Goal: Task Accomplishment & Management: Manage account settings

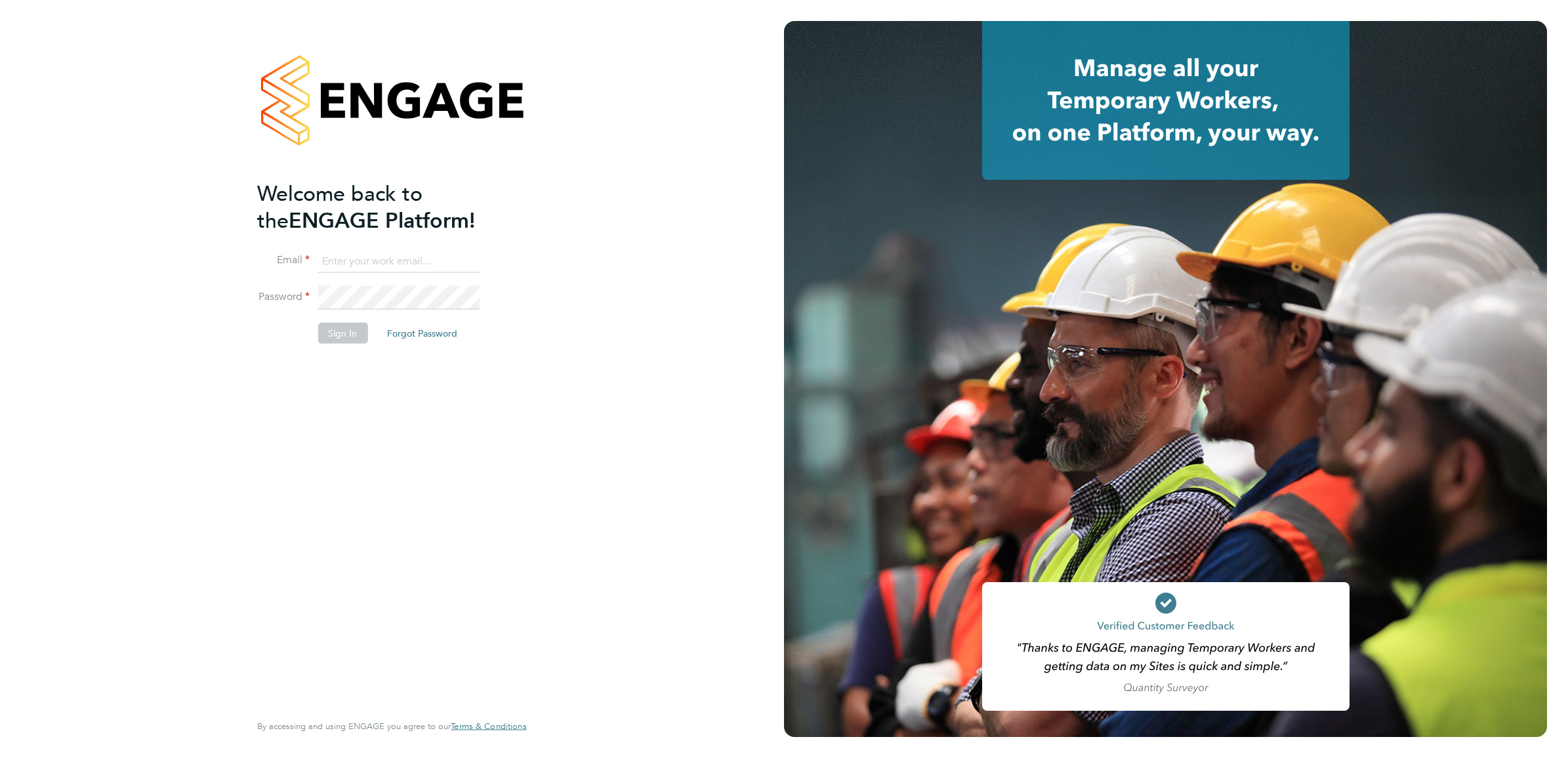
type input "Nikki.Hobden@cpplc.com"
click at [346, 331] on button "Sign In" at bounding box center [342, 333] width 50 height 21
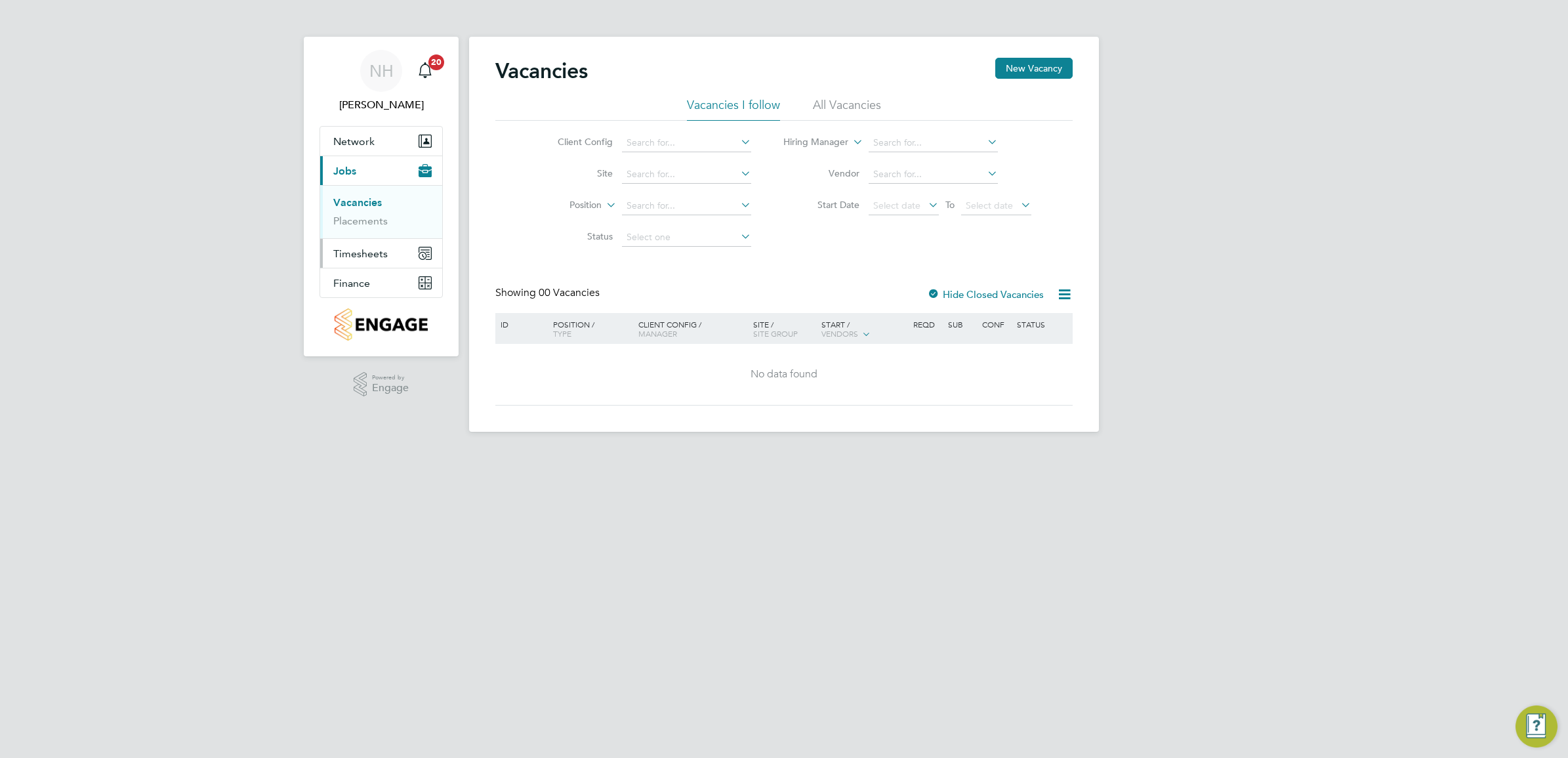
click at [365, 256] on span "Timesheets" at bounding box center [360, 253] width 55 height 13
click at [359, 251] on span "Timesheets" at bounding box center [360, 253] width 55 height 13
click at [373, 234] on link "Timesheets" at bounding box center [360, 232] width 55 height 13
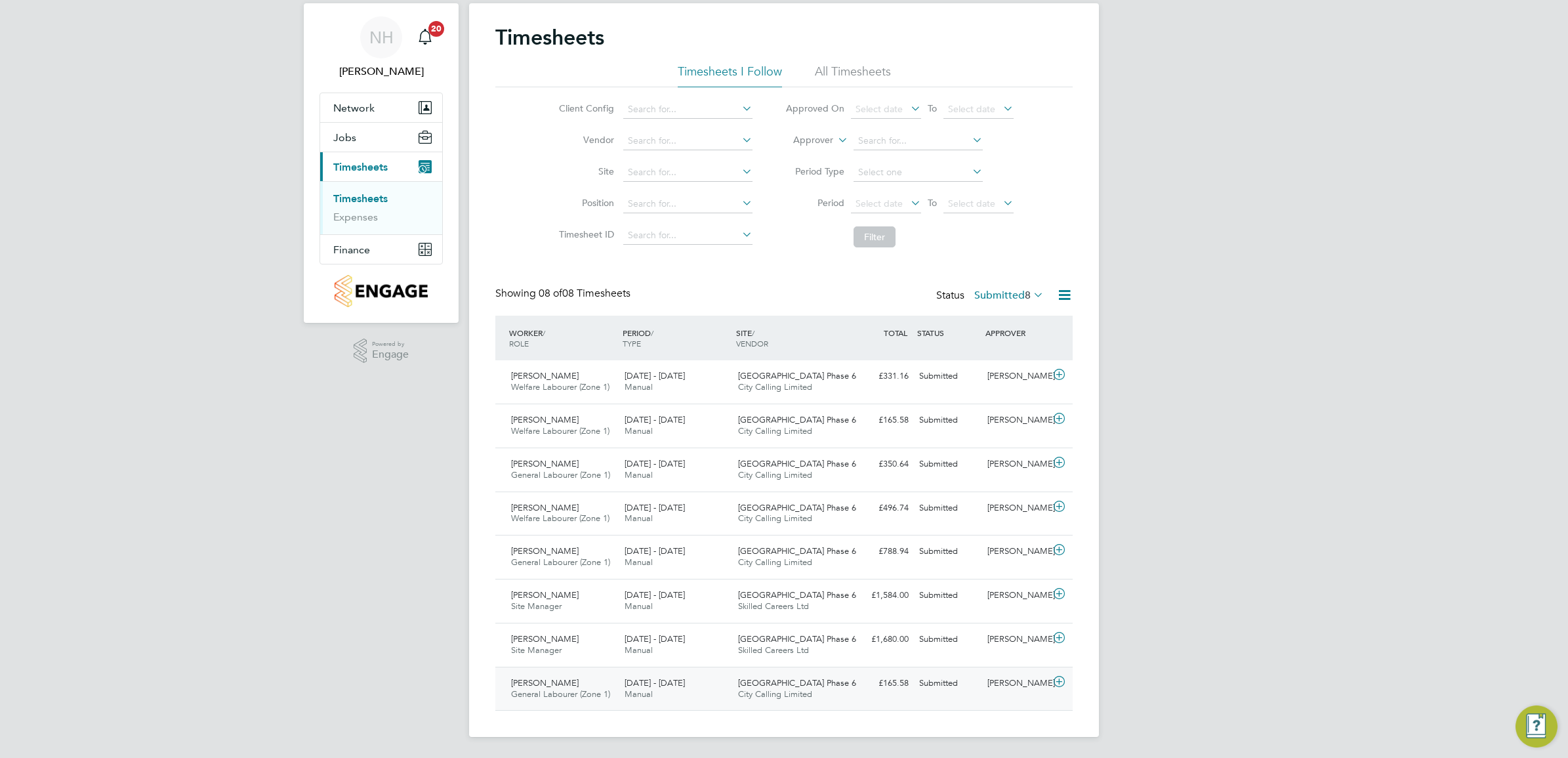
click at [1012, 677] on div "[PERSON_NAME]" at bounding box center [1016, 683] width 68 height 21
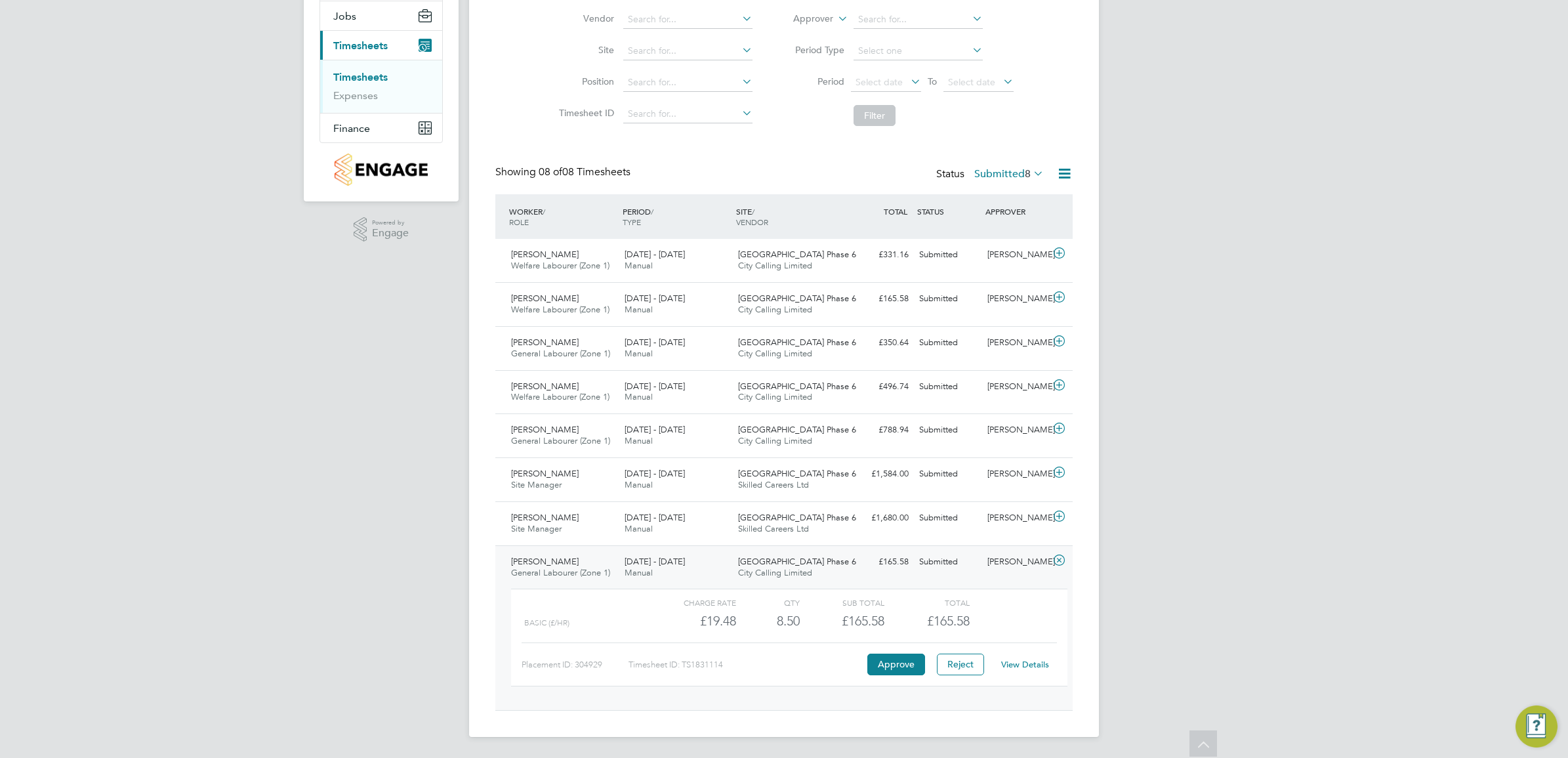
click at [1008, 663] on link "View Details" at bounding box center [1025, 663] width 48 height 11
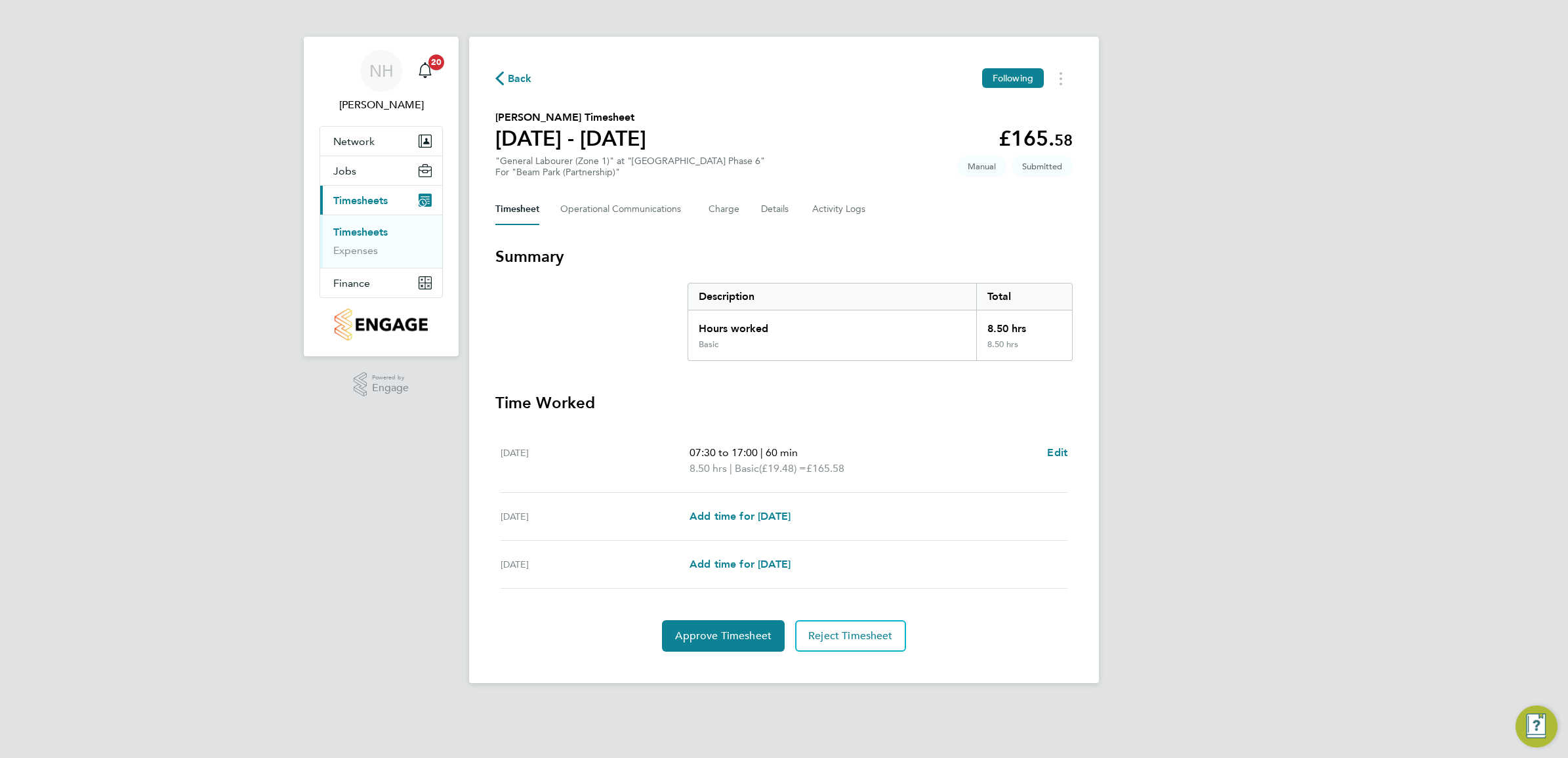
click at [511, 74] on span "Back" at bounding box center [519, 79] width 24 height 16
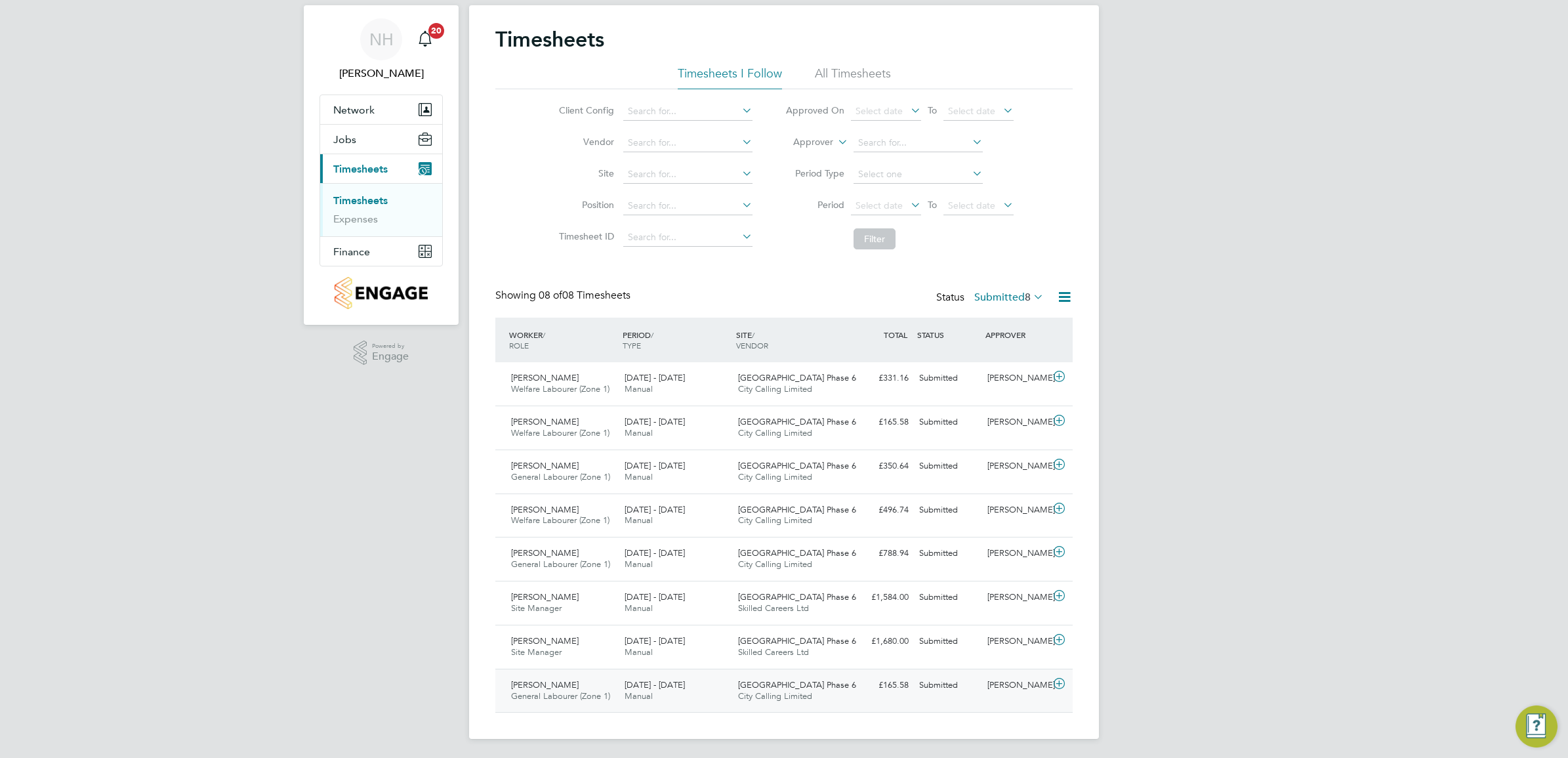
click at [1018, 684] on div "[PERSON_NAME]" at bounding box center [1016, 686] width 68 height 21
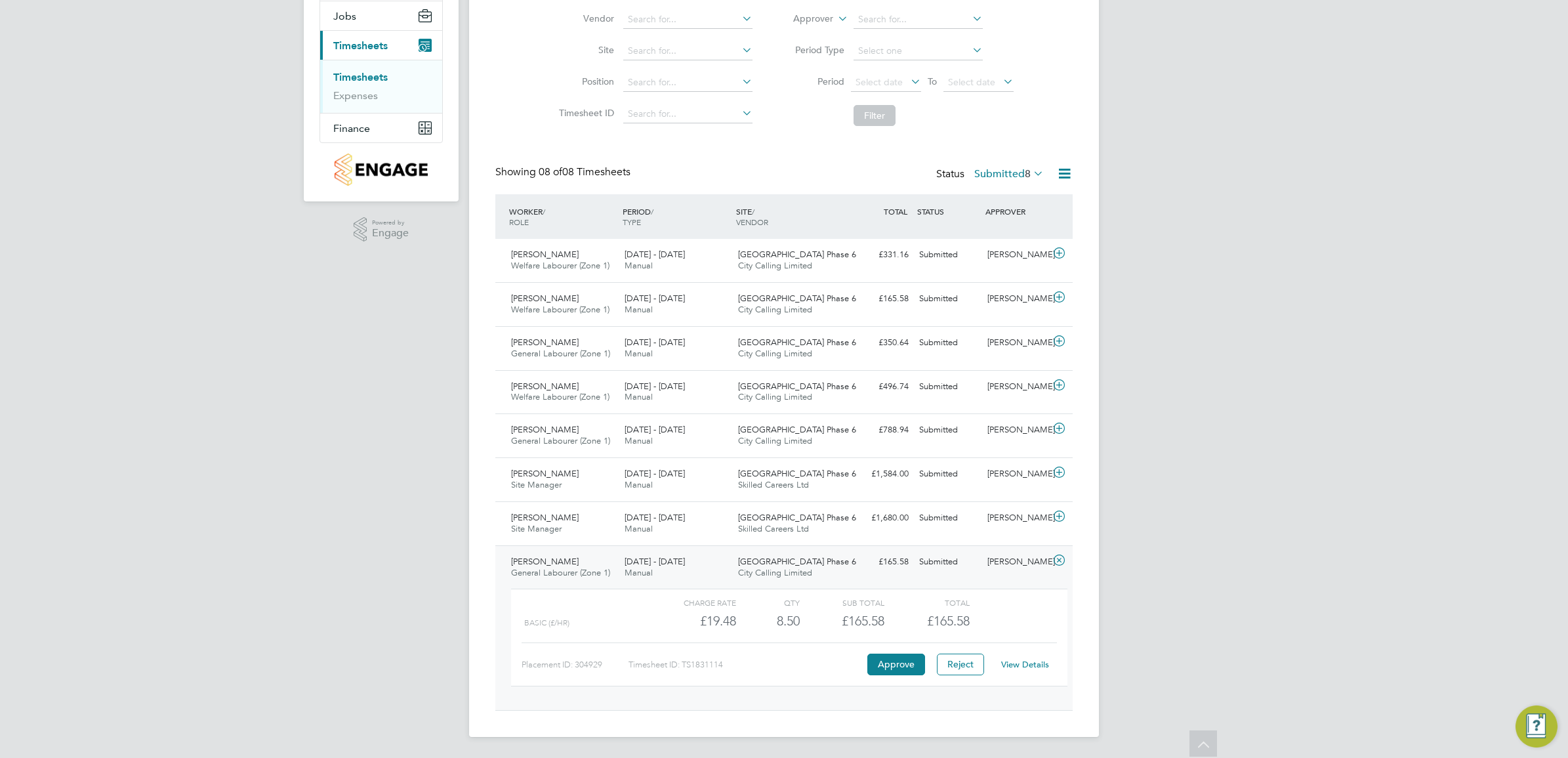
click at [1025, 661] on link "View Details" at bounding box center [1025, 663] width 48 height 11
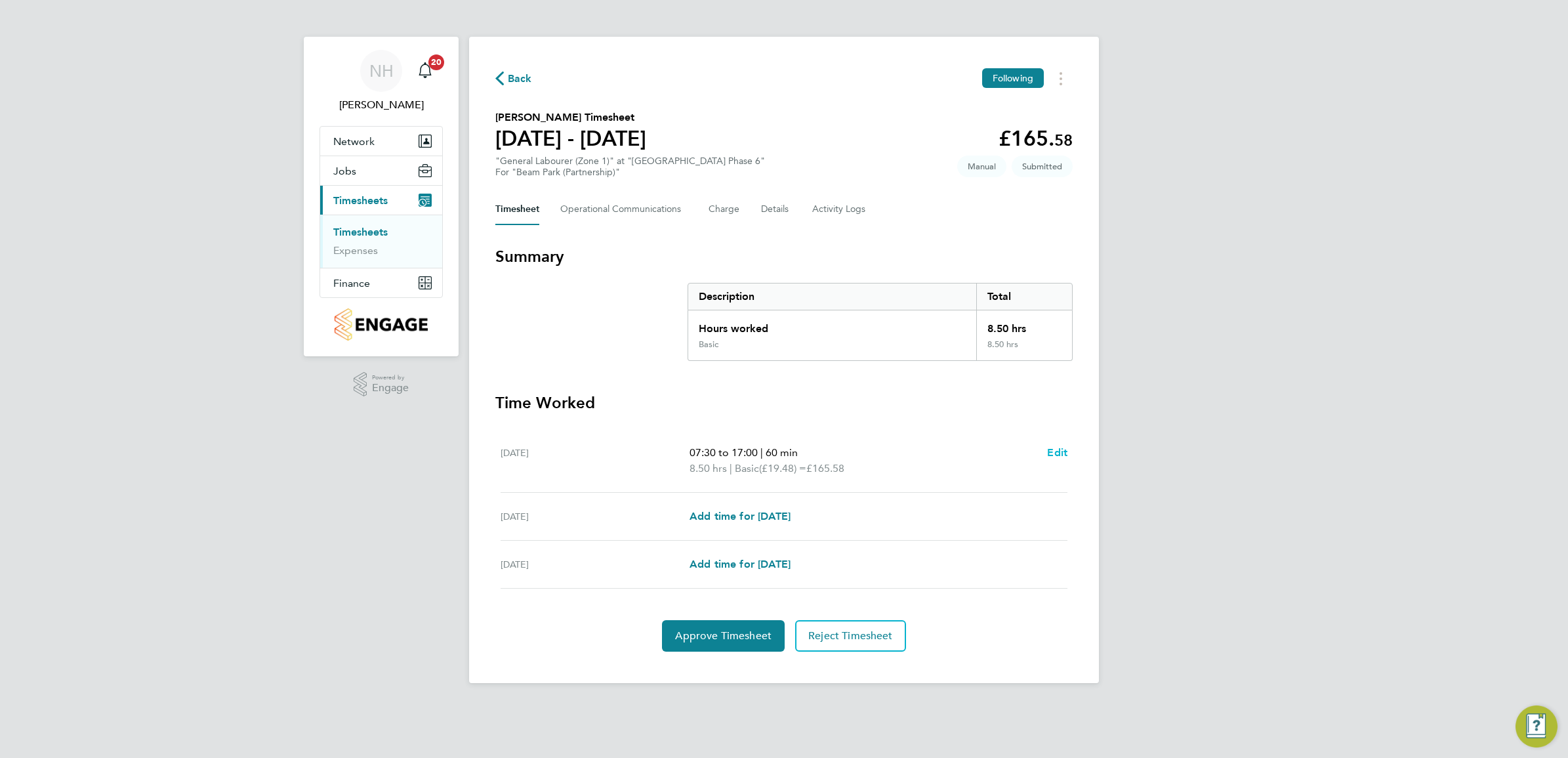
click at [1057, 449] on span "Edit" at bounding box center [1057, 452] width 20 height 13
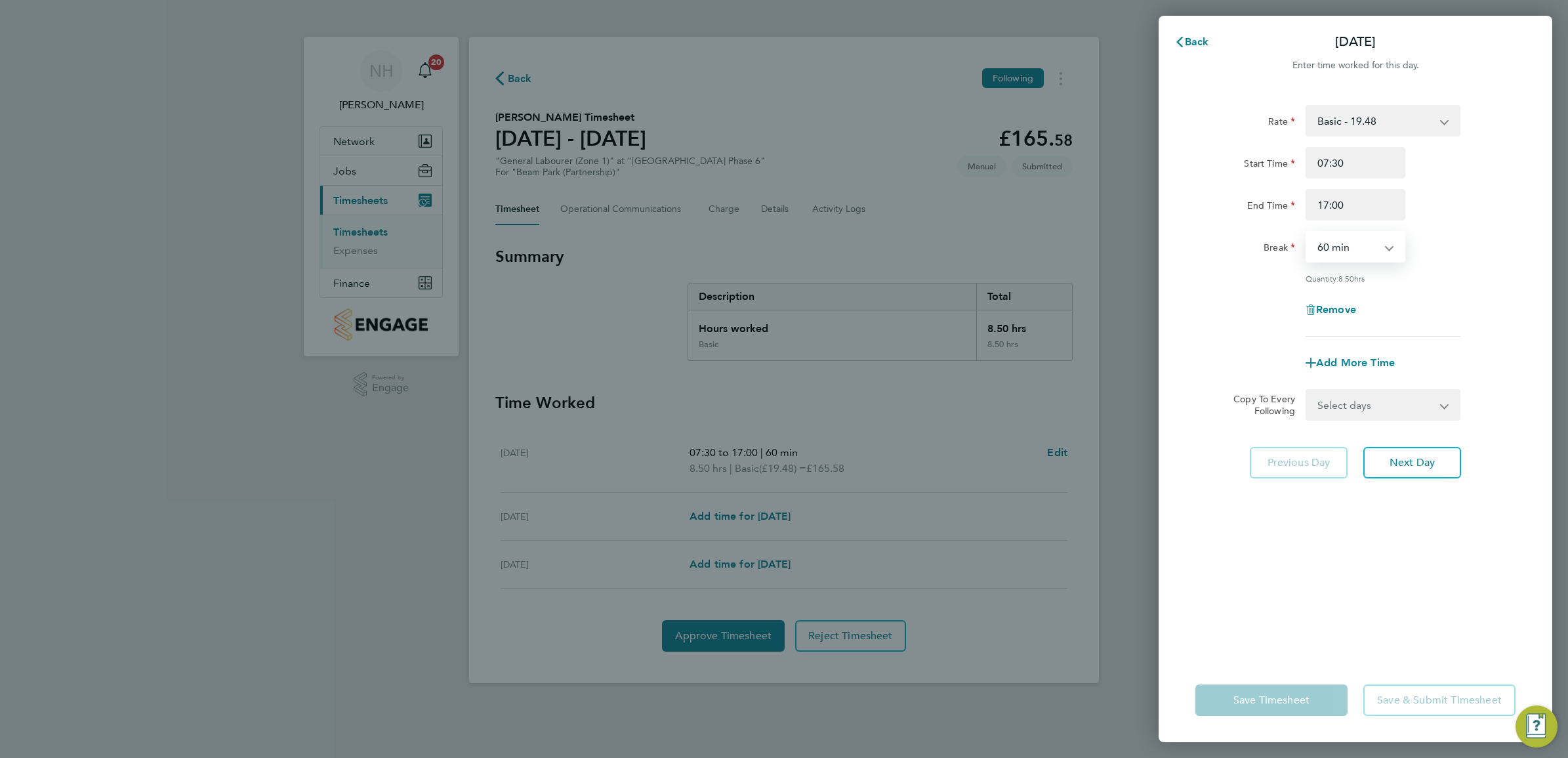
click at [1368, 246] on select "0 min 15 min 30 min 45 min 60 min 75 min 90 min" at bounding box center [1348, 246] width 82 height 29
select select "30"
click at [1307, 232] on select "0 min 15 min 30 min 45 min 60 min 75 min 90 min" at bounding box center [1348, 246] width 82 height 29
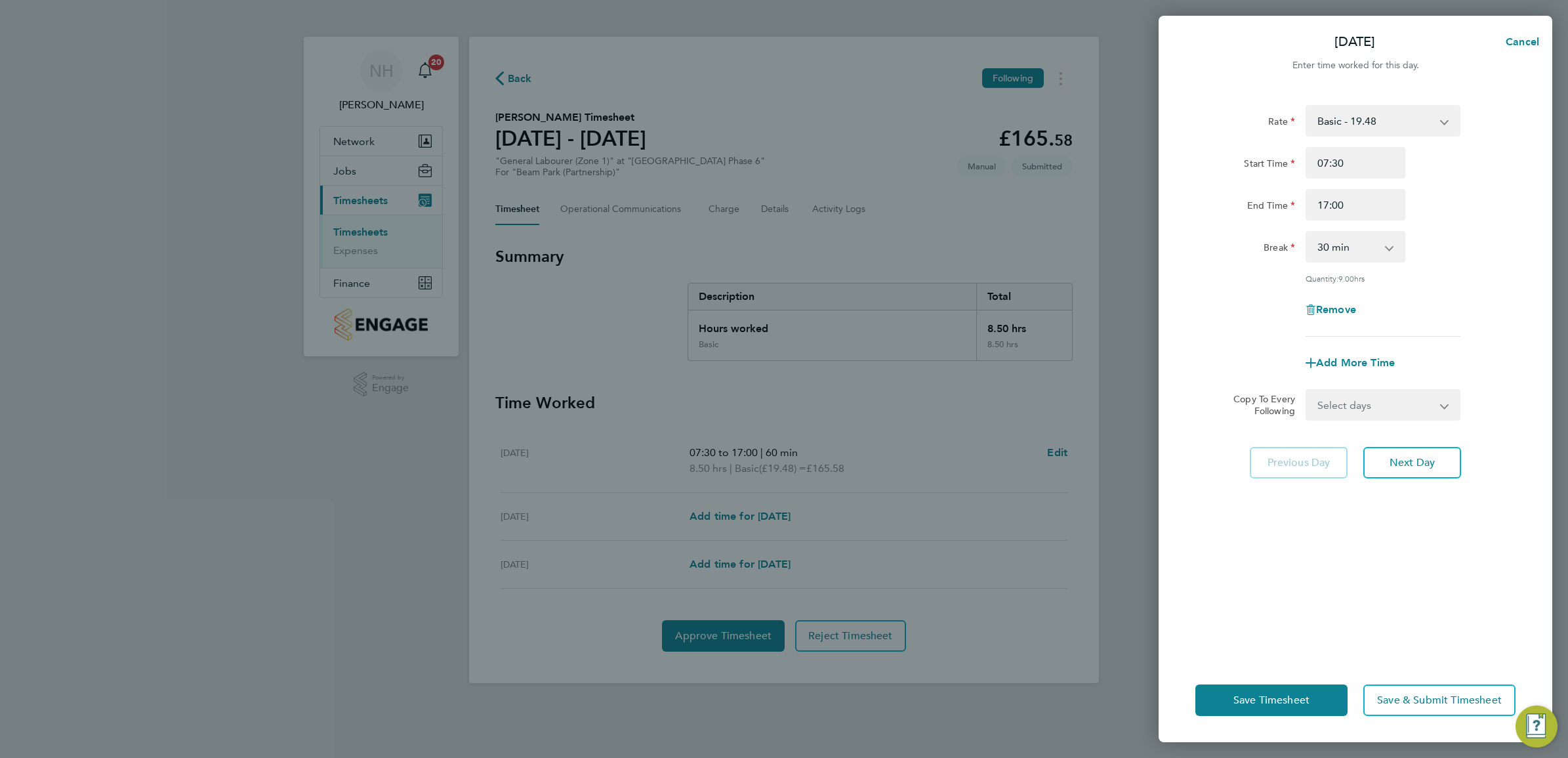
click at [1516, 302] on div "Remove" at bounding box center [1356, 310] width 331 height 31
click at [1293, 695] on span "Save Timesheet" at bounding box center [1271, 700] width 76 height 13
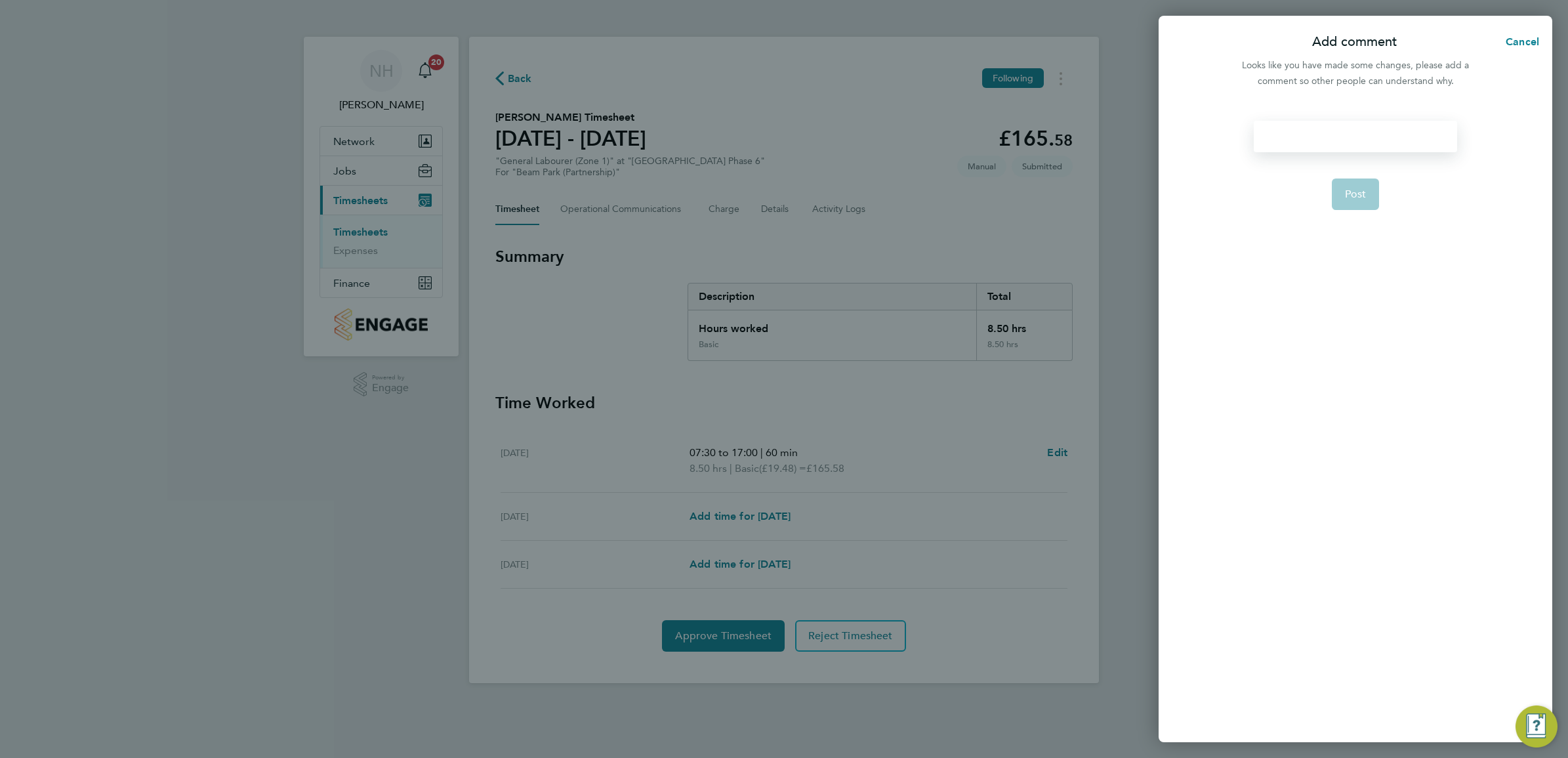
click at [1321, 138] on div at bounding box center [1355, 136] width 203 height 31
click at [1362, 186] on button "Post" at bounding box center [1355, 194] width 48 height 31
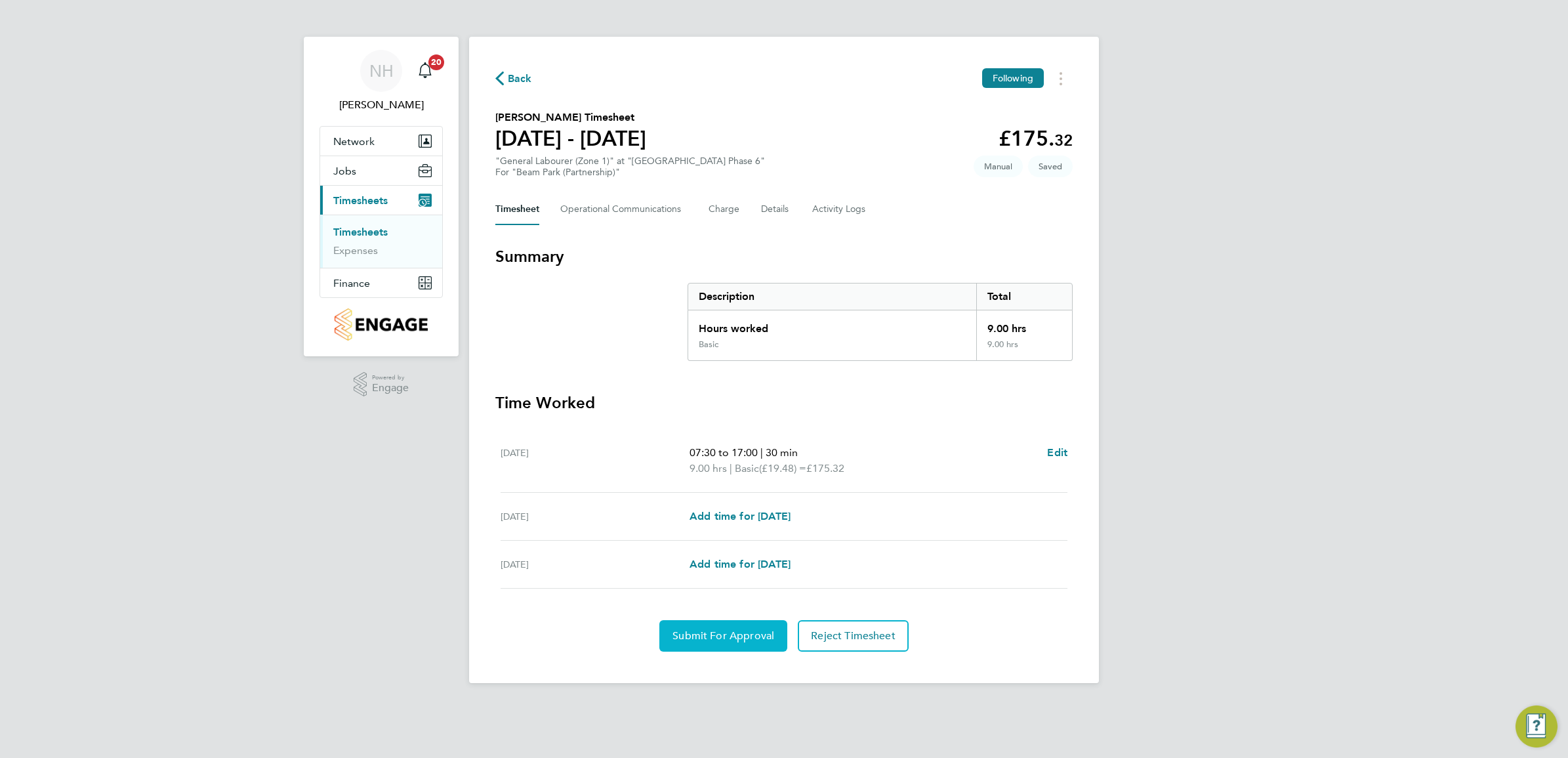
click at [748, 630] on span "Submit For Approval" at bounding box center [723, 635] width 101 height 13
click at [1060, 451] on span "Edit" at bounding box center [1057, 452] width 20 height 13
select select "30"
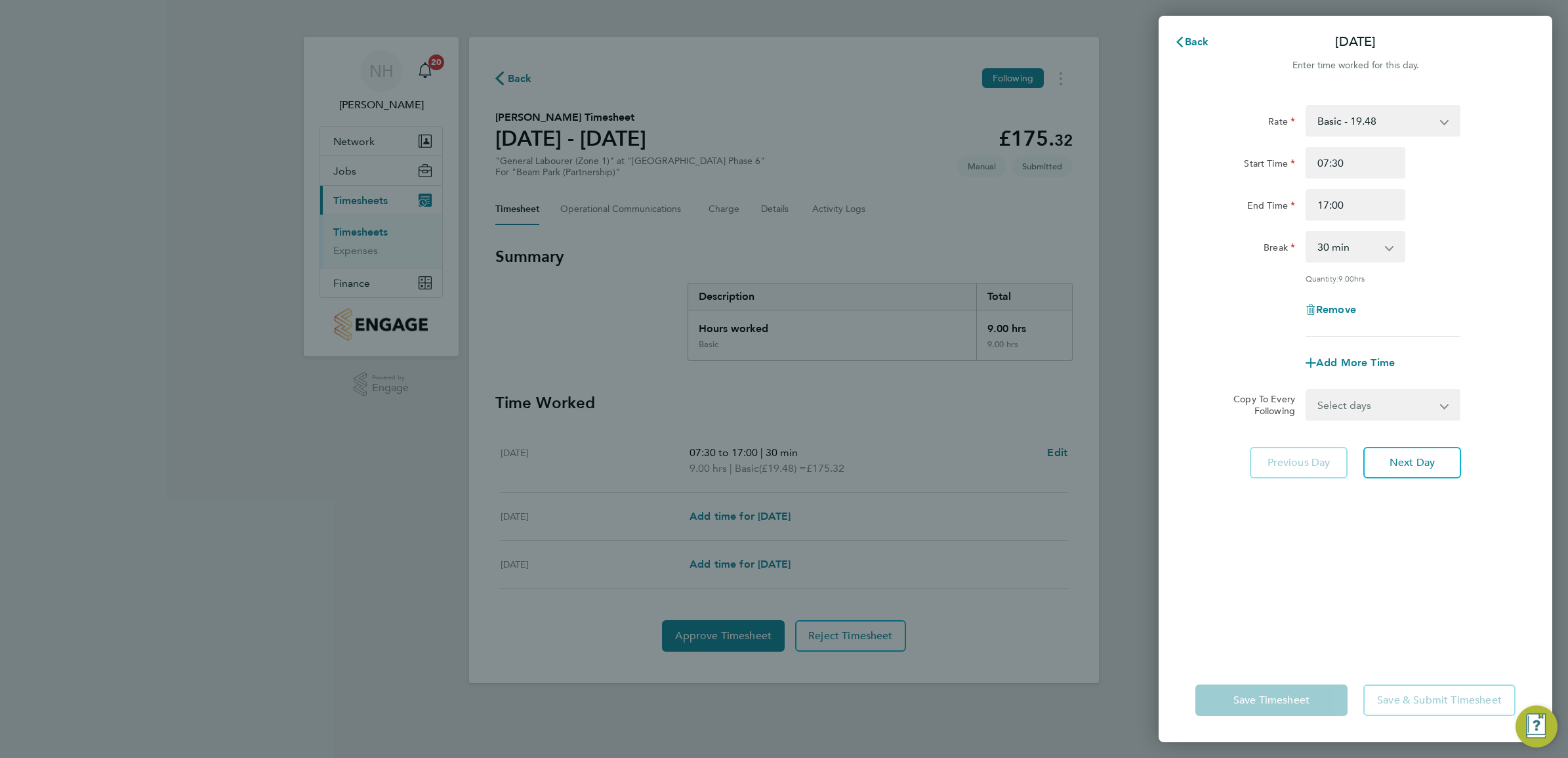
click at [1059, 456] on div "Back Fri 19 Sep Enter time worked for this day. Rate Basic - 19.48 Start Time 0…" at bounding box center [784, 379] width 1568 height 758
click at [1323, 162] on input "07:30" at bounding box center [1356, 163] width 99 height 31
type input "08:00"
click at [1498, 290] on div "Rate Basic - 19.48 Start Time 08:00 End Time 17:00 Break 0 min 15 min 30 min 45…" at bounding box center [1355, 221] width 320 height 232
click at [1273, 705] on span "Save Timesheet" at bounding box center [1271, 700] width 76 height 13
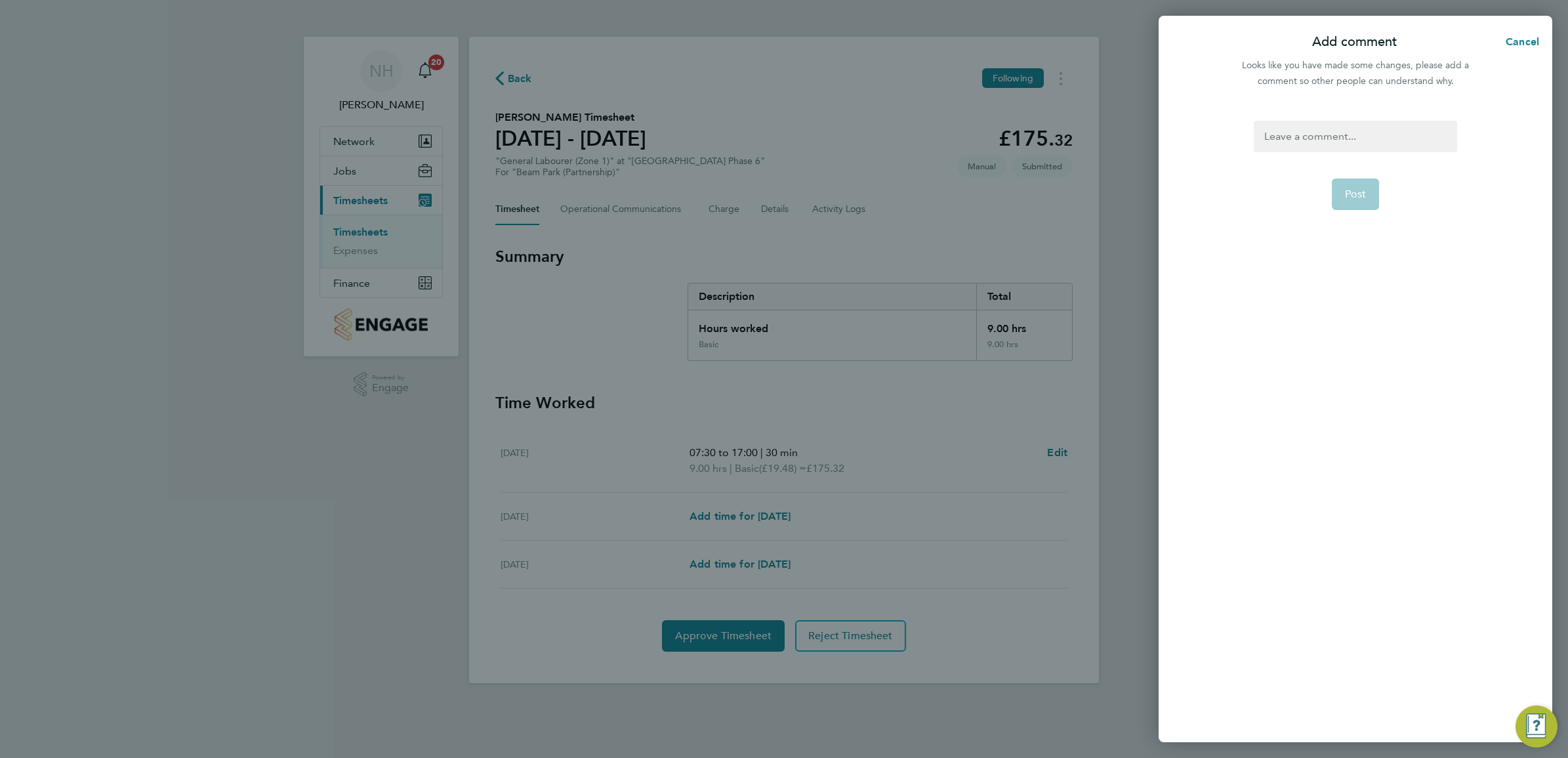
click at [1338, 184] on app-form-button "Post" at bounding box center [1355, 194] width 48 height 31
click at [1277, 137] on div at bounding box center [1355, 136] width 203 height 31
click at [1276, 137] on div at bounding box center [1355, 136] width 203 height 31
click at [1360, 194] on span "Post" at bounding box center [1356, 194] width 21 height 13
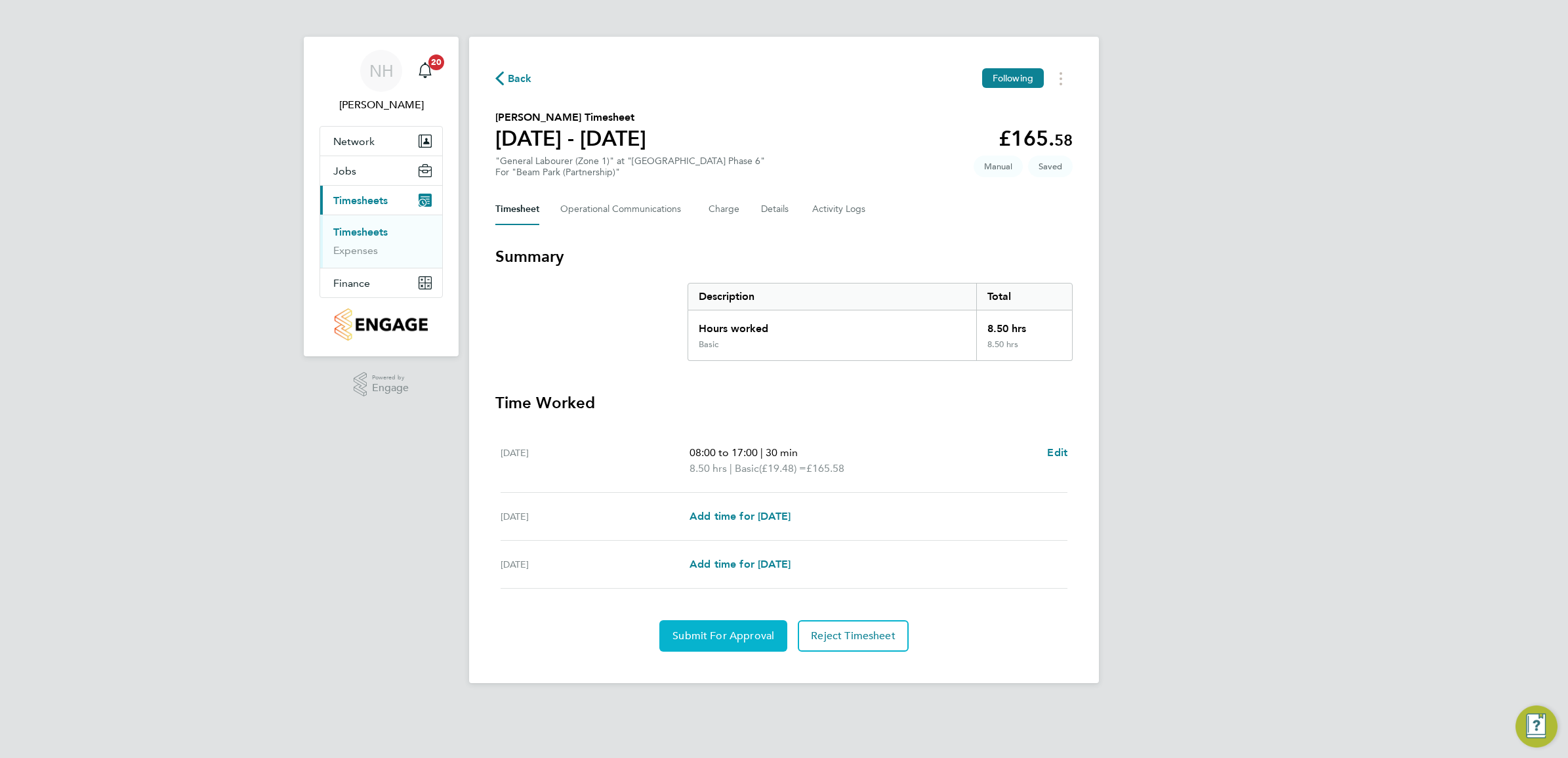
click at [743, 636] on span "Submit For Approval" at bounding box center [723, 635] width 101 height 13
click at [716, 628] on button "Approve Timesheet" at bounding box center [724, 636] width 123 height 31
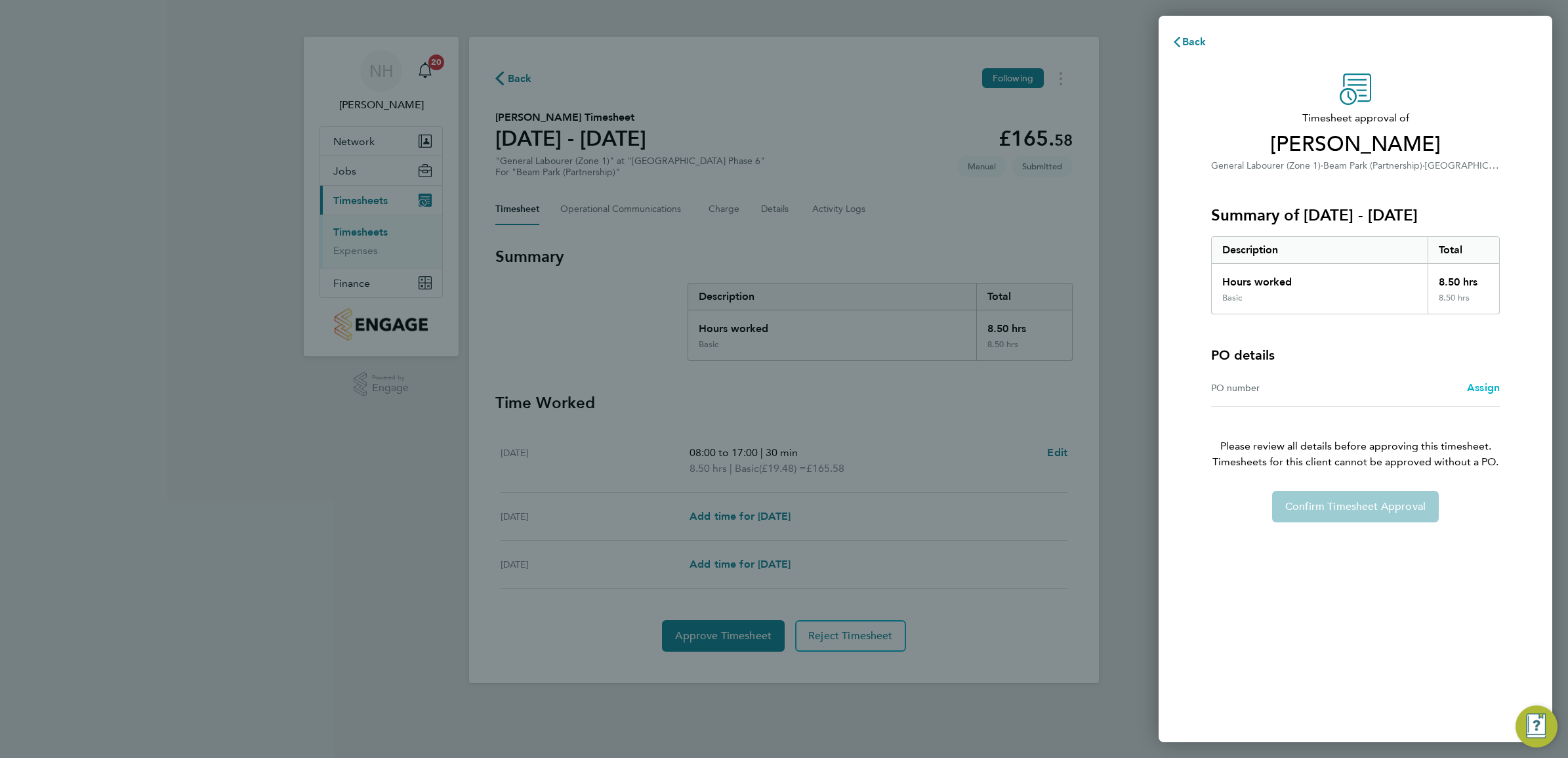
click at [1472, 382] on span "Assign" at bounding box center [1483, 387] width 33 height 13
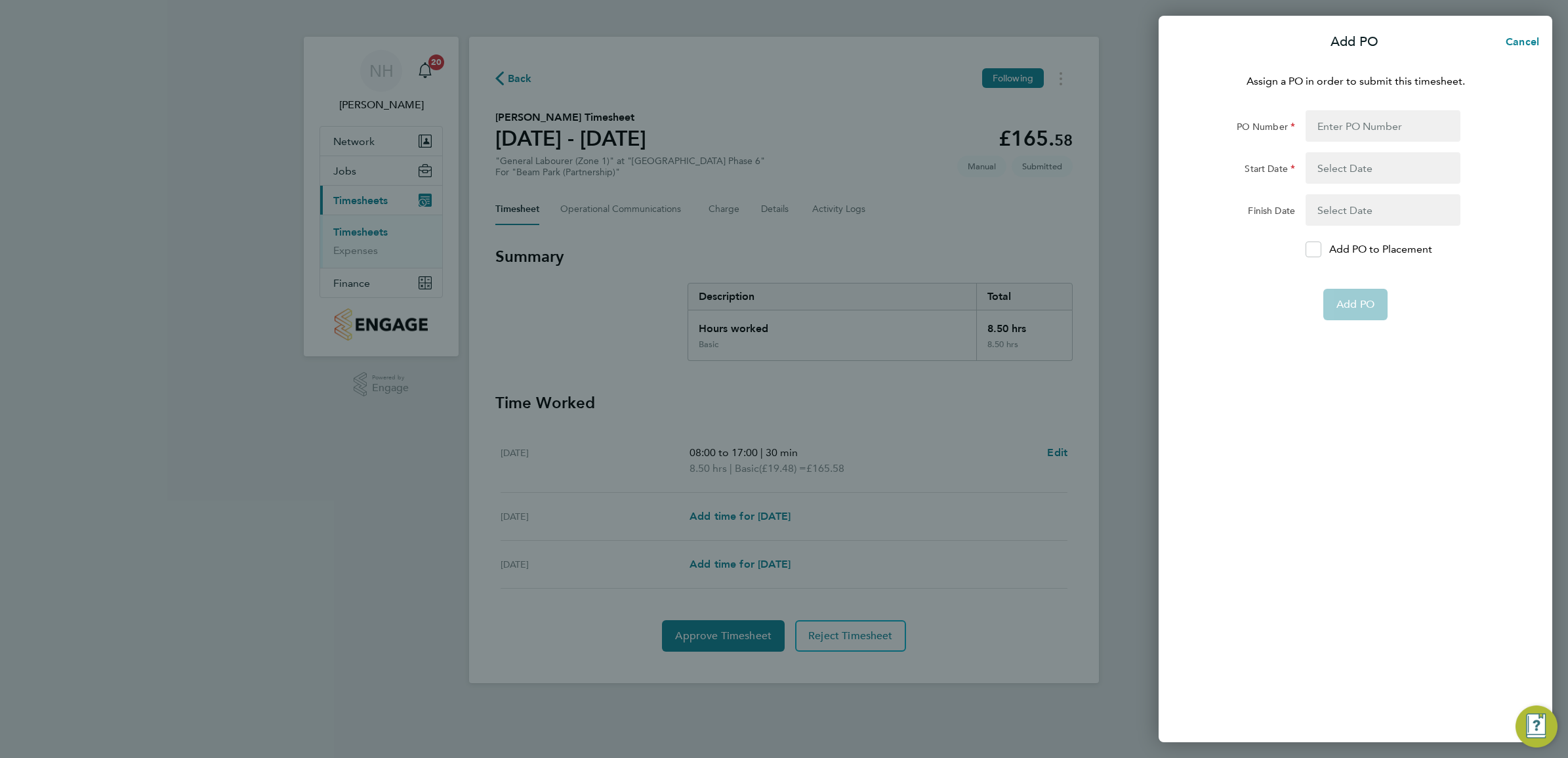
click at [1299, 233] on form "PO Number Start Date Finish Date Add PO to Placement Add PO" at bounding box center [1355, 215] width 320 height 210
click at [1310, 250] on icon at bounding box center [1314, 249] width 10 height 9
click at [1318, 249] on input "Add PO to Placement" at bounding box center [1318, 249] width 0 height 0
click at [1350, 132] on input "PO Number" at bounding box center [1383, 126] width 155 height 31
type input "H66979"
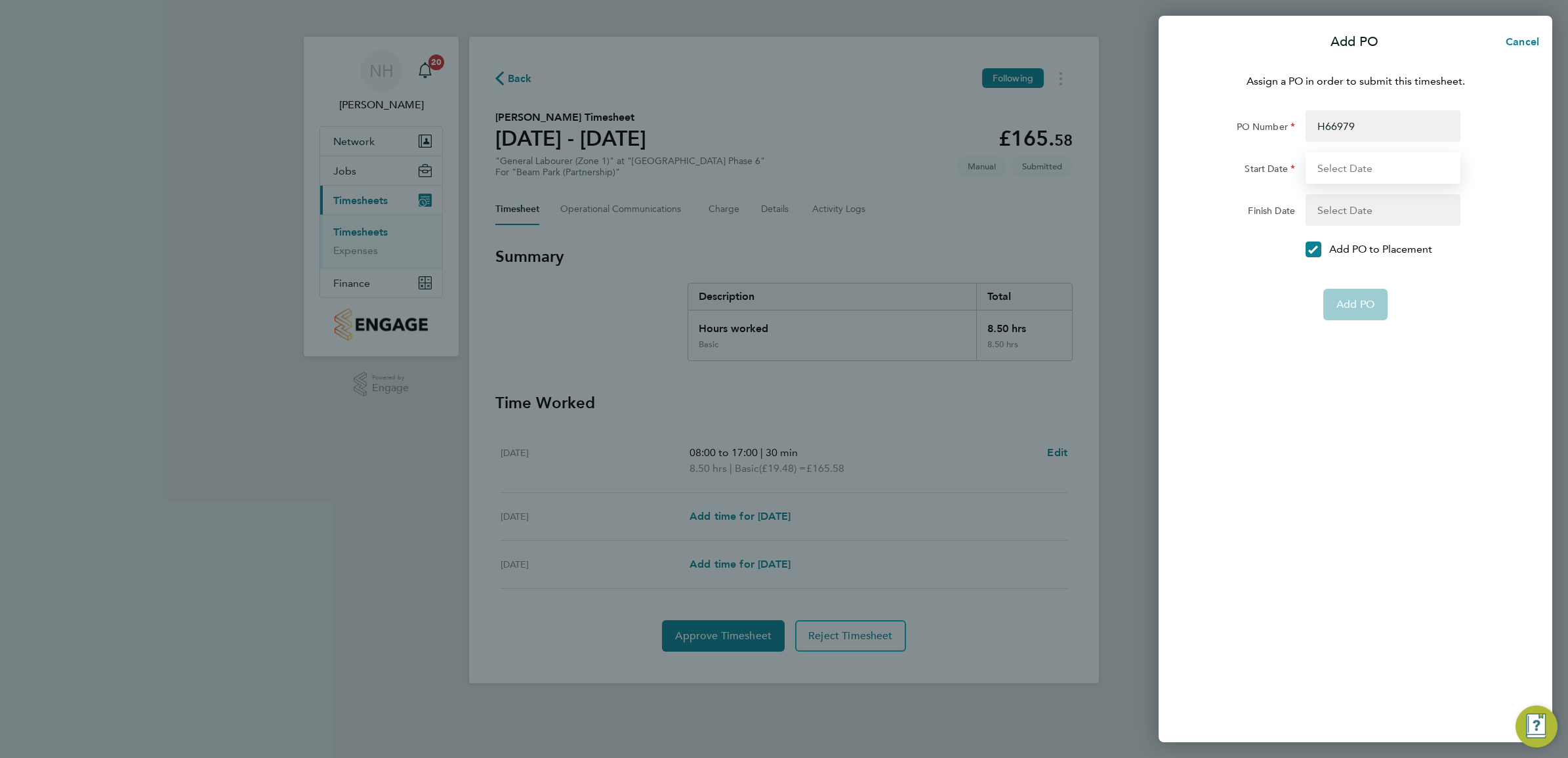
type input "[DATE]"
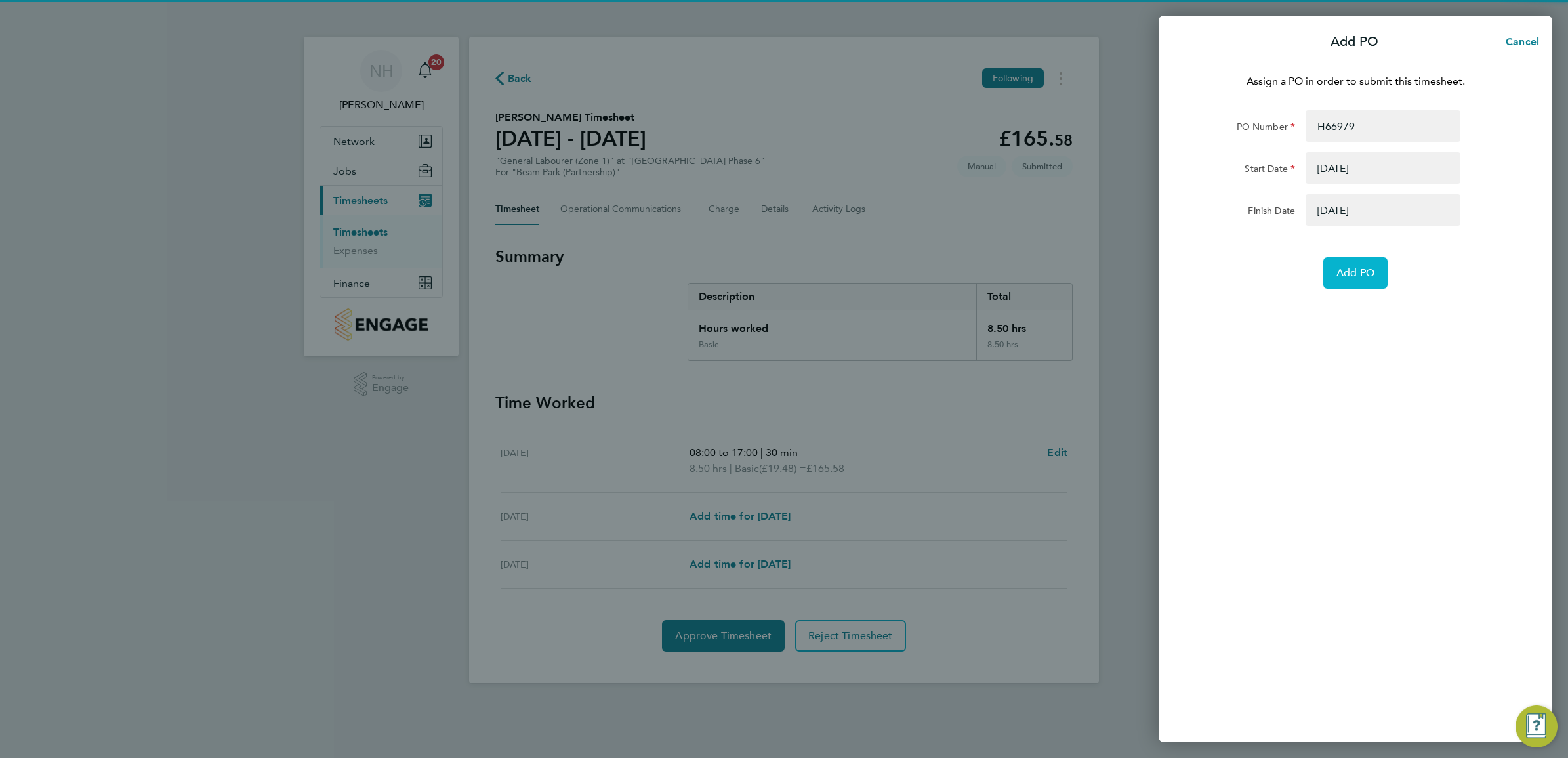
click at [1354, 275] on span "Add PO" at bounding box center [1355, 272] width 38 height 13
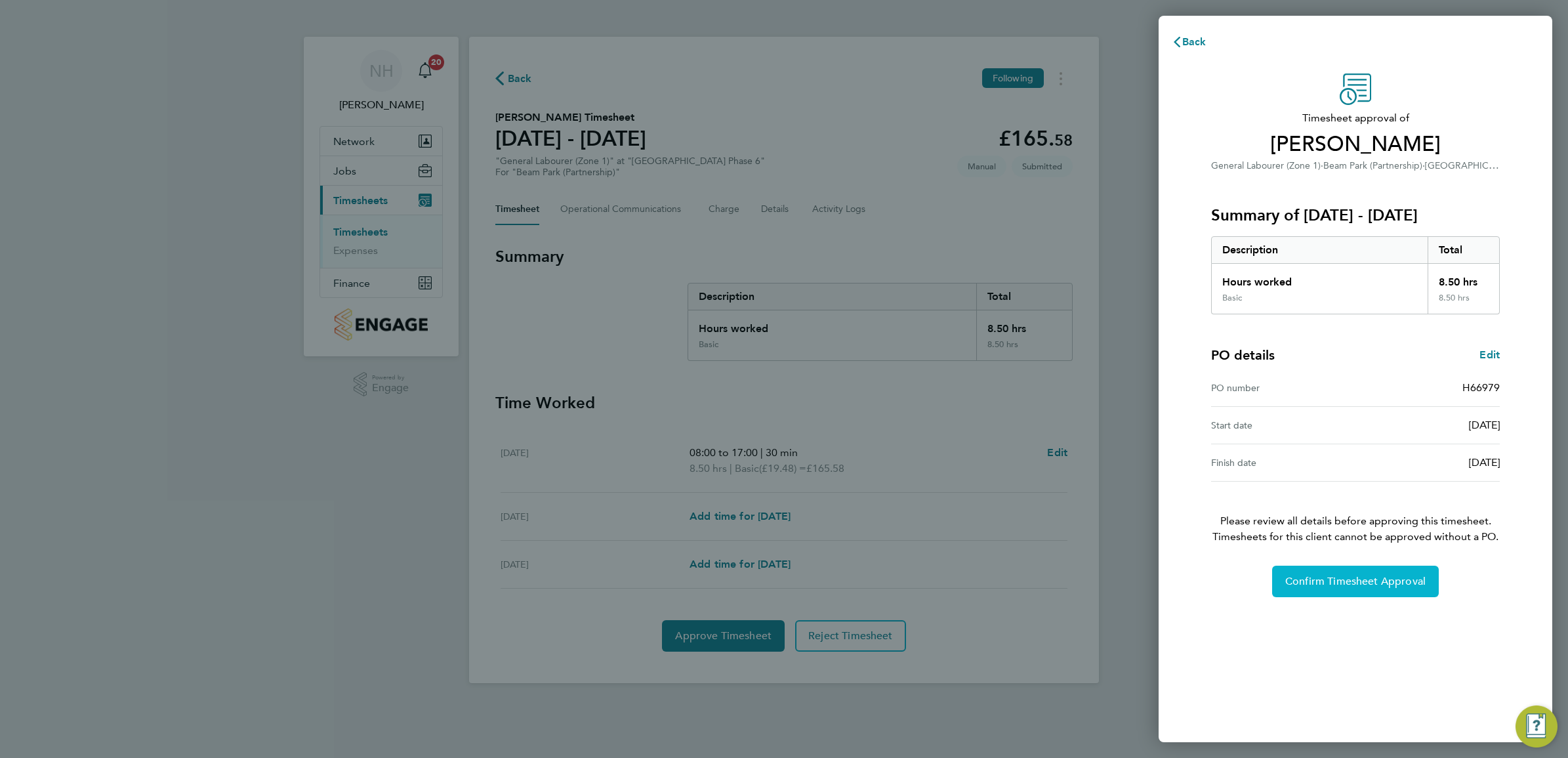
click at [1340, 576] on span "Confirm Timesheet Approval" at bounding box center [1356, 581] width 140 height 13
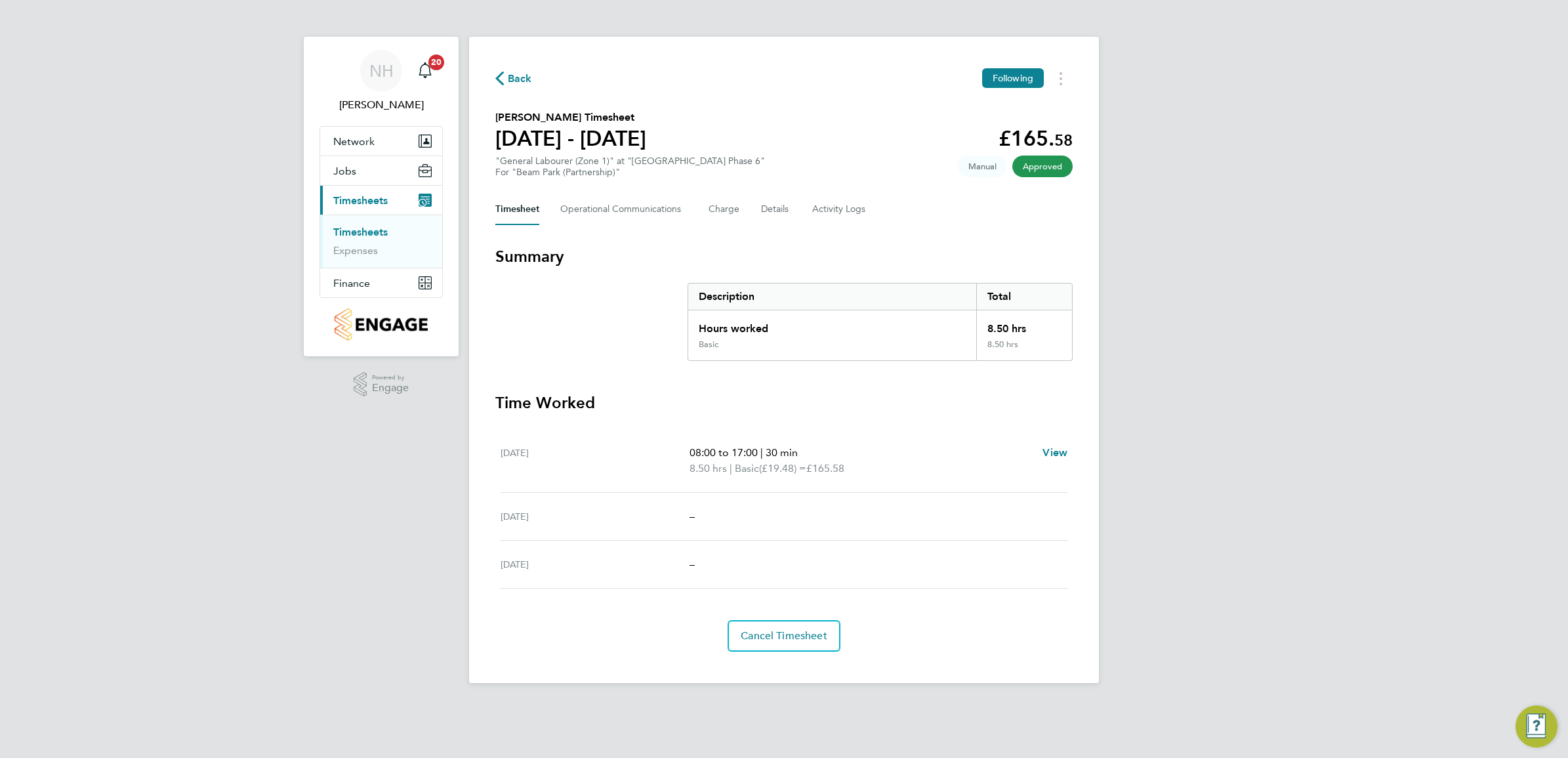
click at [518, 77] on span "Back" at bounding box center [519, 79] width 24 height 16
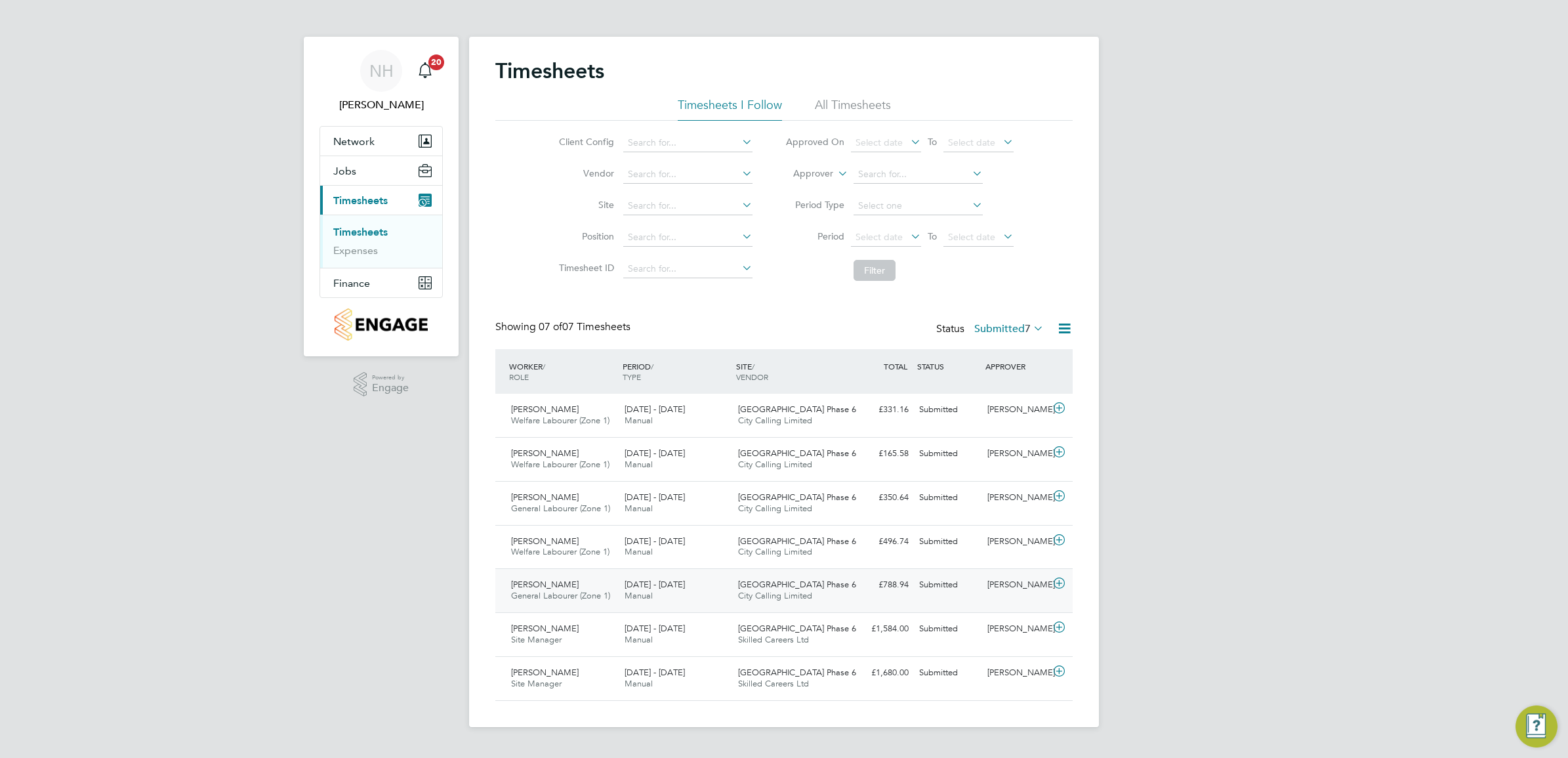
click at [1016, 580] on div "[PERSON_NAME]" at bounding box center [1016, 585] width 68 height 21
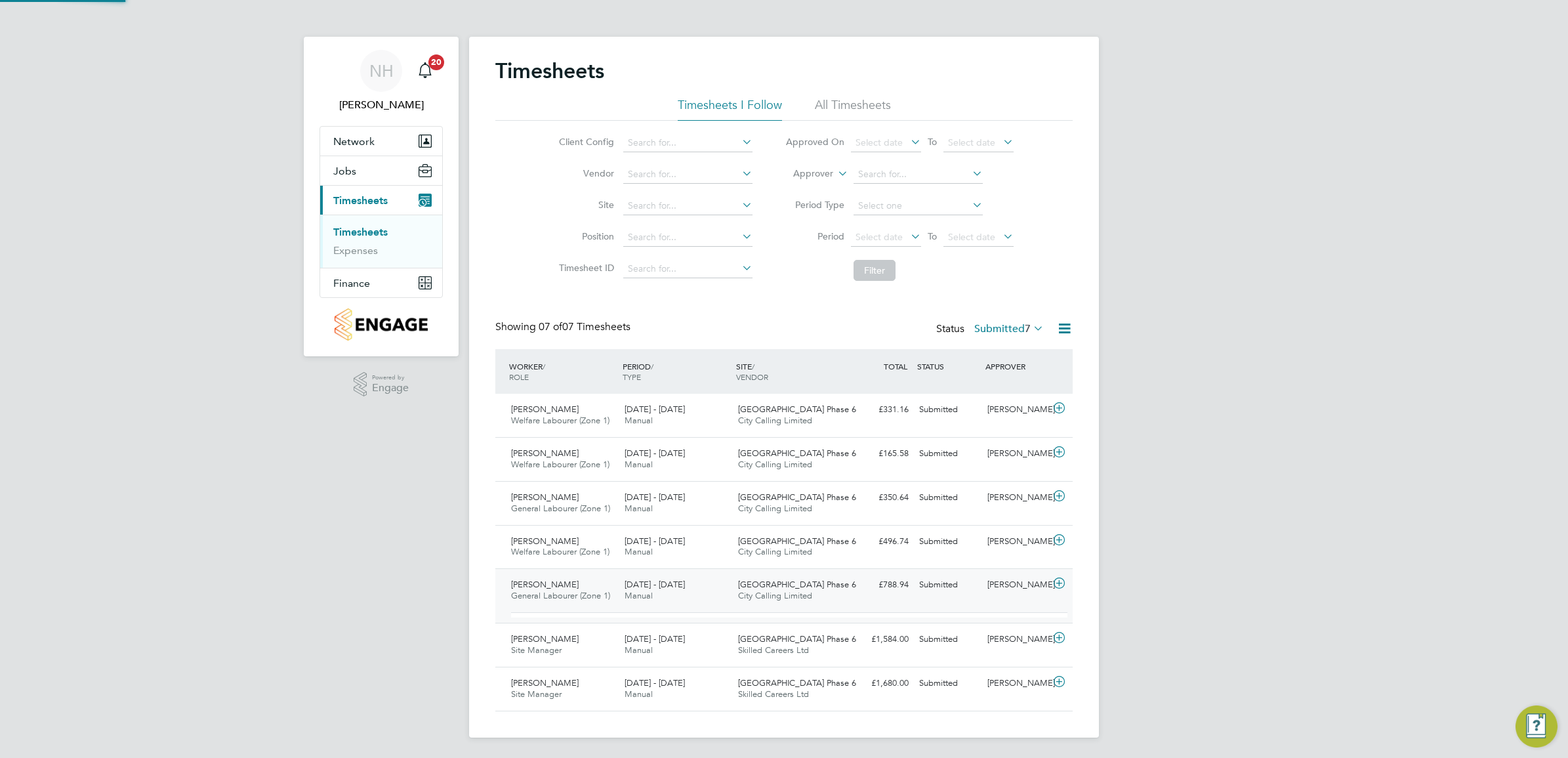
scroll to position [21, 128]
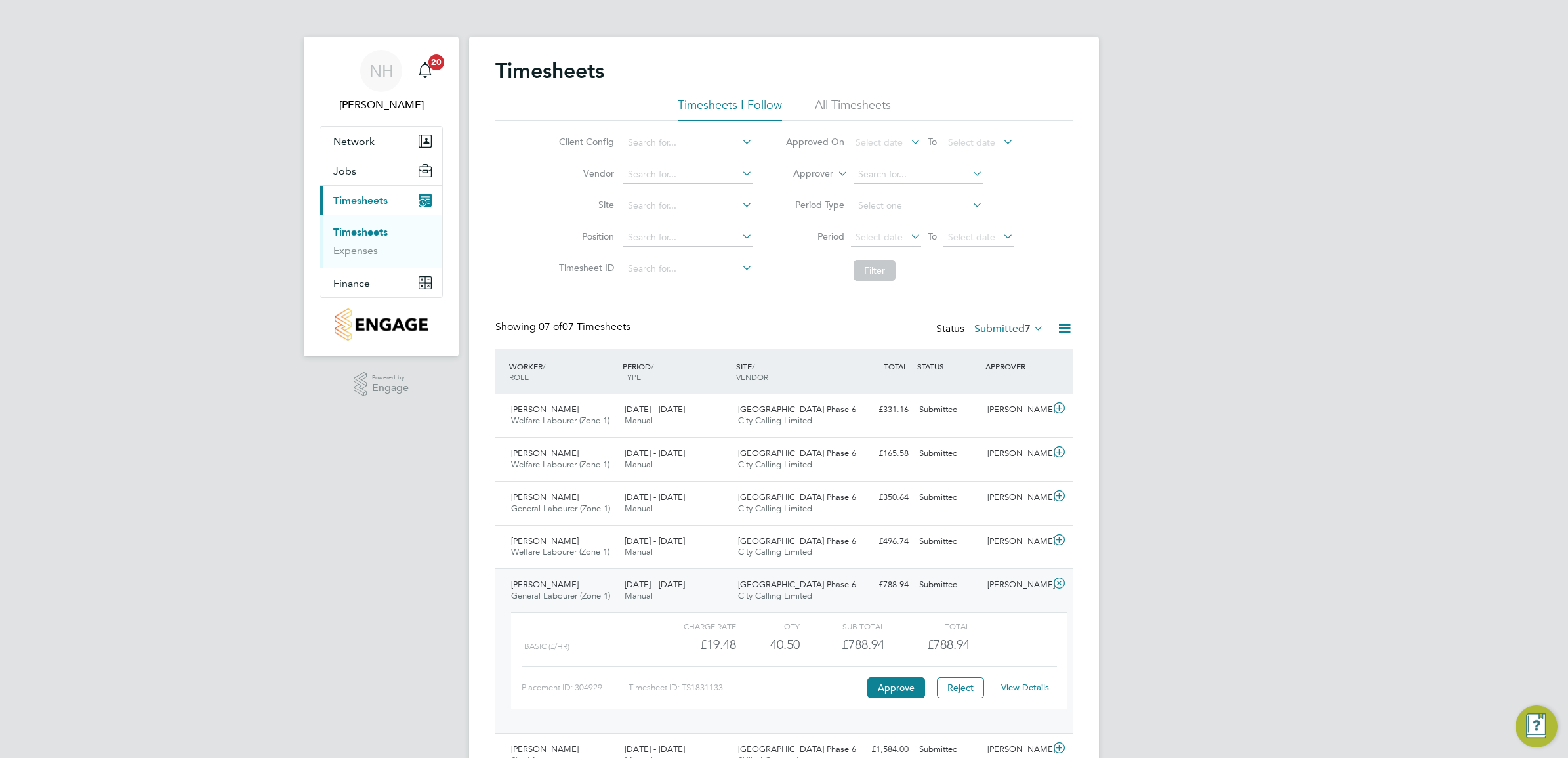
click at [1026, 690] on link "View Details" at bounding box center [1025, 687] width 48 height 11
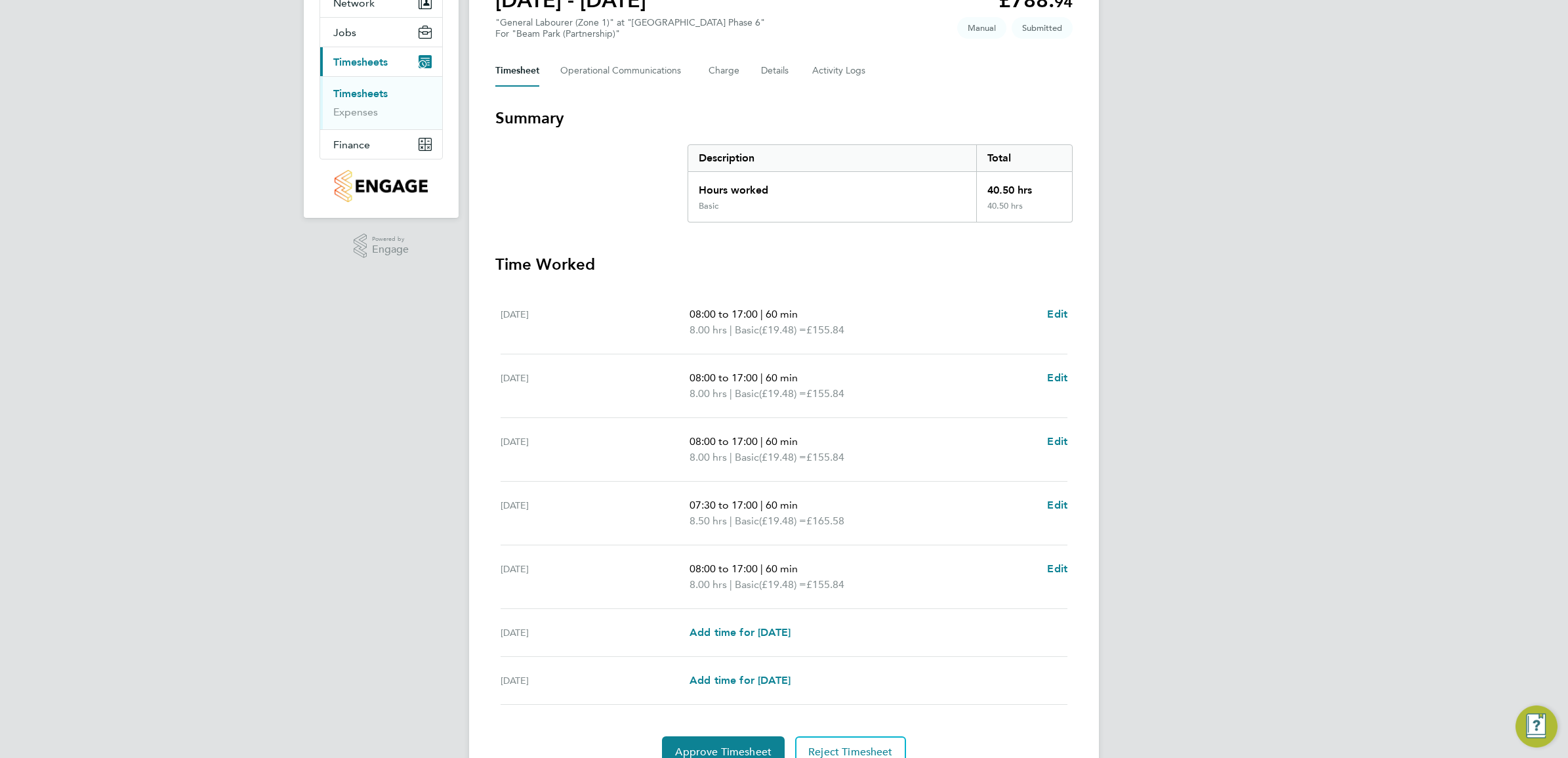
scroll to position [164, 0]
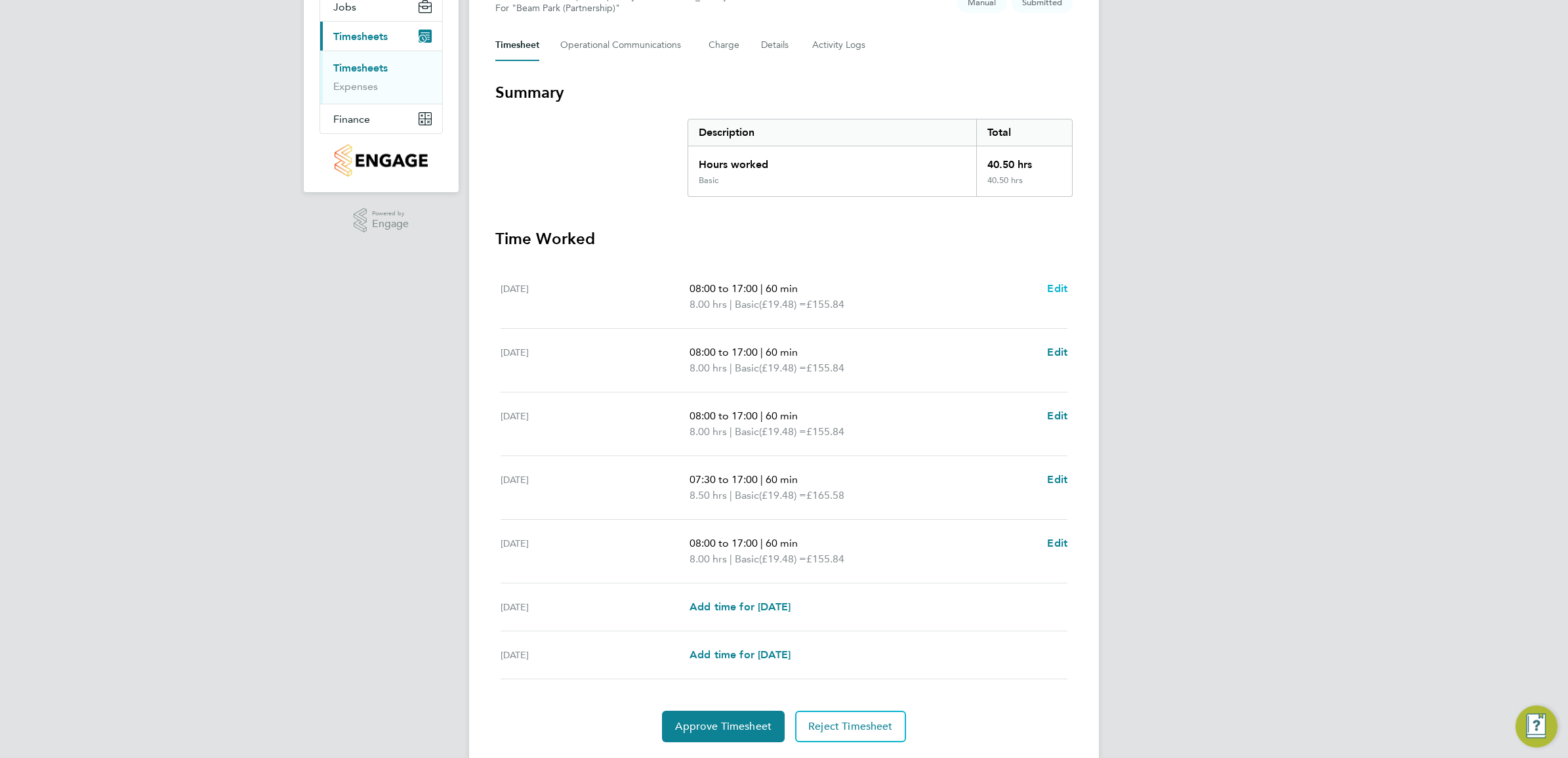
click at [1055, 286] on span "Edit" at bounding box center [1057, 288] width 20 height 13
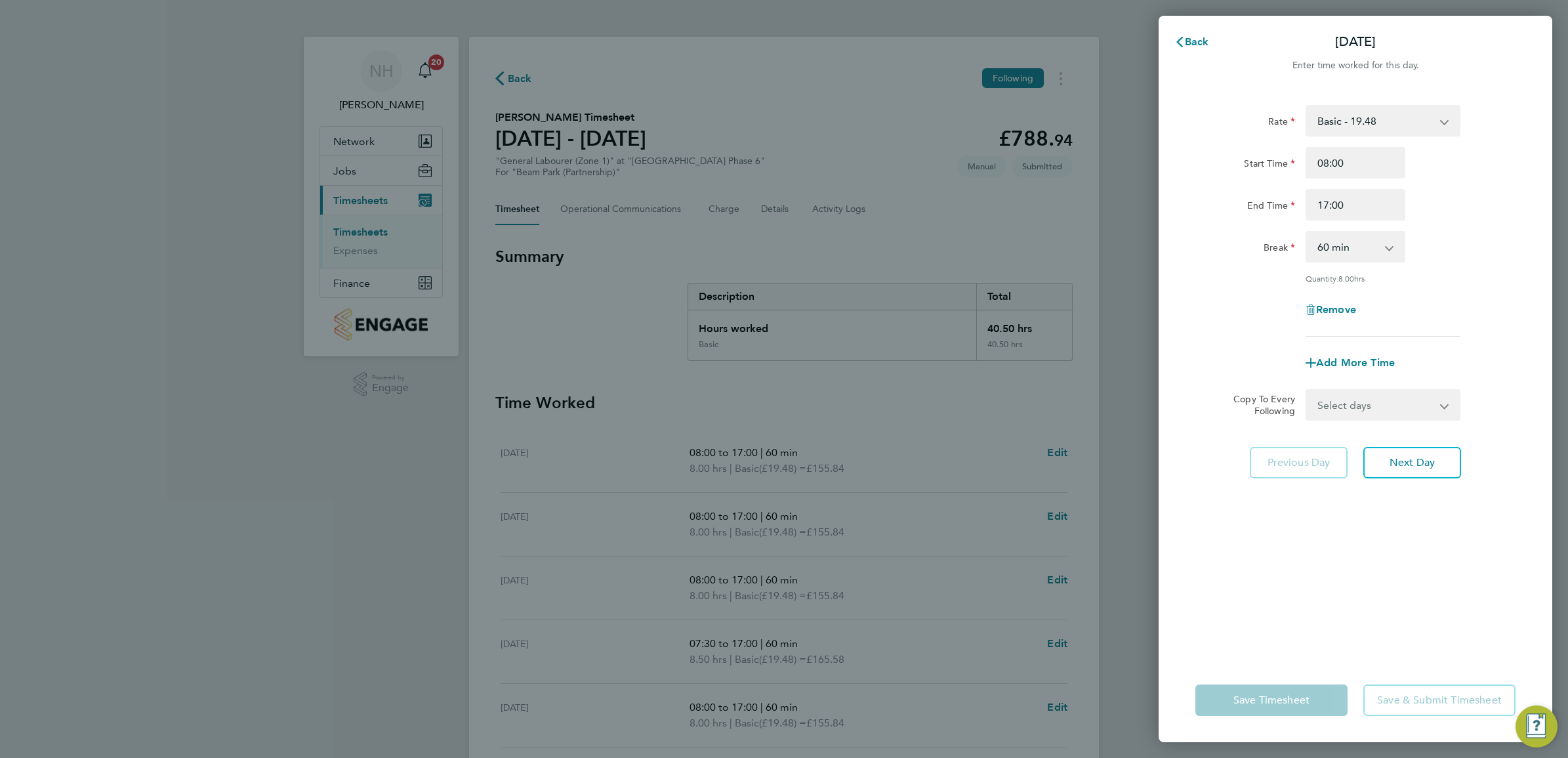
click at [1382, 248] on select "0 min 15 min 30 min 45 min 60 min 75 min 90 min" at bounding box center [1348, 246] width 82 height 29
select select "30"
click at [1307, 232] on select "0 min 15 min 30 min 45 min 60 min 75 min 90 min" at bounding box center [1348, 246] width 82 height 29
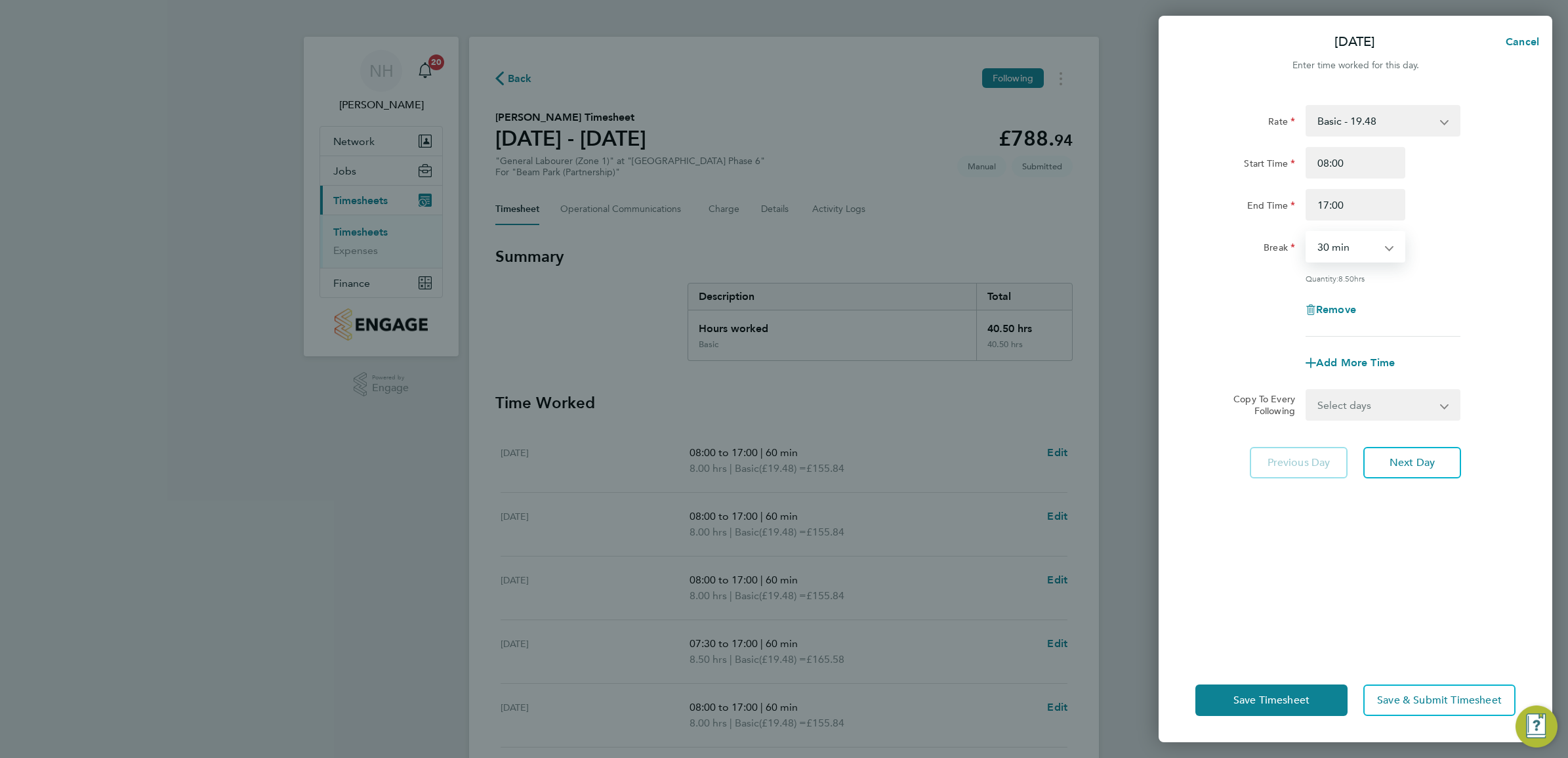
click at [1441, 410] on select "Select days Day Weekday (Mon-Fri) Weekend (Sat-Sun) Tuesday Wednesday Thursday …" at bounding box center [1375, 405] width 137 height 29
select select "WEEKDAY"
click at [1307, 391] on select "Select days Day Weekday (Mon-Fri) Weekend (Sat-Sun) Tuesday Wednesday Thursday …" at bounding box center [1375, 405] width 137 height 29
select select "2025-09-28"
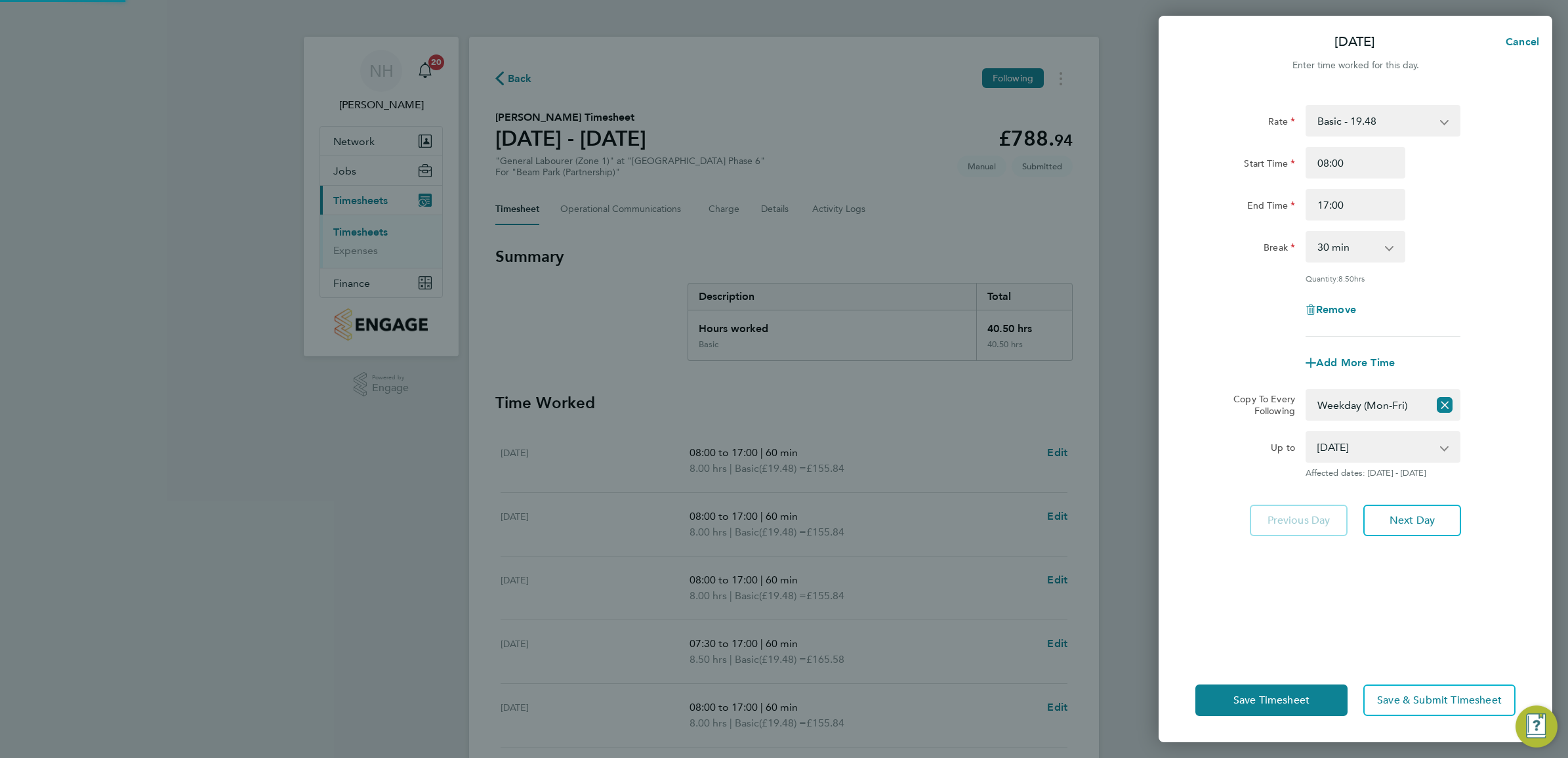
click at [1500, 453] on div "Up to 23 Sep 2025 24 Sep 2025 25 Sep 2025 26 Sep 2025 27 Sep 2025 28 Sep 2025 A…" at bounding box center [1356, 455] width 331 height 48
click at [1318, 695] on button "Save Timesheet" at bounding box center [1271, 701] width 152 height 31
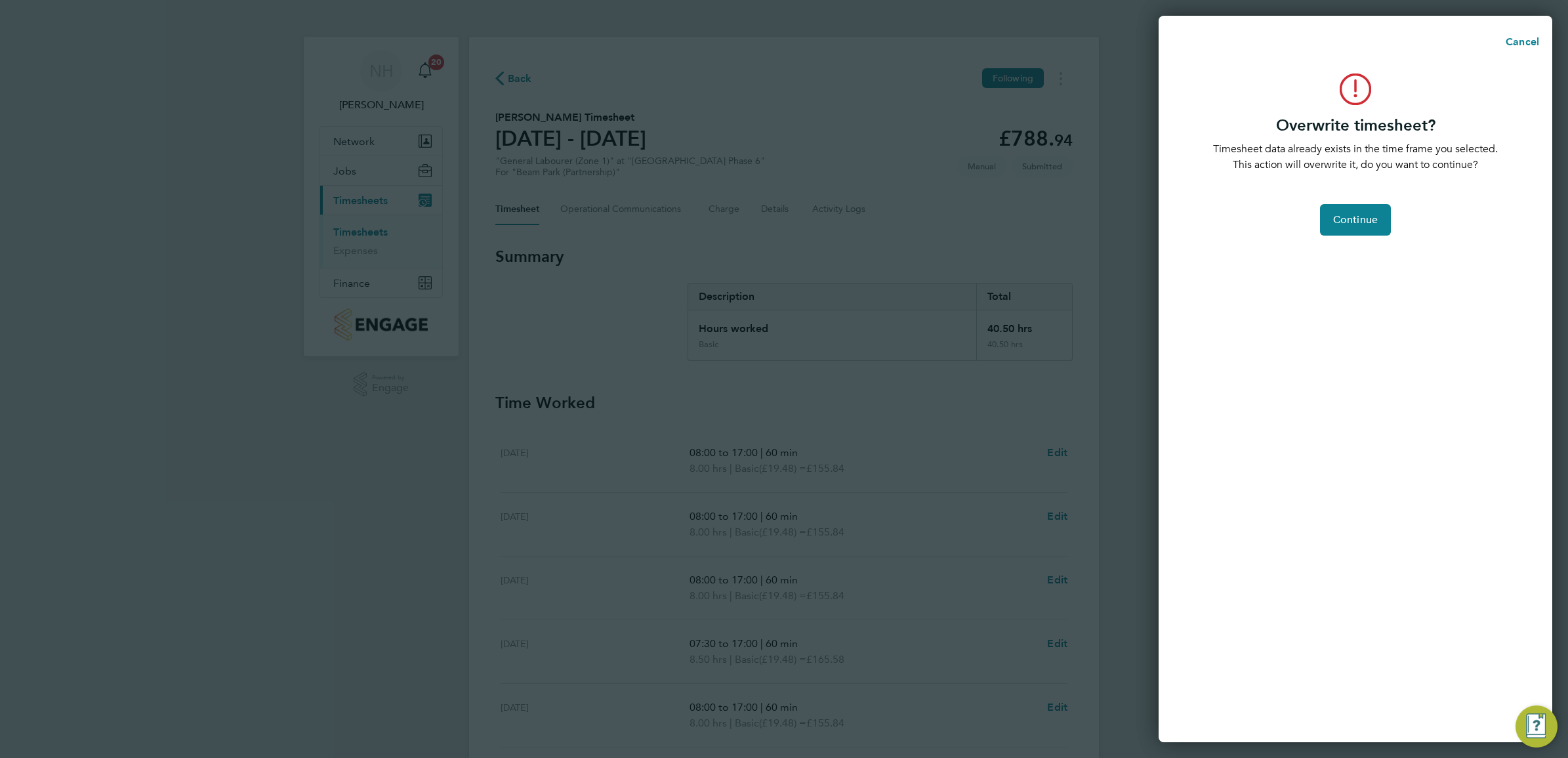
click at [1332, 199] on div "Overwrite timesheet? Timesheet data already exists in the time frame you select…" at bounding box center [1356, 399] width 393 height 685
click at [1335, 220] on span "Continue" at bounding box center [1356, 219] width 45 height 13
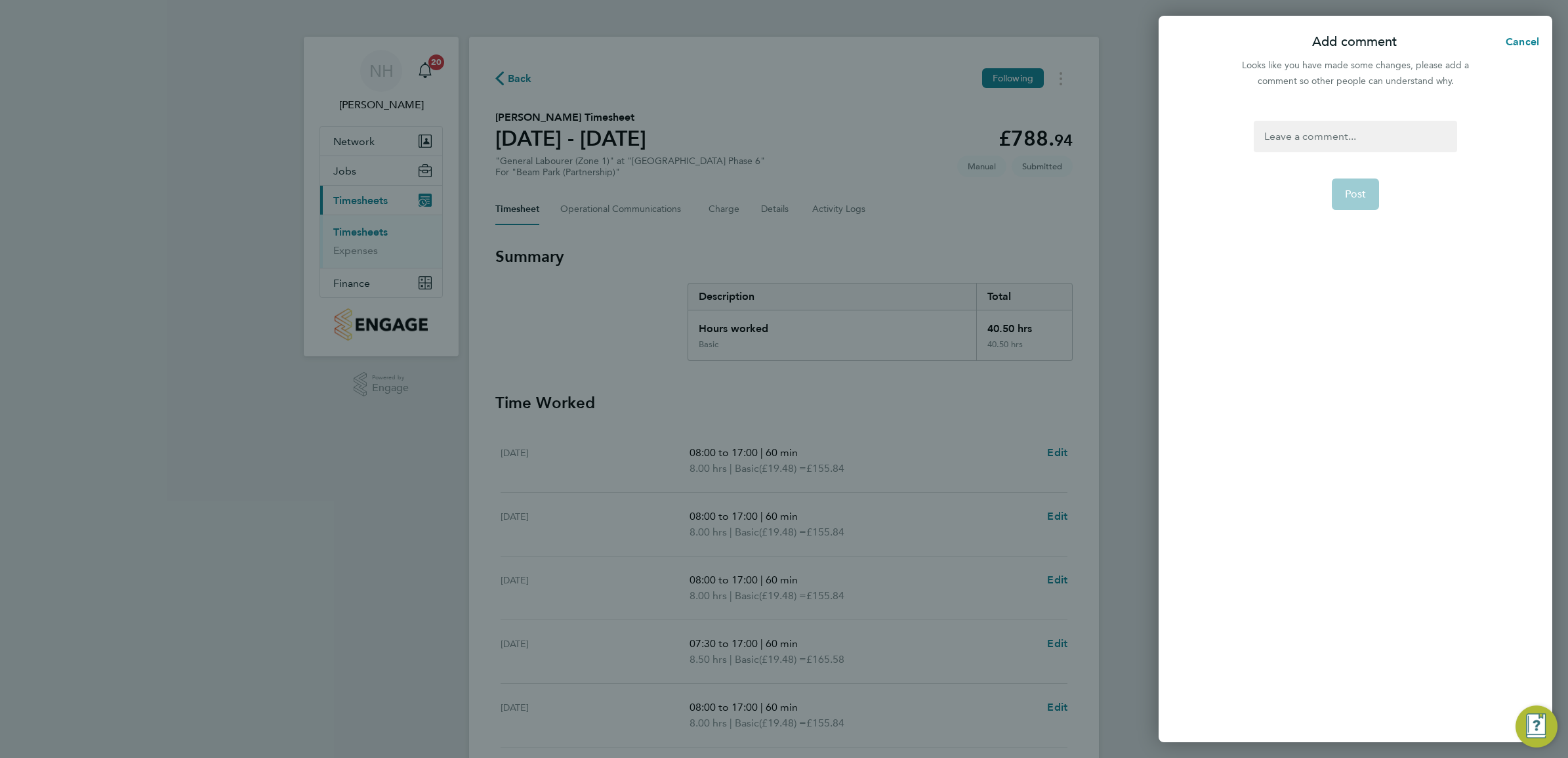
click at [1299, 145] on div at bounding box center [1355, 136] width 203 height 31
click at [1347, 194] on span "Post" at bounding box center [1356, 194] width 21 height 13
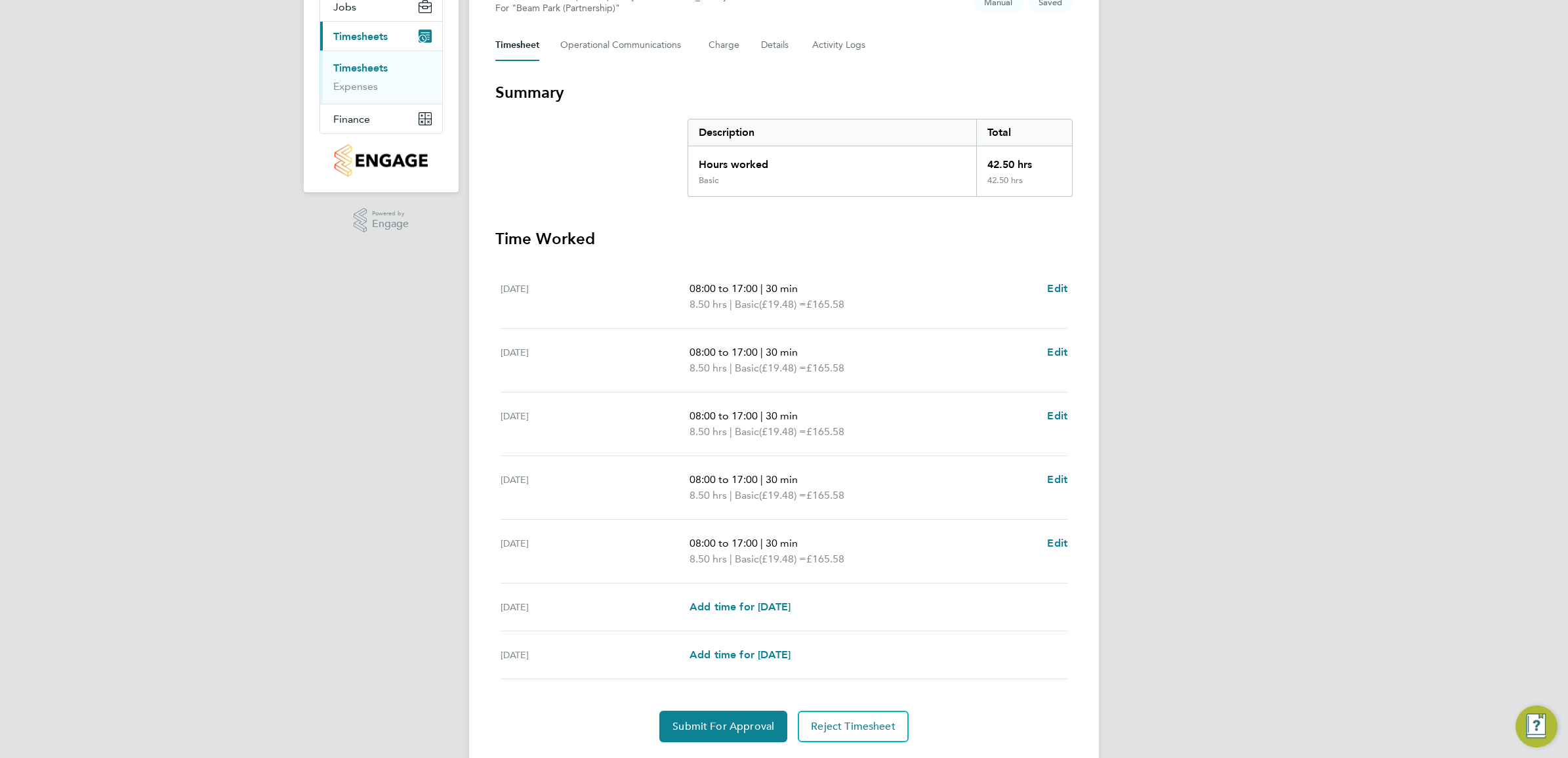
scroll to position [202, 0]
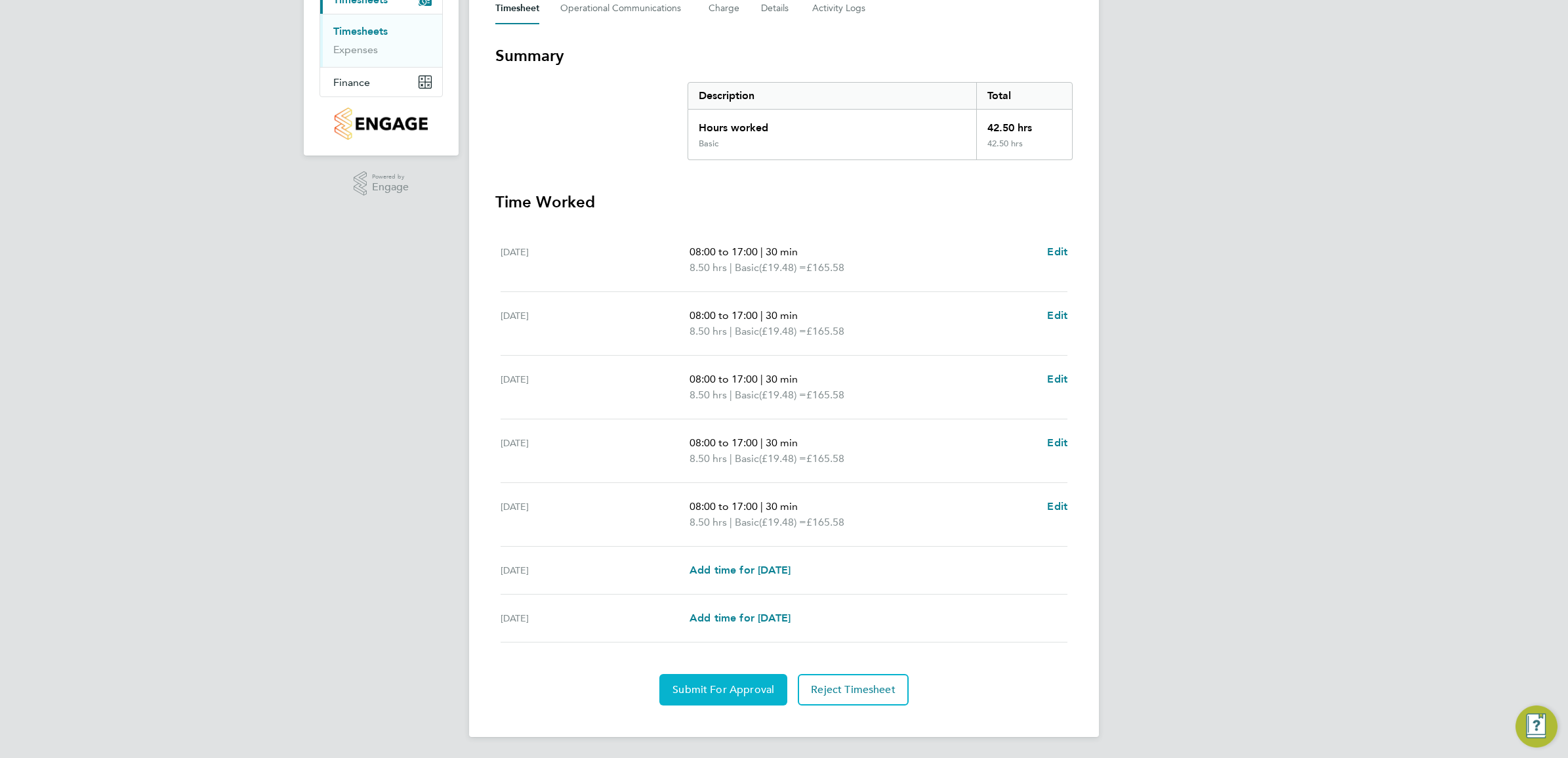
drag, startPoint x: 712, startPoint y: 687, endPoint x: 736, endPoint y: 676, distance: 26.4
click at [712, 681] on button "Submit For Approval" at bounding box center [723, 690] width 128 height 31
click at [728, 683] on span "Approve Timesheet" at bounding box center [723, 689] width 96 height 13
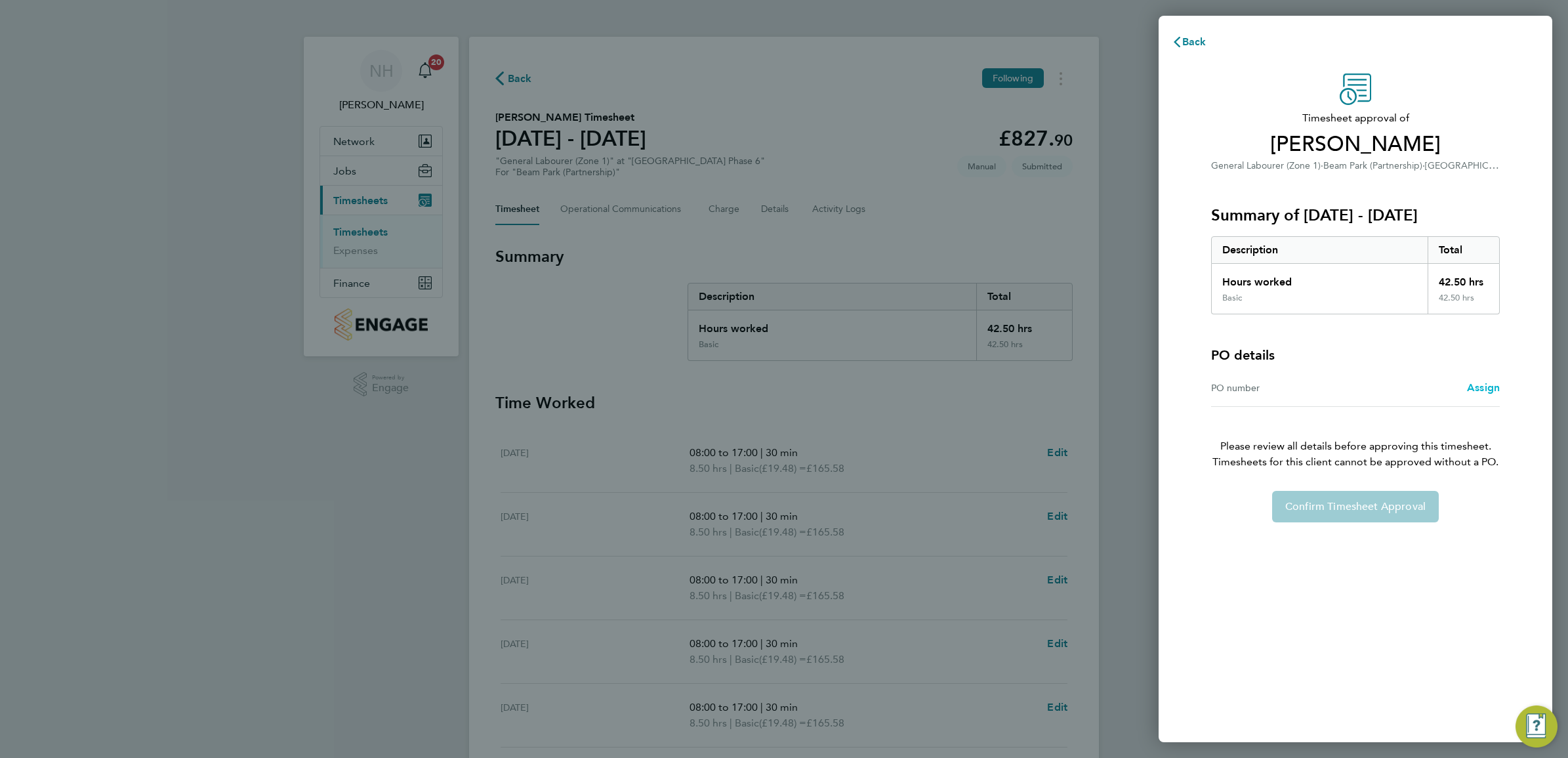
click at [1484, 391] on span "Assign" at bounding box center [1483, 387] width 33 height 13
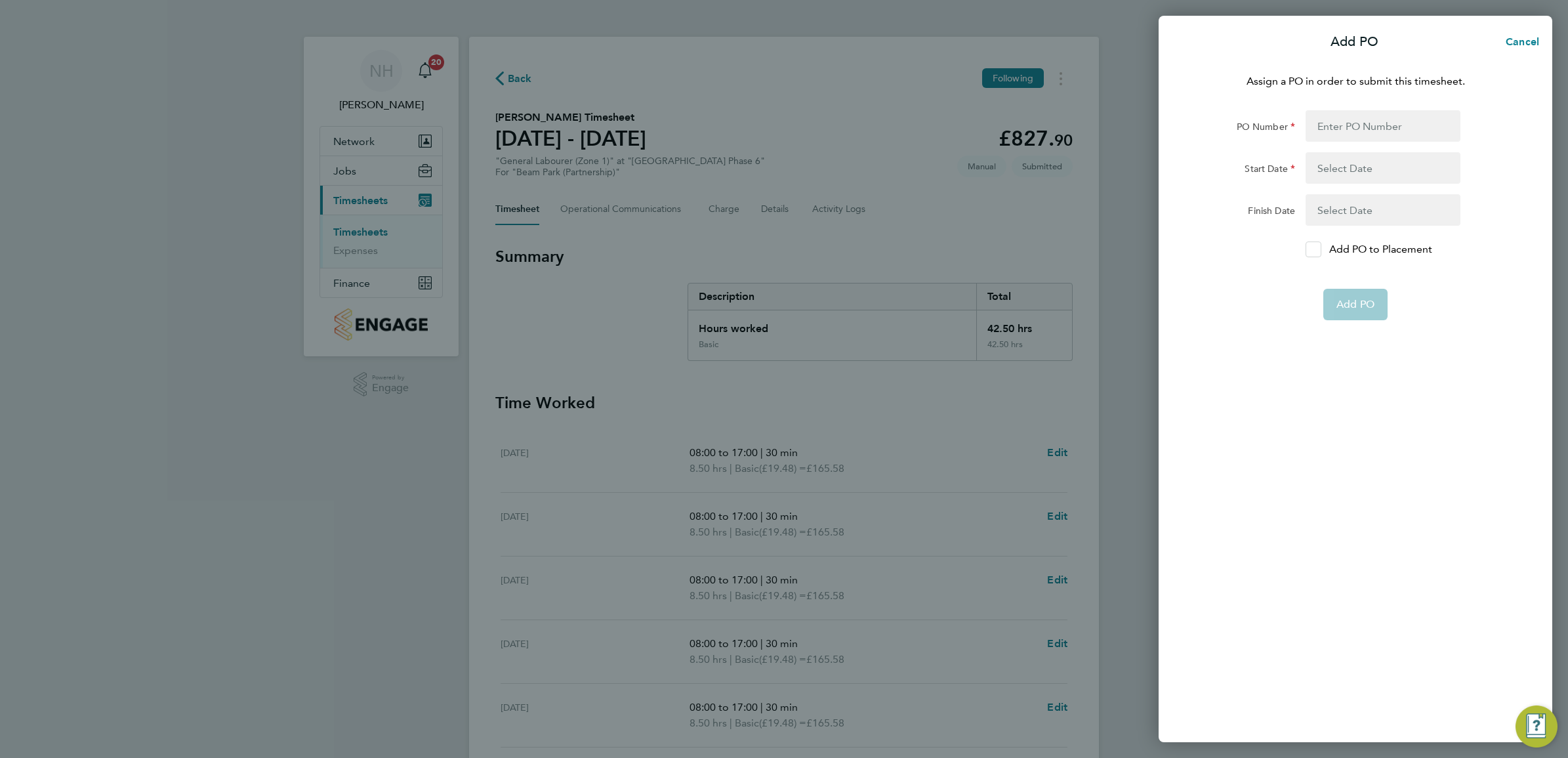
click at [1314, 249] on icon at bounding box center [1314, 249] width 10 height 9
click at [1318, 249] on input "Add PO to Placement" at bounding box center [1318, 249] width 0 height 0
click at [1343, 130] on input "PO Number" at bounding box center [1383, 126] width 155 height 31
type input "H66979"
type input "02 Sep 24"
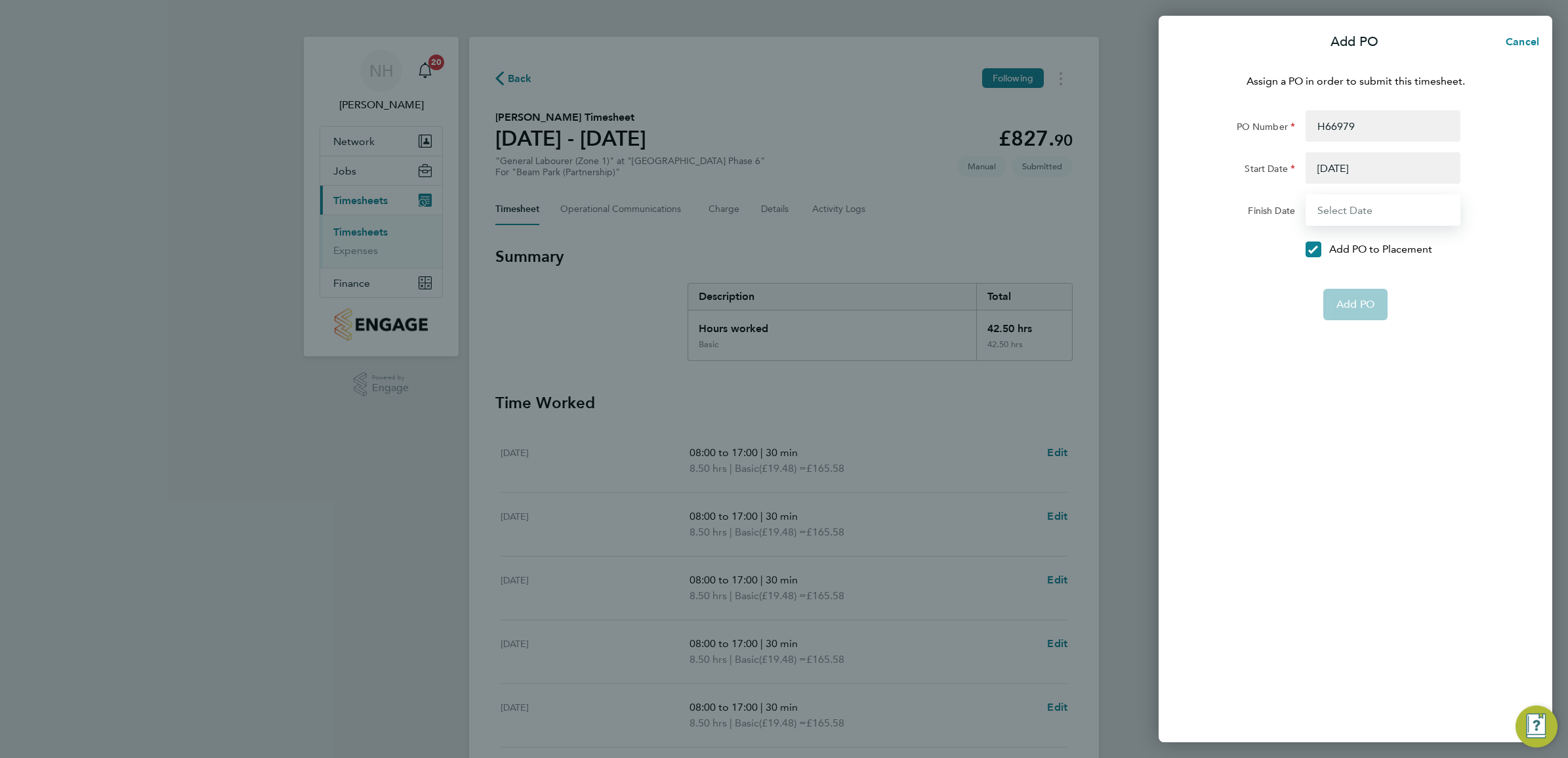
type input "31 Dec 26"
click at [1362, 278] on span "Add PO" at bounding box center [1355, 272] width 38 height 13
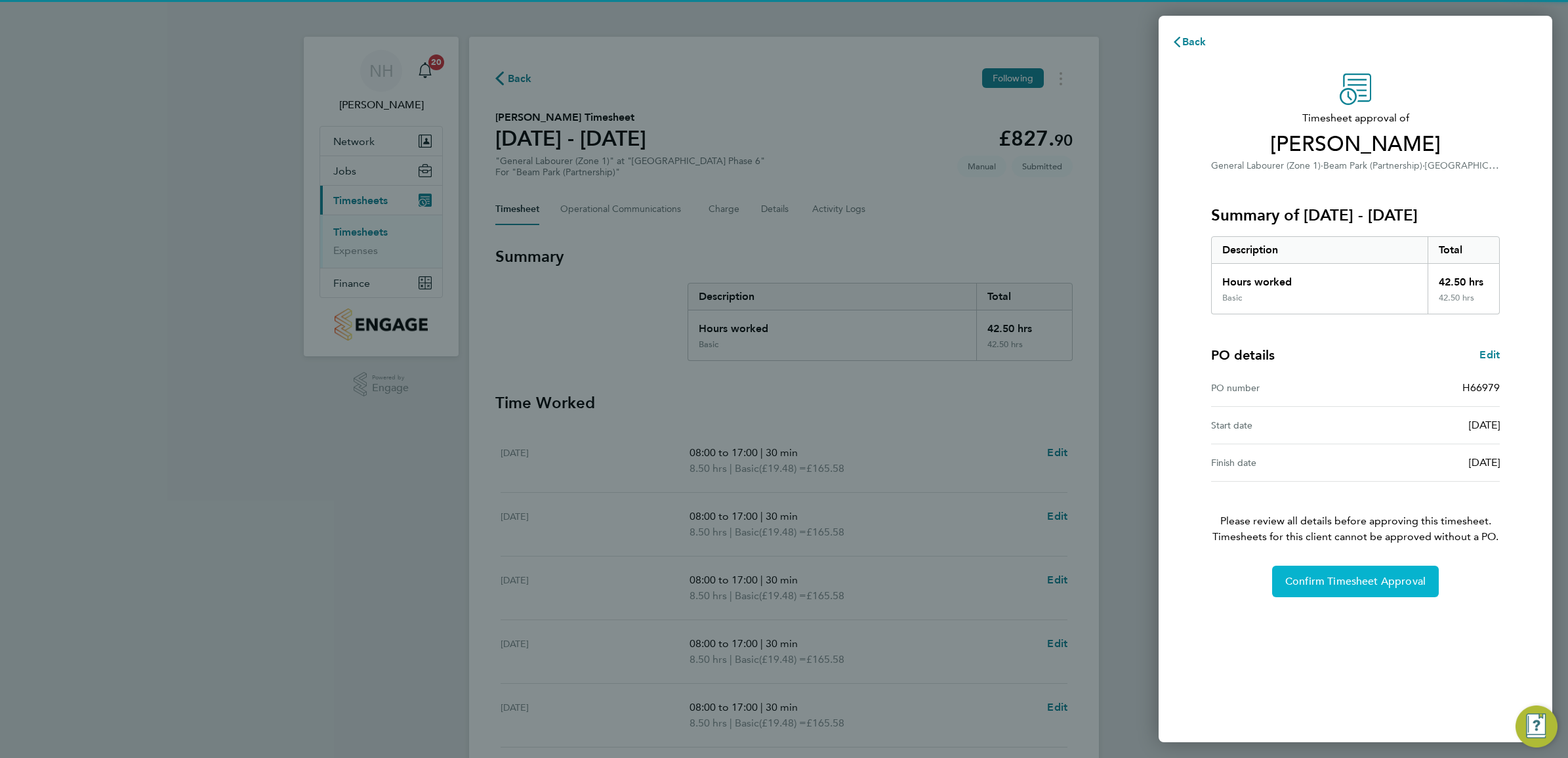
drag, startPoint x: 1376, startPoint y: 587, endPoint x: 1368, endPoint y: 576, distance: 13.6
click at [1375, 587] on span "Confirm Timesheet Approval" at bounding box center [1356, 581] width 140 height 13
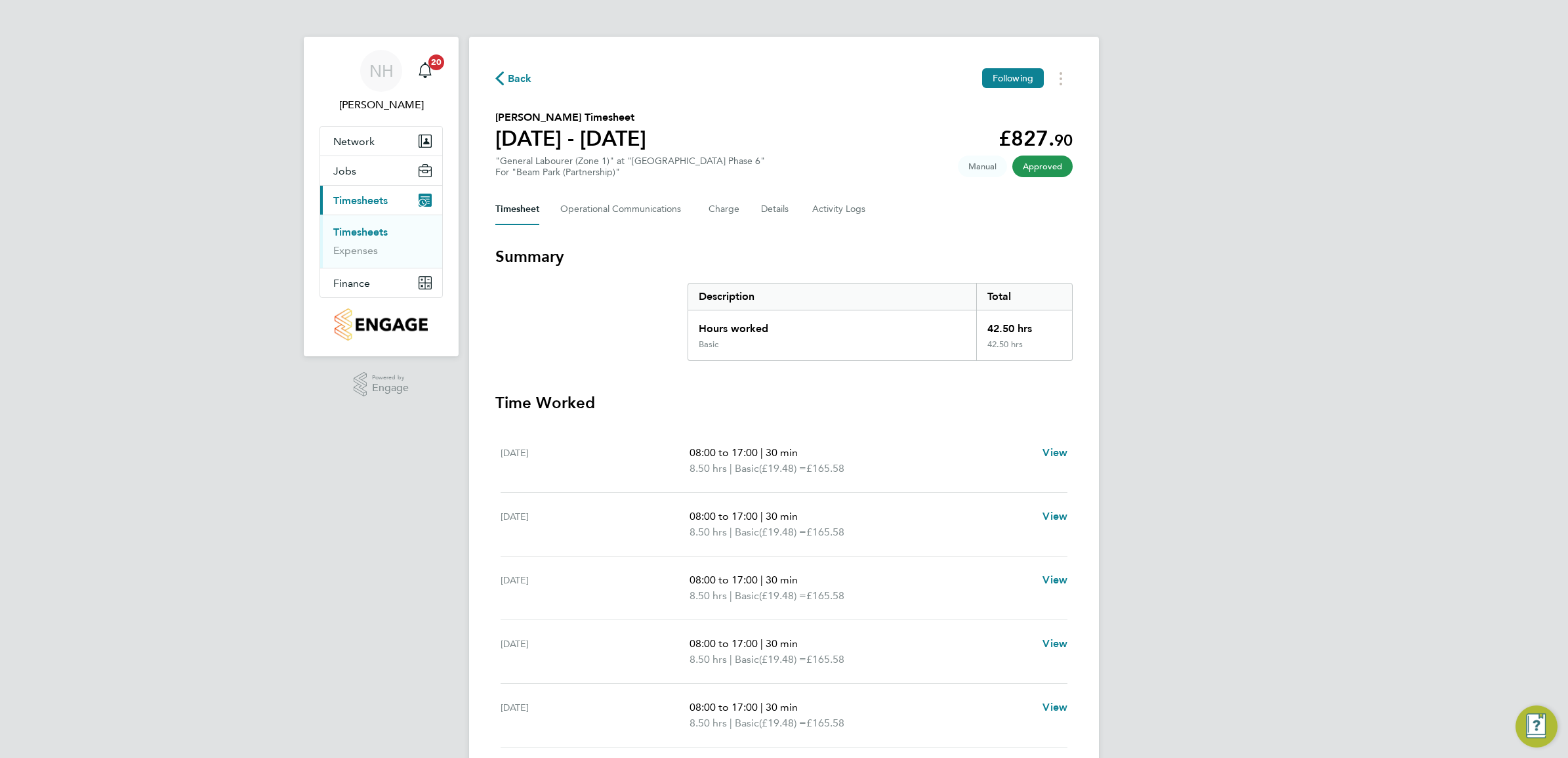
click at [535, 74] on div "Back Following" at bounding box center [784, 78] width 578 height 20
click at [524, 80] on span "Back" at bounding box center [519, 79] width 24 height 16
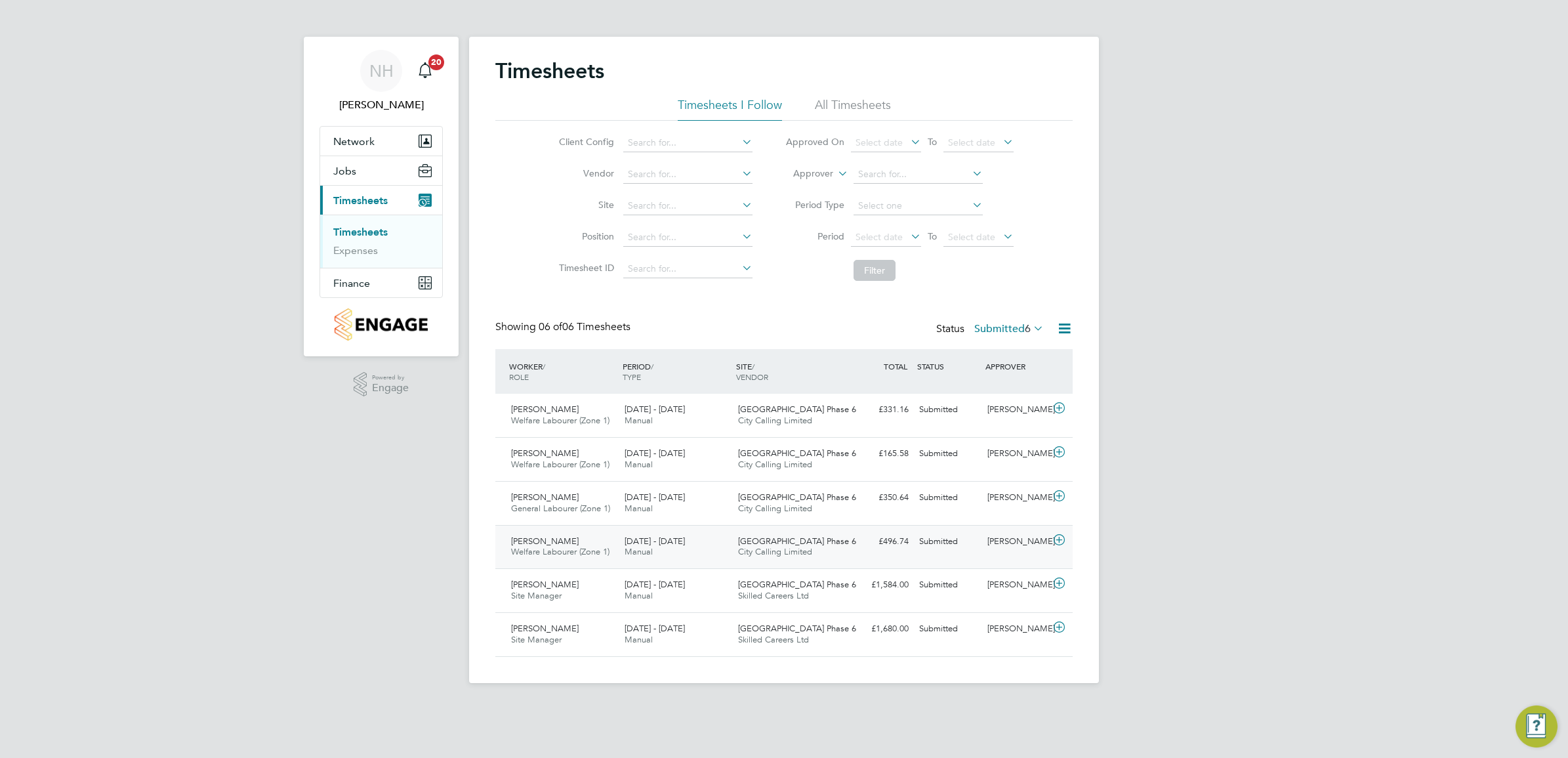
click at [998, 539] on div "[PERSON_NAME]" at bounding box center [1016, 542] width 68 height 21
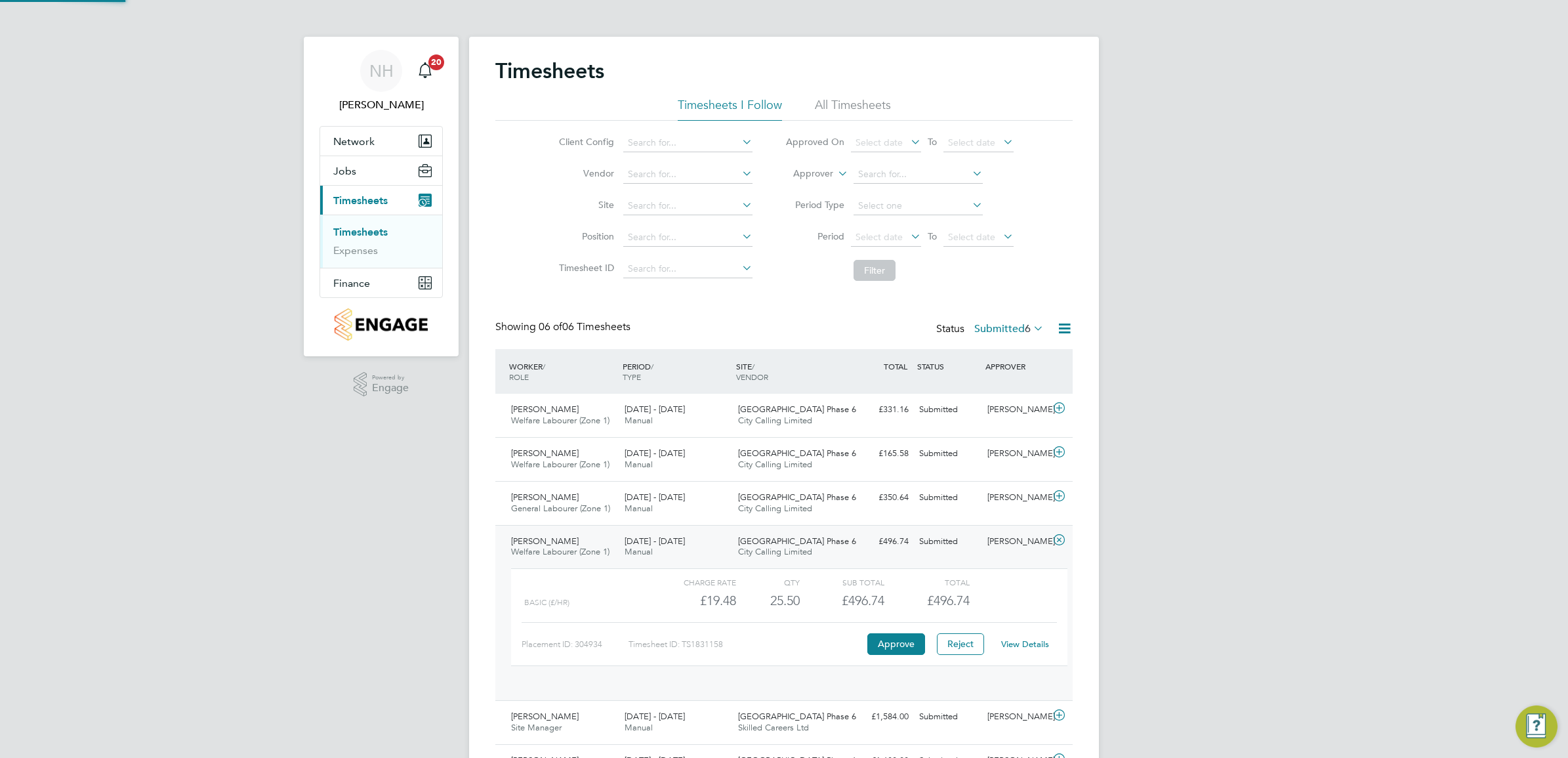
scroll to position [7, 7]
click at [1021, 644] on link "View Details" at bounding box center [1025, 643] width 48 height 11
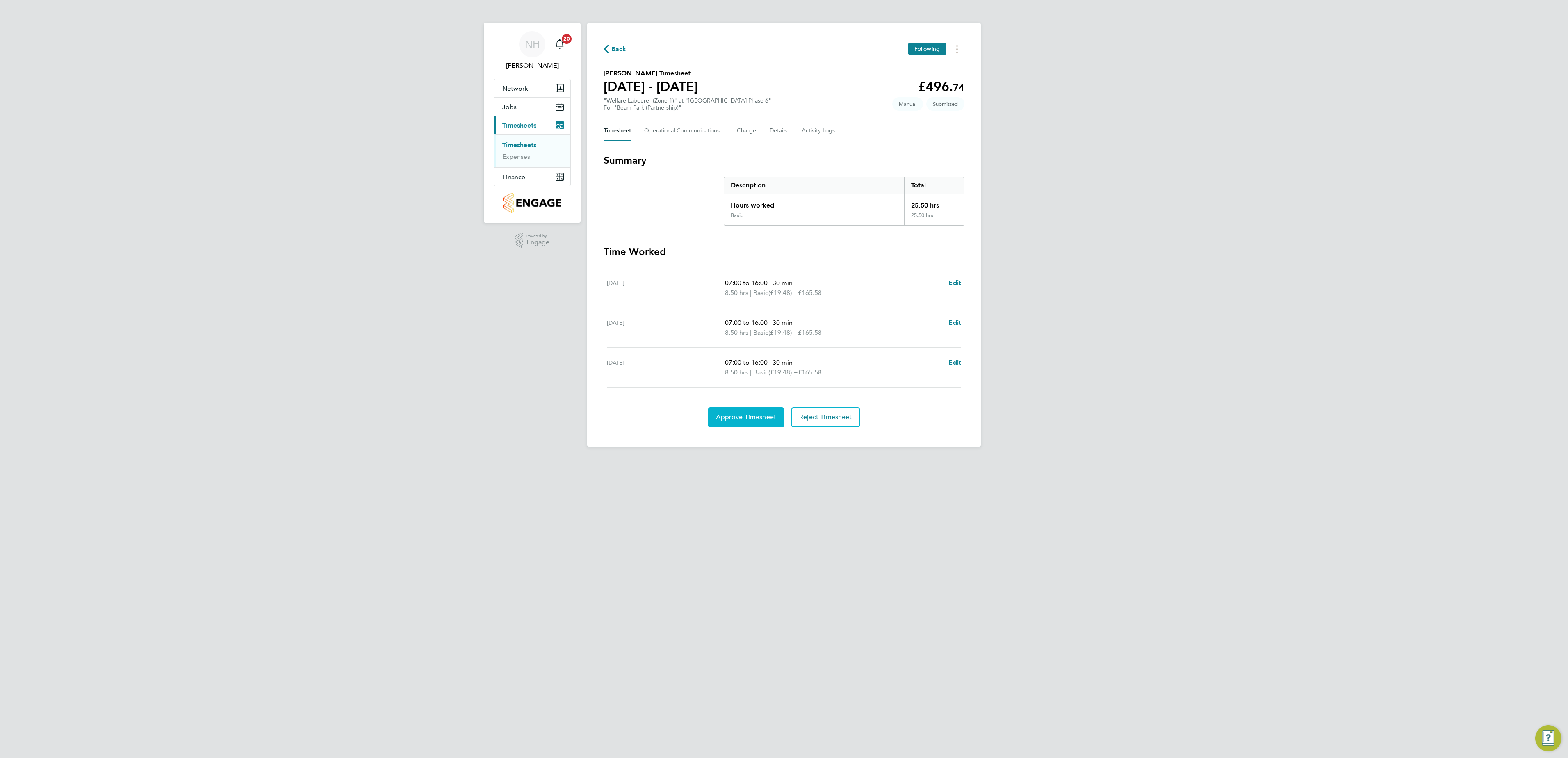
click at [762, 421] on span "Approve Timesheet" at bounding box center [746, 416] width 60 height 8
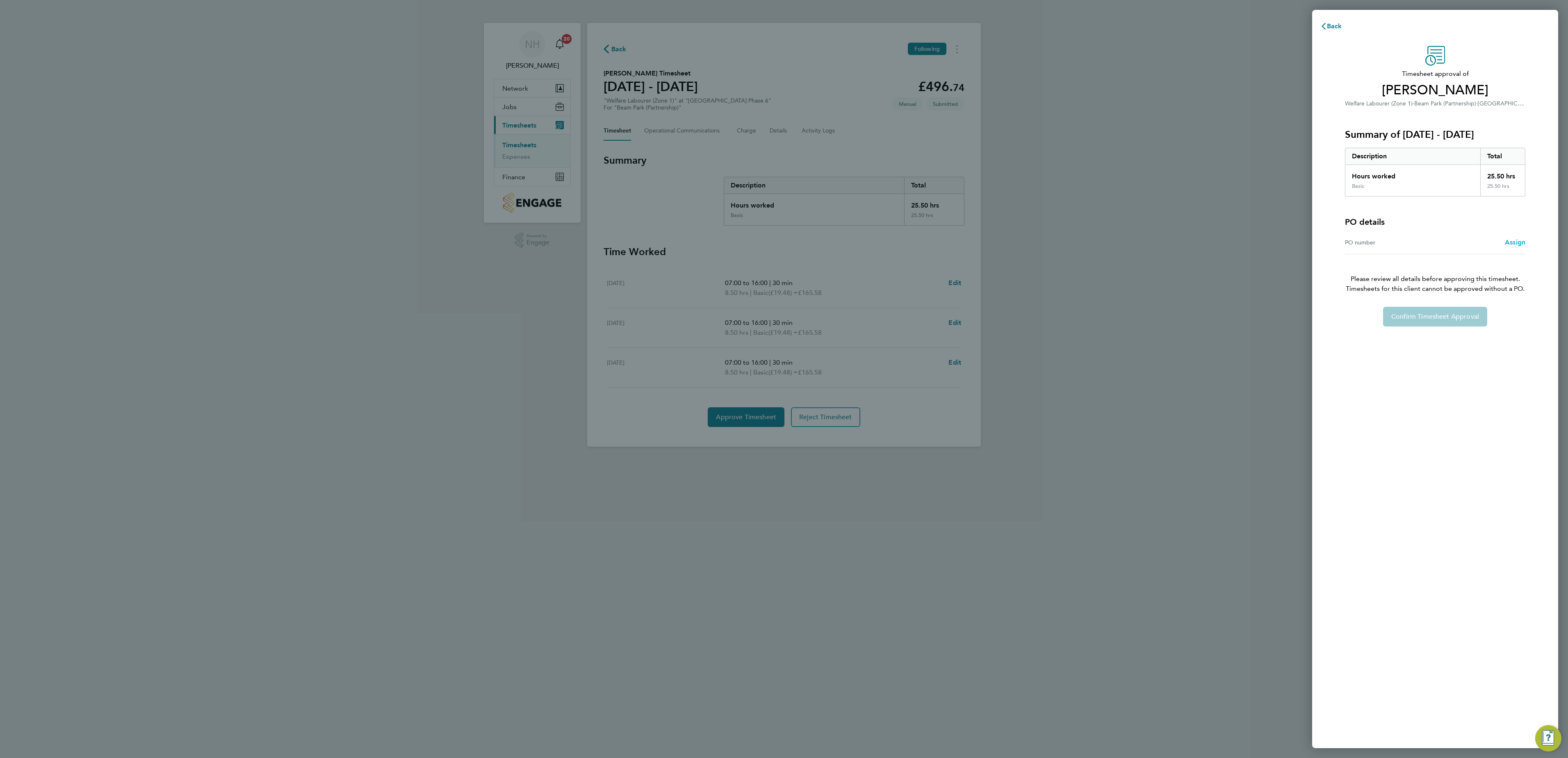
click at [979, 240] on span "Assign" at bounding box center [1515, 242] width 21 height 8
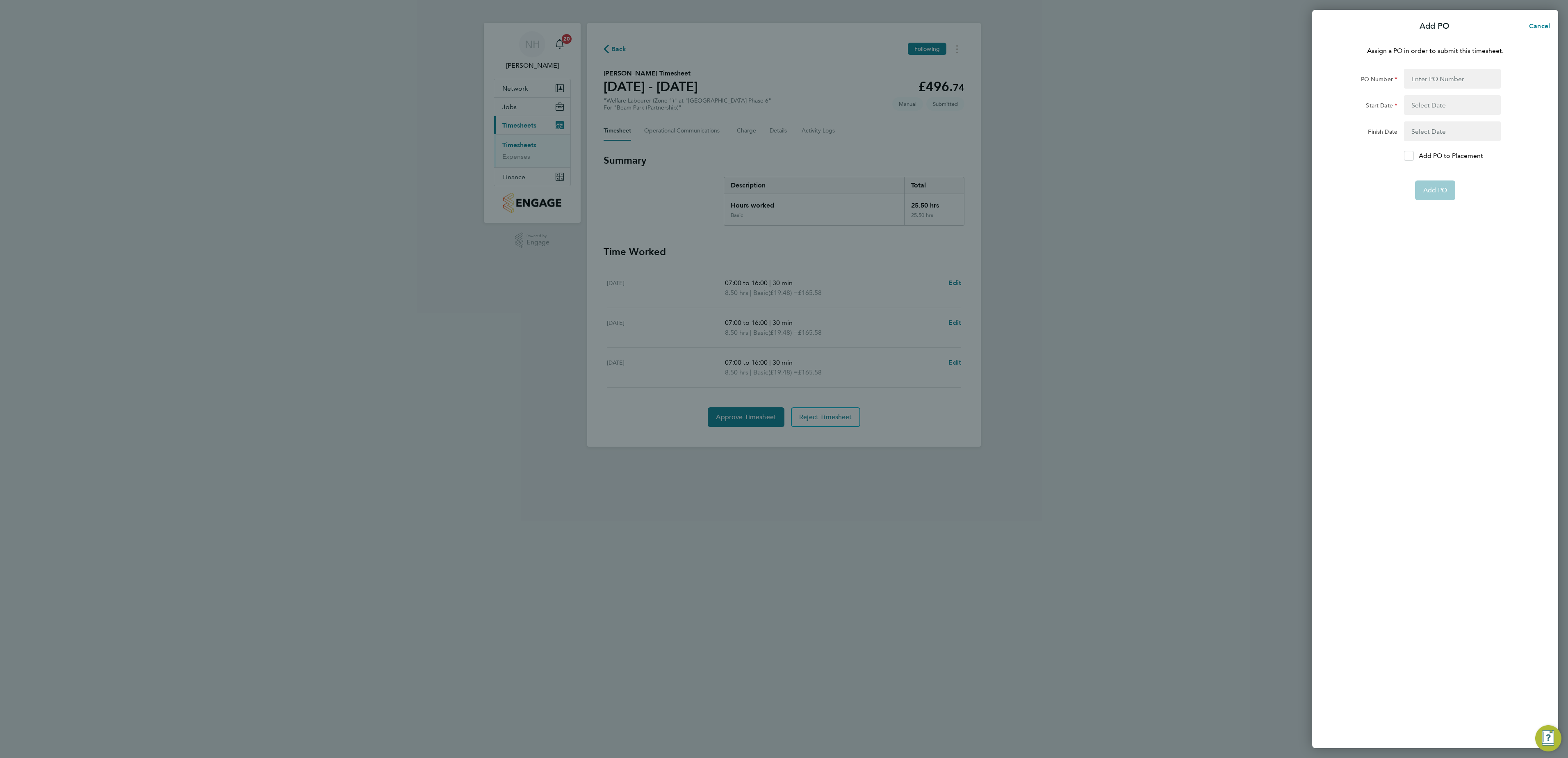
click at [979, 156] on icon at bounding box center [1409, 156] width 6 height 5
click at [979, 156] on input "Add PO to Placement" at bounding box center [1412, 156] width 0 height 0
click at [979, 78] on input "PO Number" at bounding box center [1452, 79] width 97 height 19
type input "H66979"
type input "[DATE]"
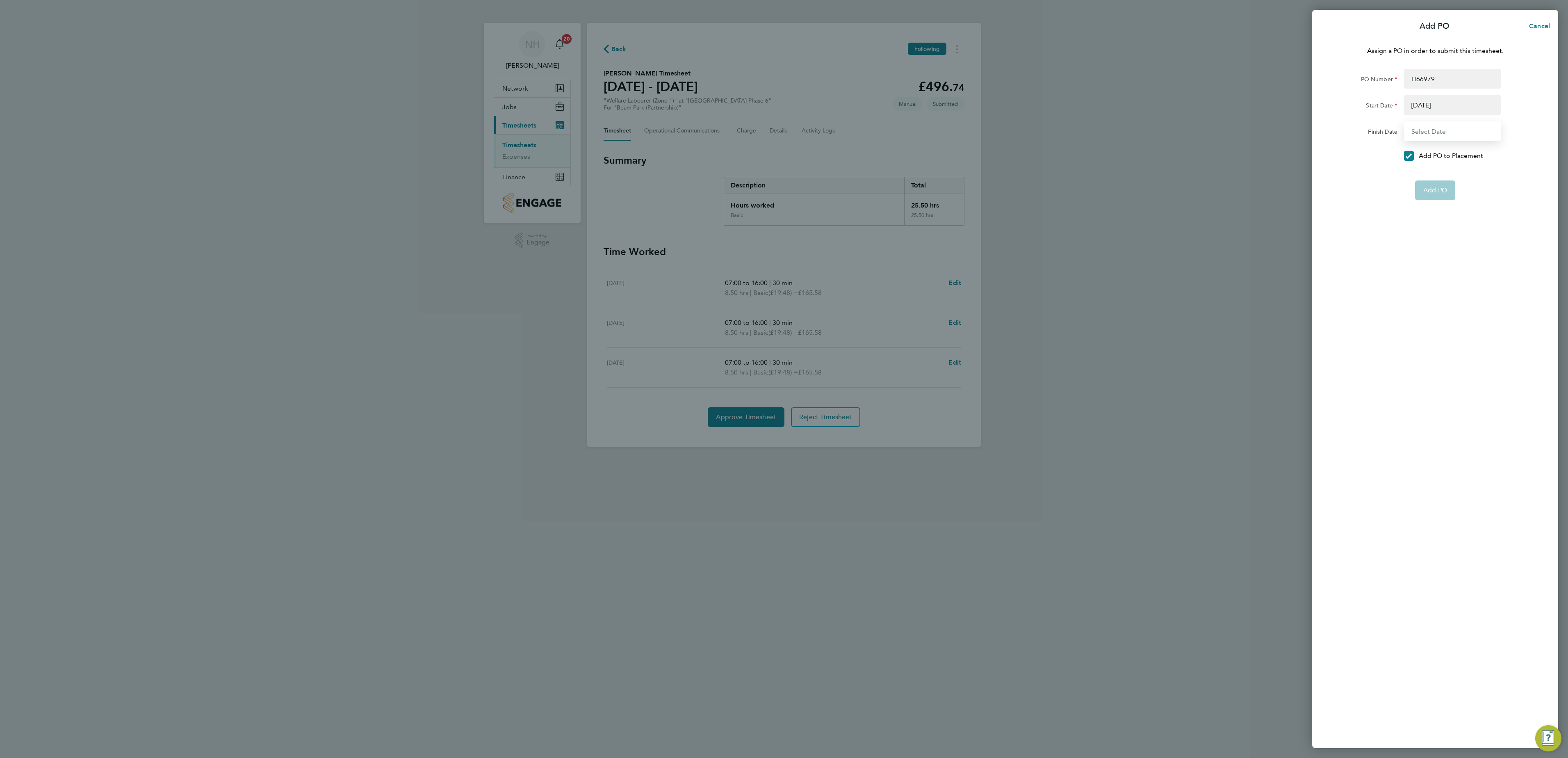
type input "[DATE]"
click at [979, 170] on span "Add PO" at bounding box center [1435, 170] width 24 height 8
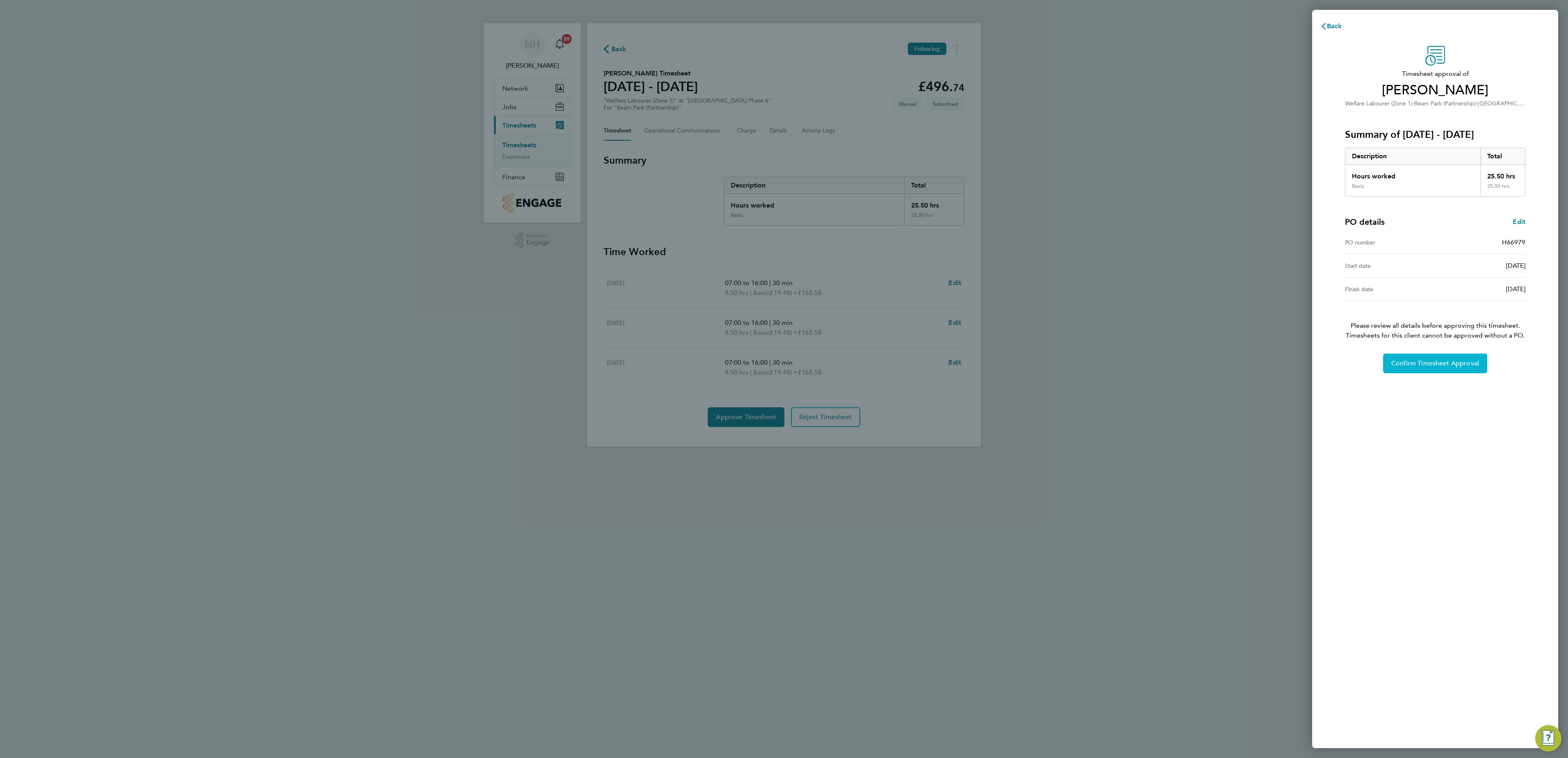
click at [979, 364] on span "Confirm Timesheet Approval" at bounding box center [1435, 363] width 88 height 8
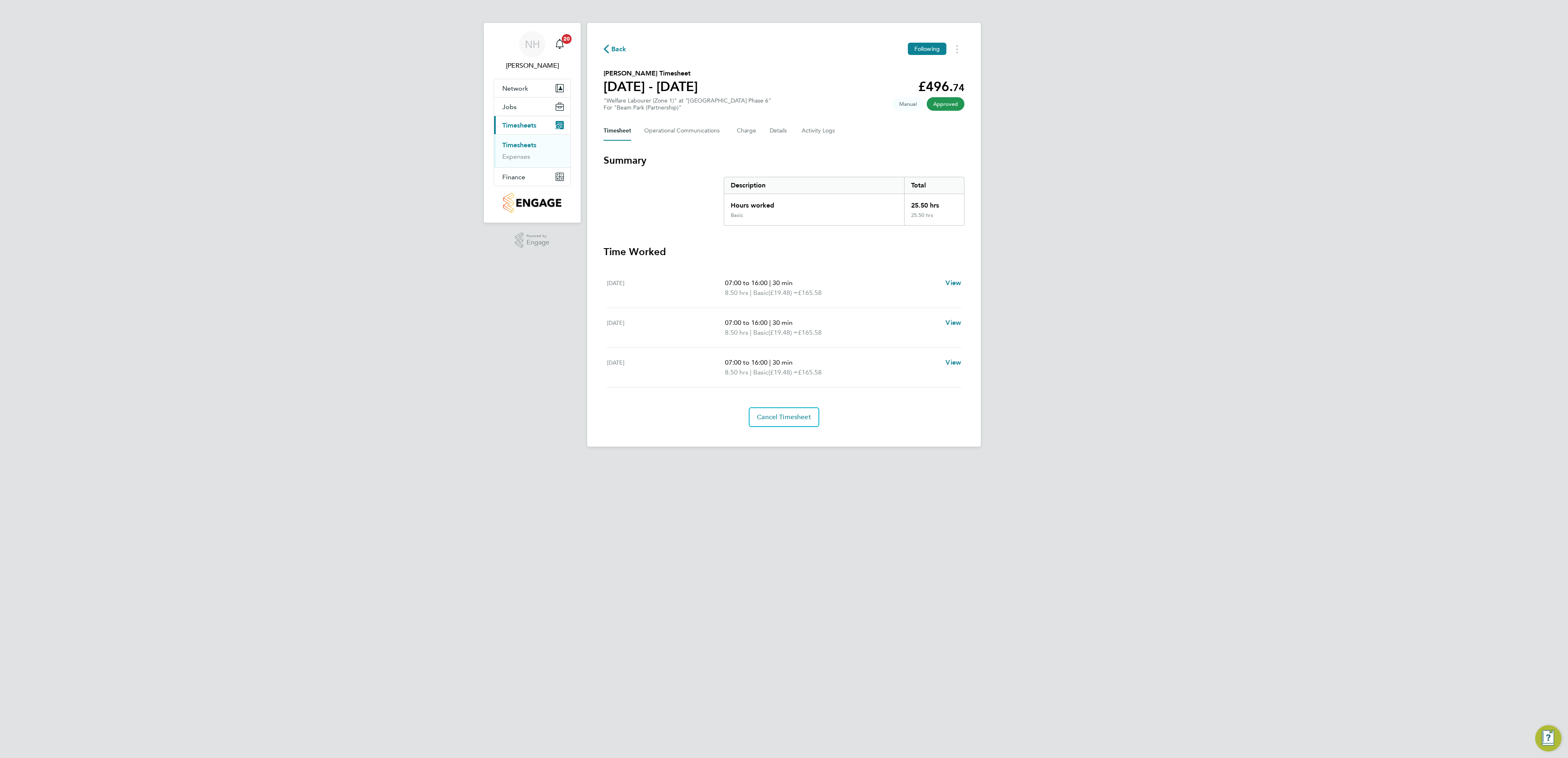
click at [617, 44] on button "Back" at bounding box center [615, 49] width 23 height 10
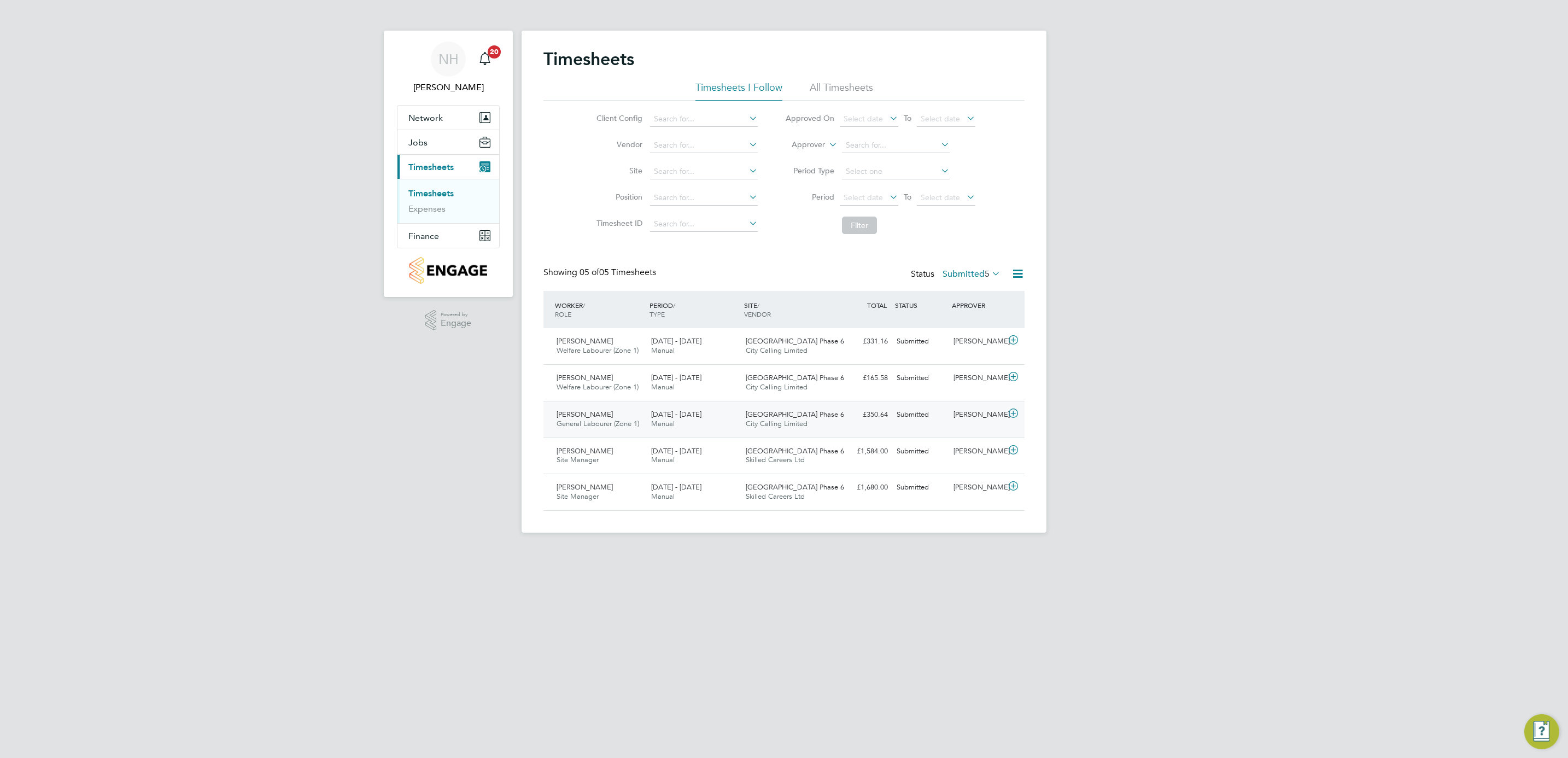
scroll to position [28, 95]
click at [965, 376] on div "[PERSON_NAME]" at bounding box center [977, 378] width 57 height 18
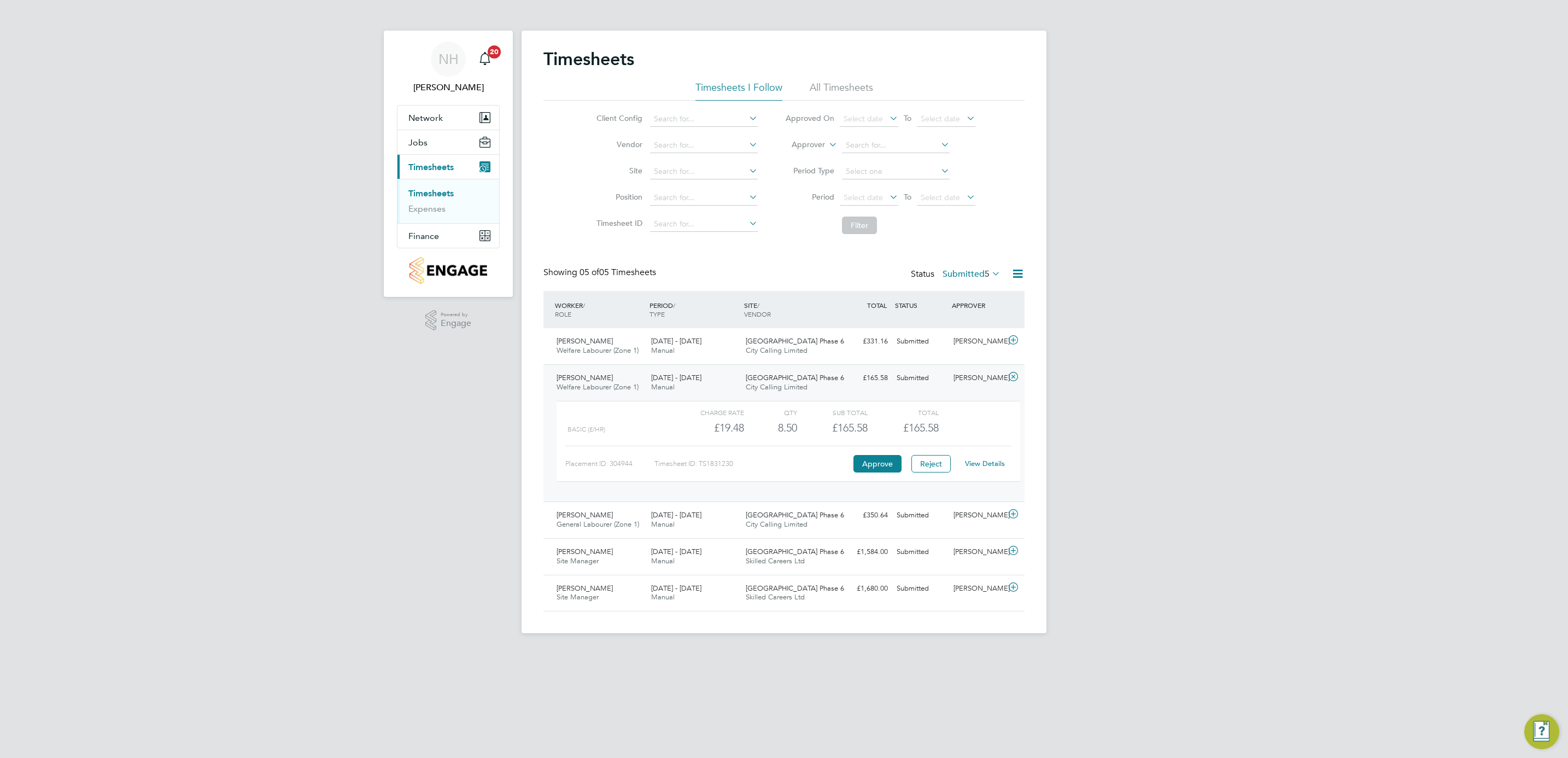
click at [981, 463] on link "View Details" at bounding box center [984, 463] width 40 height 9
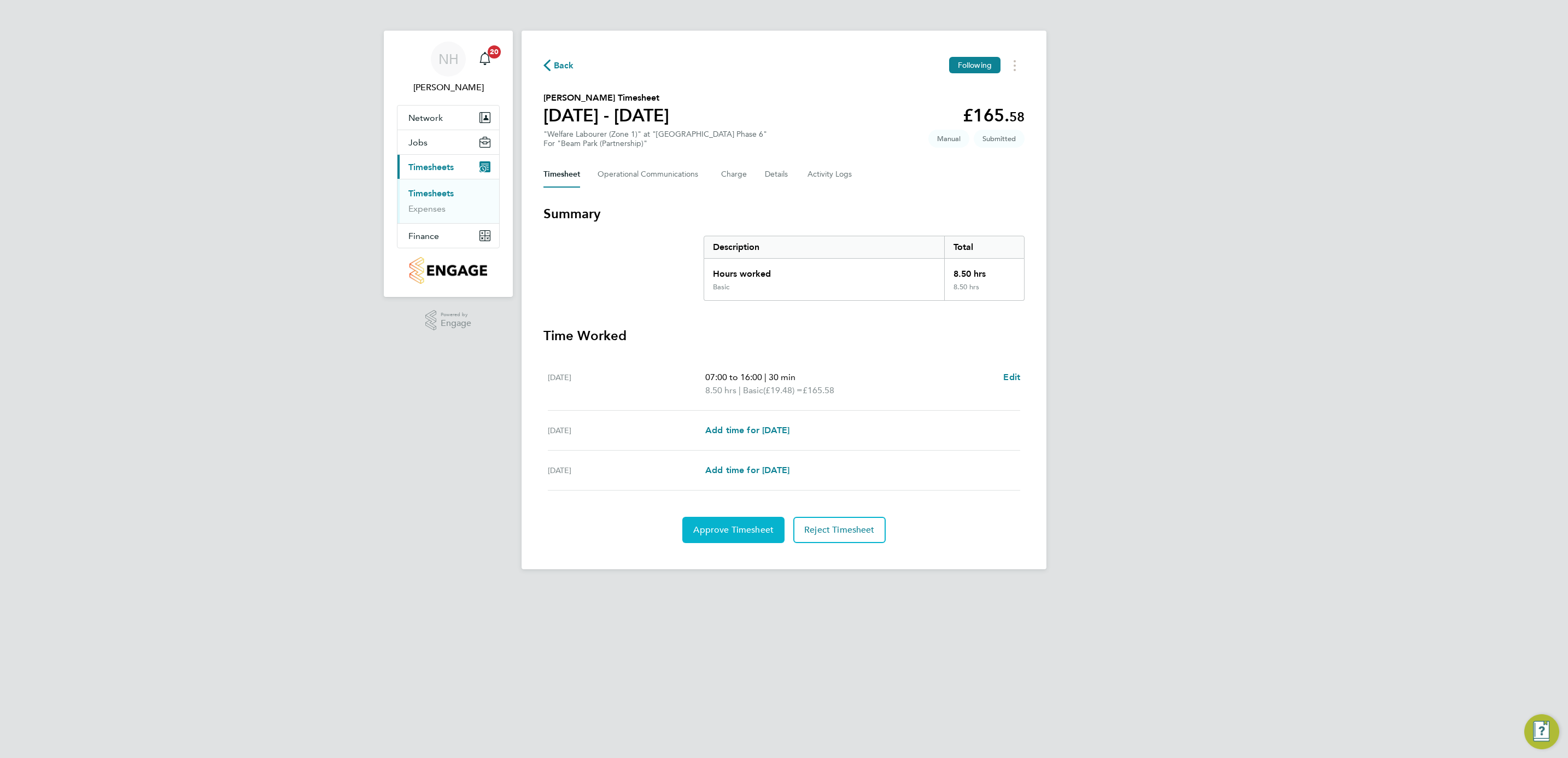
drag, startPoint x: 718, startPoint y: 538, endPoint x: 726, endPoint y: 532, distance: 10.0
click at [718, 538] on button "Approve Timesheet" at bounding box center [734, 530] width 102 height 26
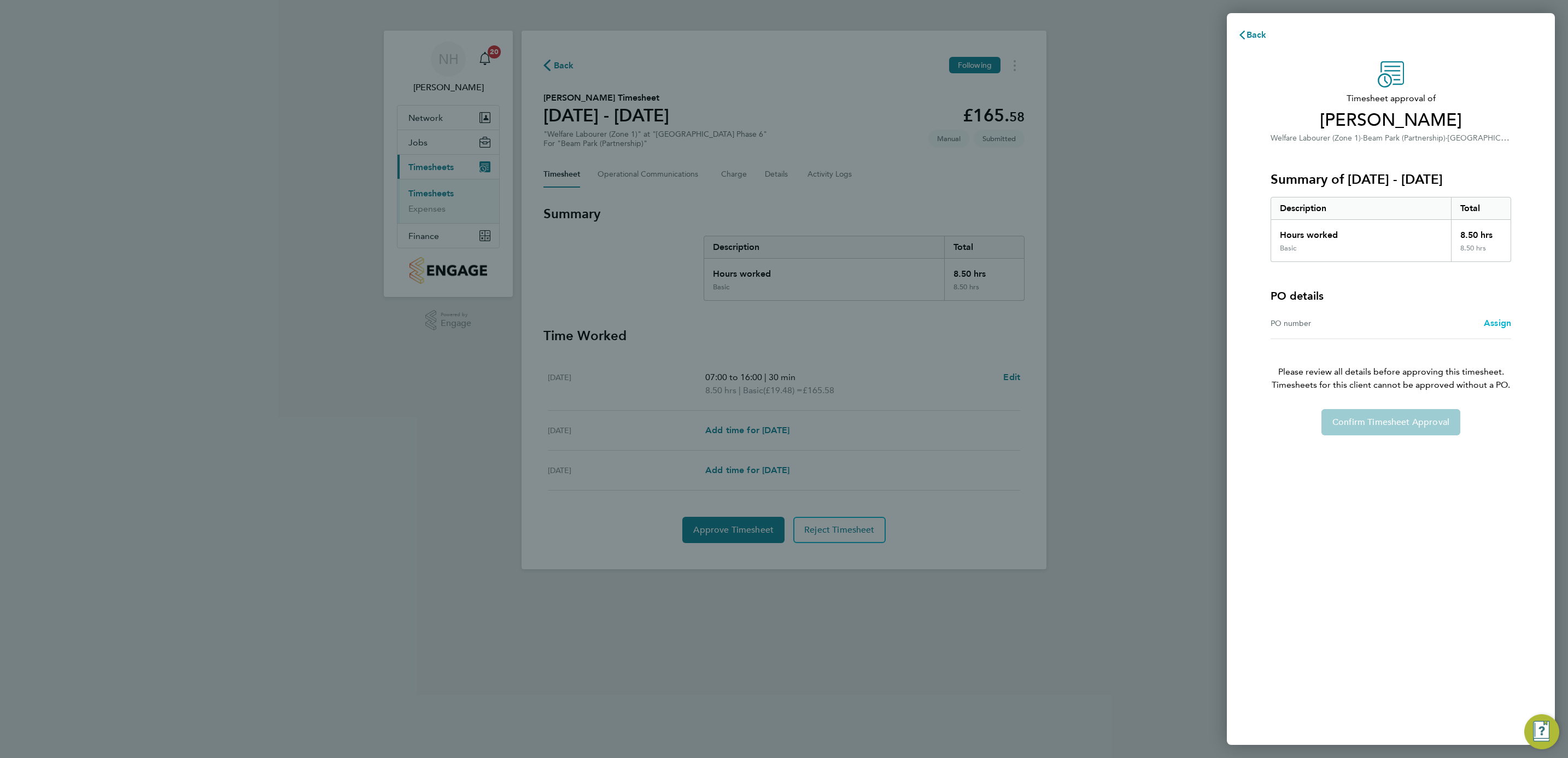
click at [1502, 323] on span "Assign" at bounding box center [1497, 322] width 28 height 11
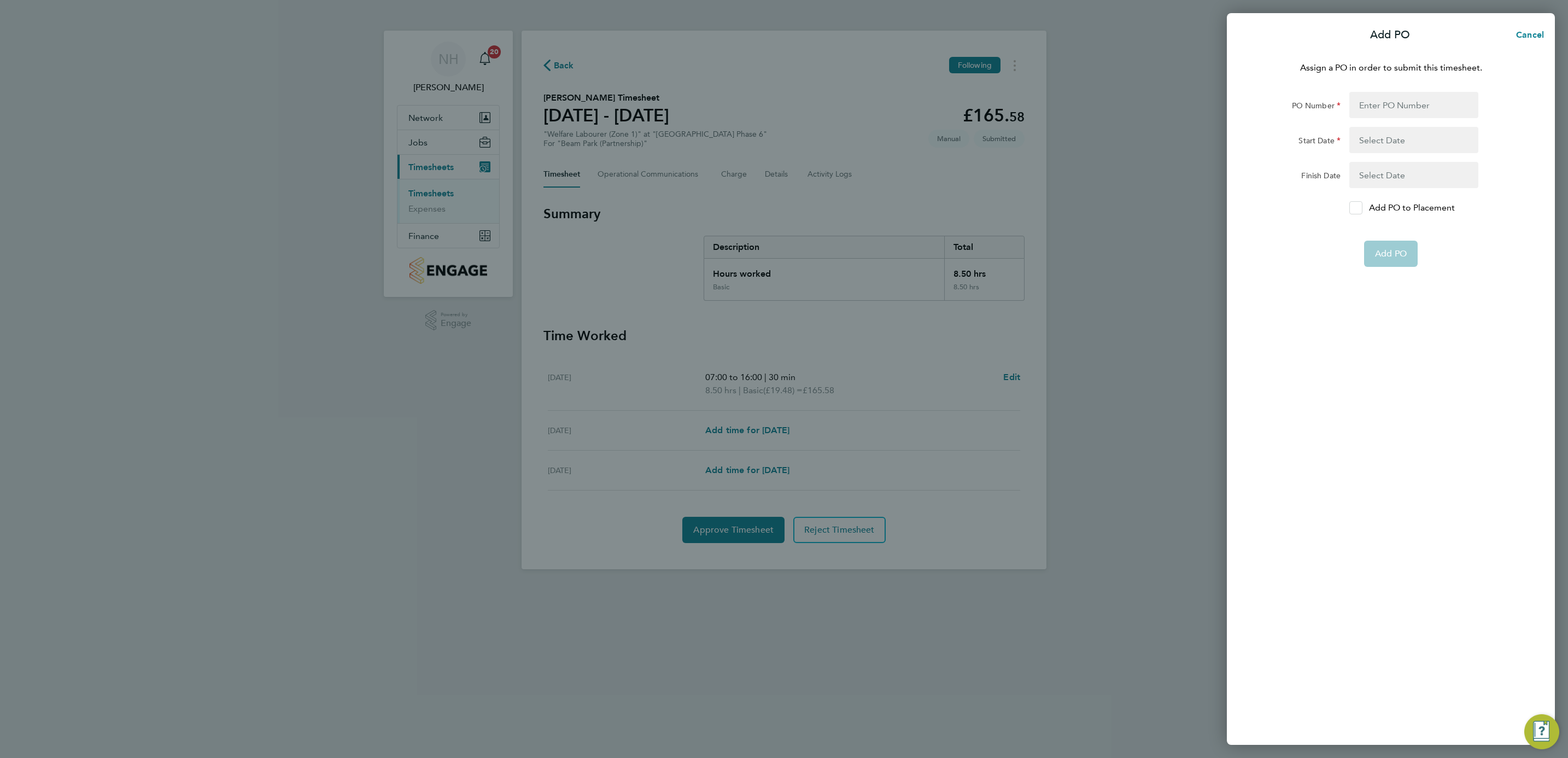
click at [1358, 207] on icon at bounding box center [1355, 208] width 8 height 7
click at [1359, 208] on input "Add PO to Placement" at bounding box center [1359, 208] width 0 height 0
click at [1366, 106] on input "PO Number" at bounding box center [1414, 105] width 129 height 26
type input "H66979"
type input "[DATE]"
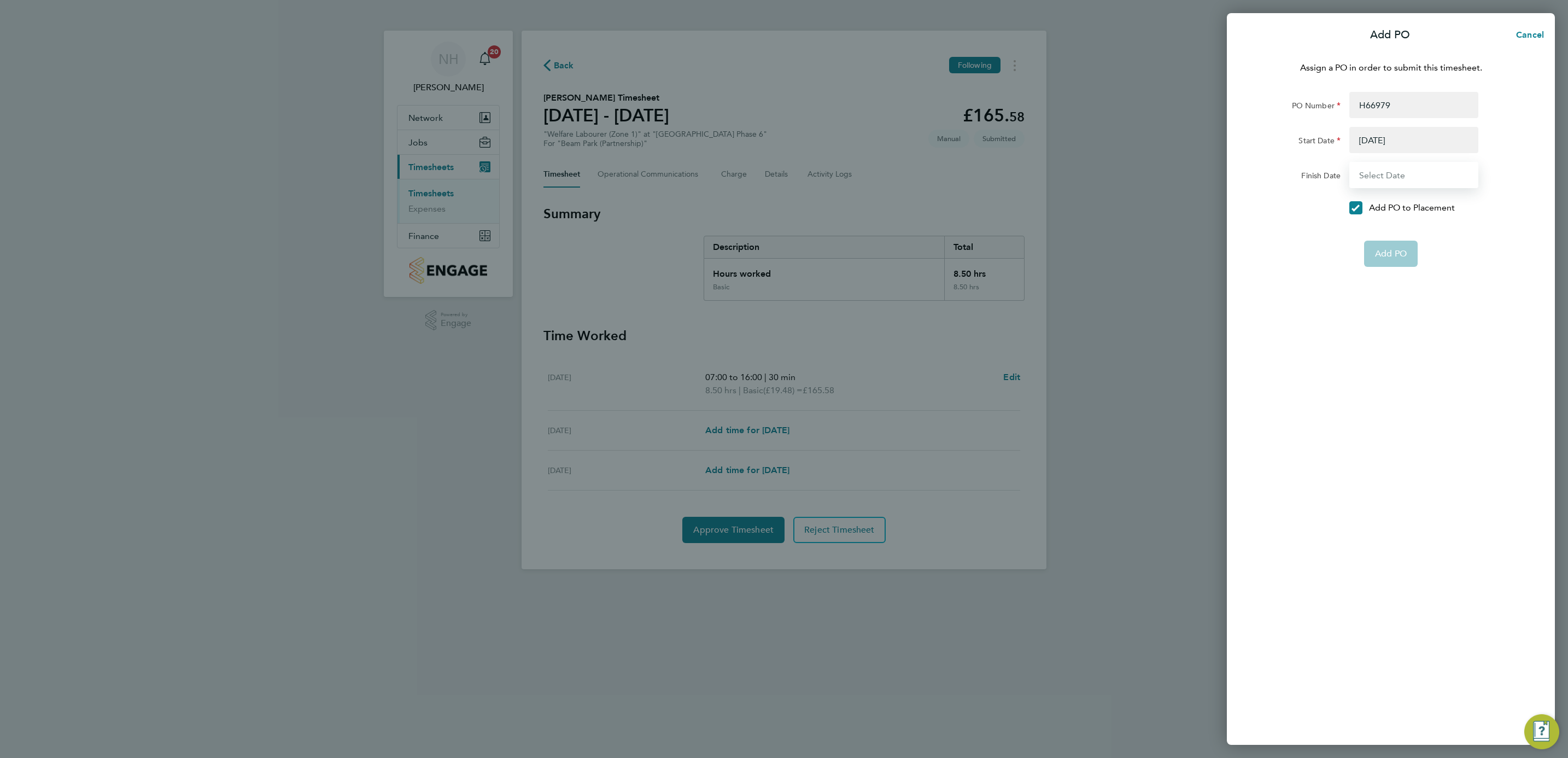
type input "[DATE]"
click at [1391, 227] on span "Add PO" at bounding box center [1390, 226] width 32 height 11
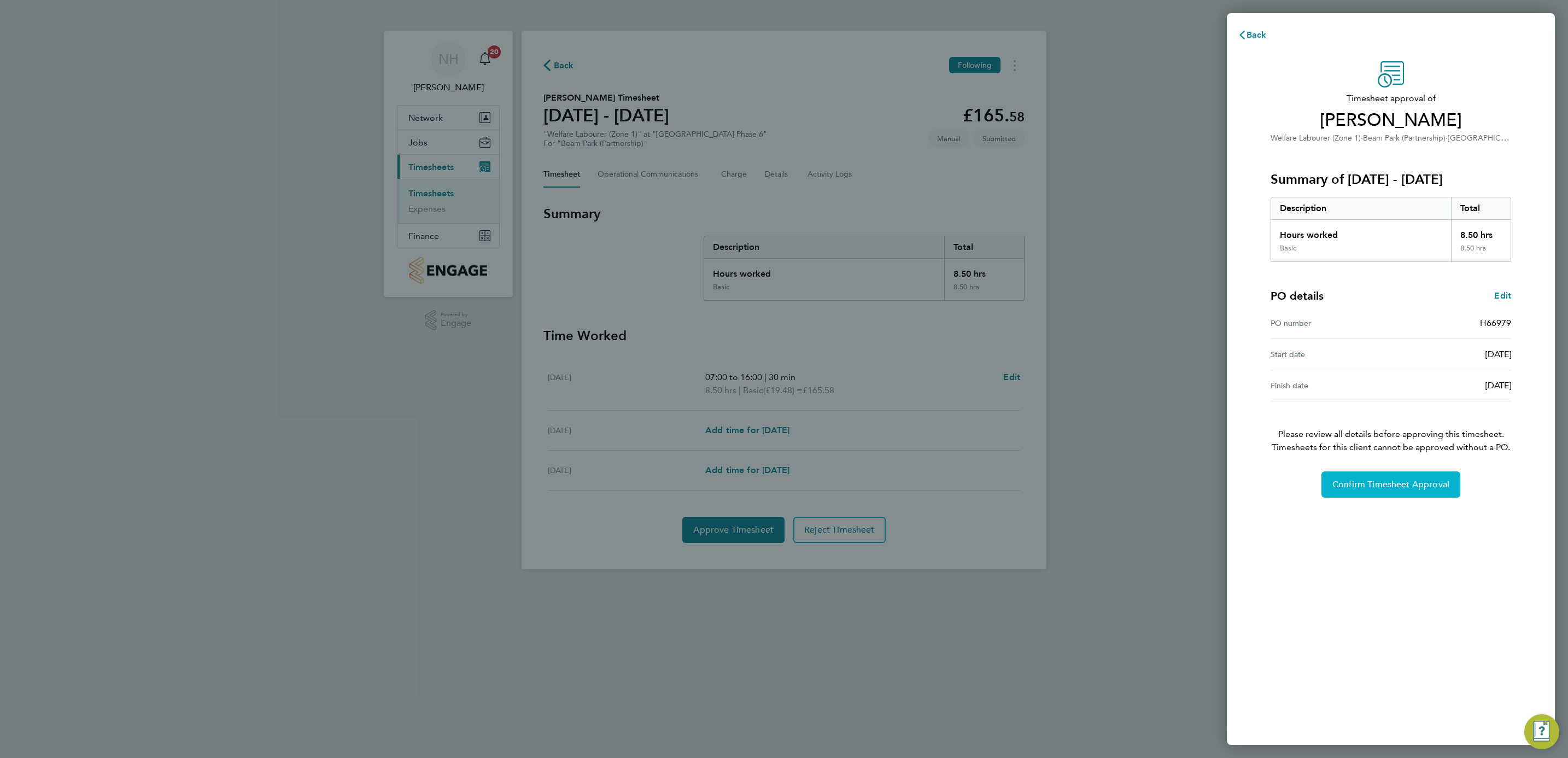
click at [1378, 482] on span "Confirm Timesheet Approval" at bounding box center [1391, 484] width 117 height 11
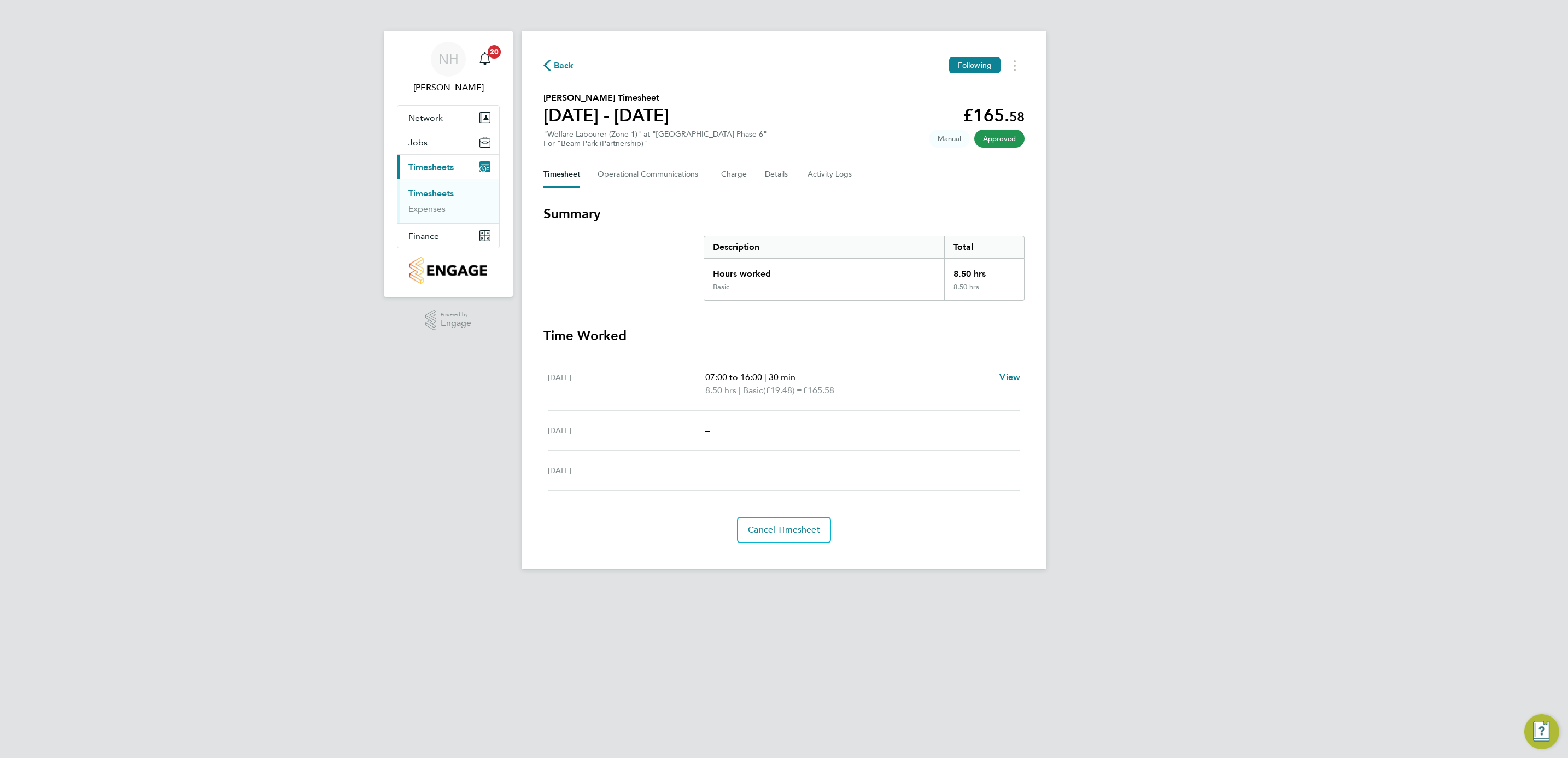
click at [562, 67] on span "Back" at bounding box center [563, 66] width 20 height 13
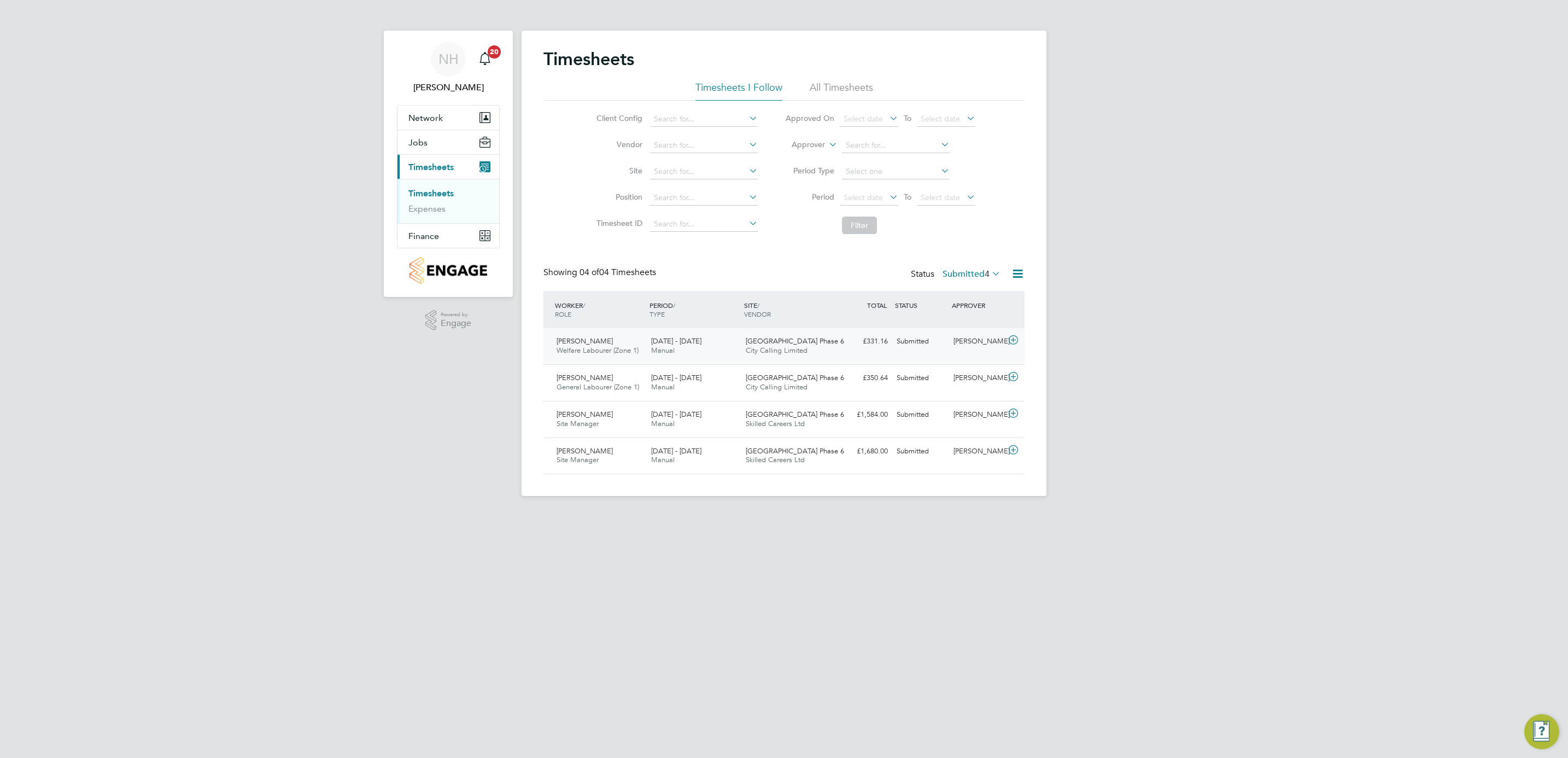
click at [981, 341] on div "[PERSON_NAME]" at bounding box center [977, 342] width 57 height 18
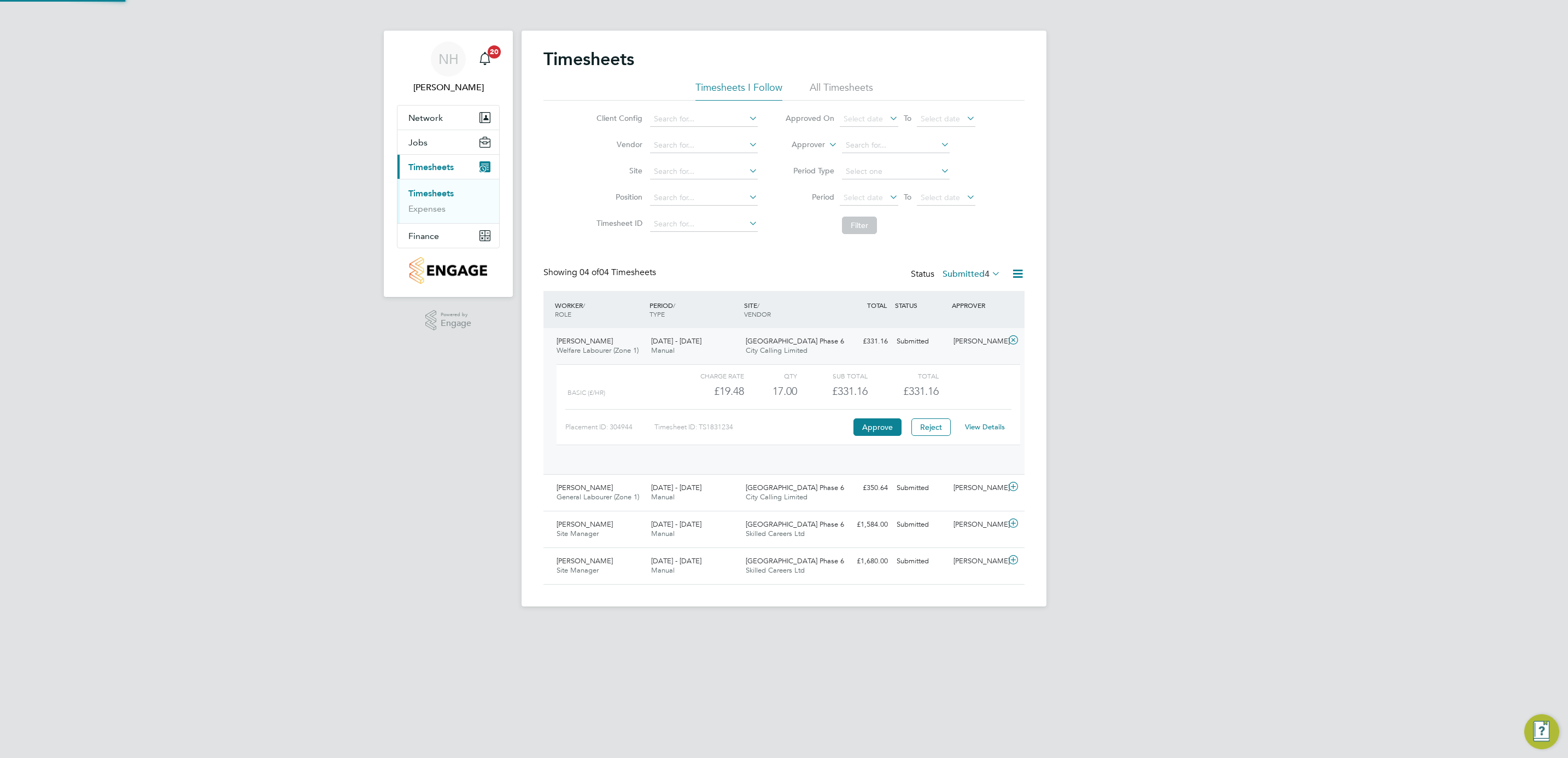
scroll to position [18, 106]
click at [991, 428] on link "View Details" at bounding box center [984, 426] width 40 height 9
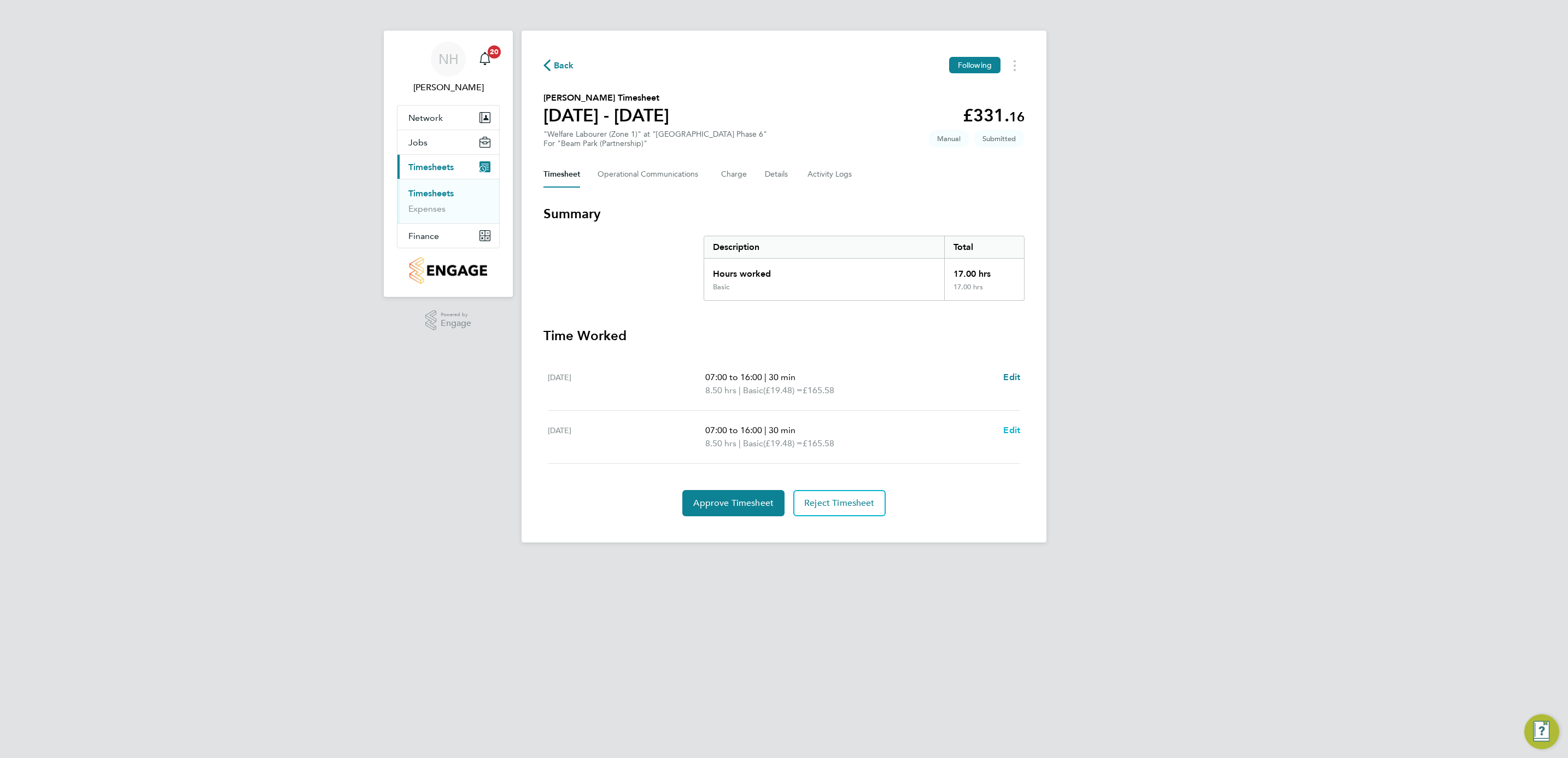
click at [1018, 425] on span "Edit" at bounding box center [1011, 429] width 17 height 11
select select "30"
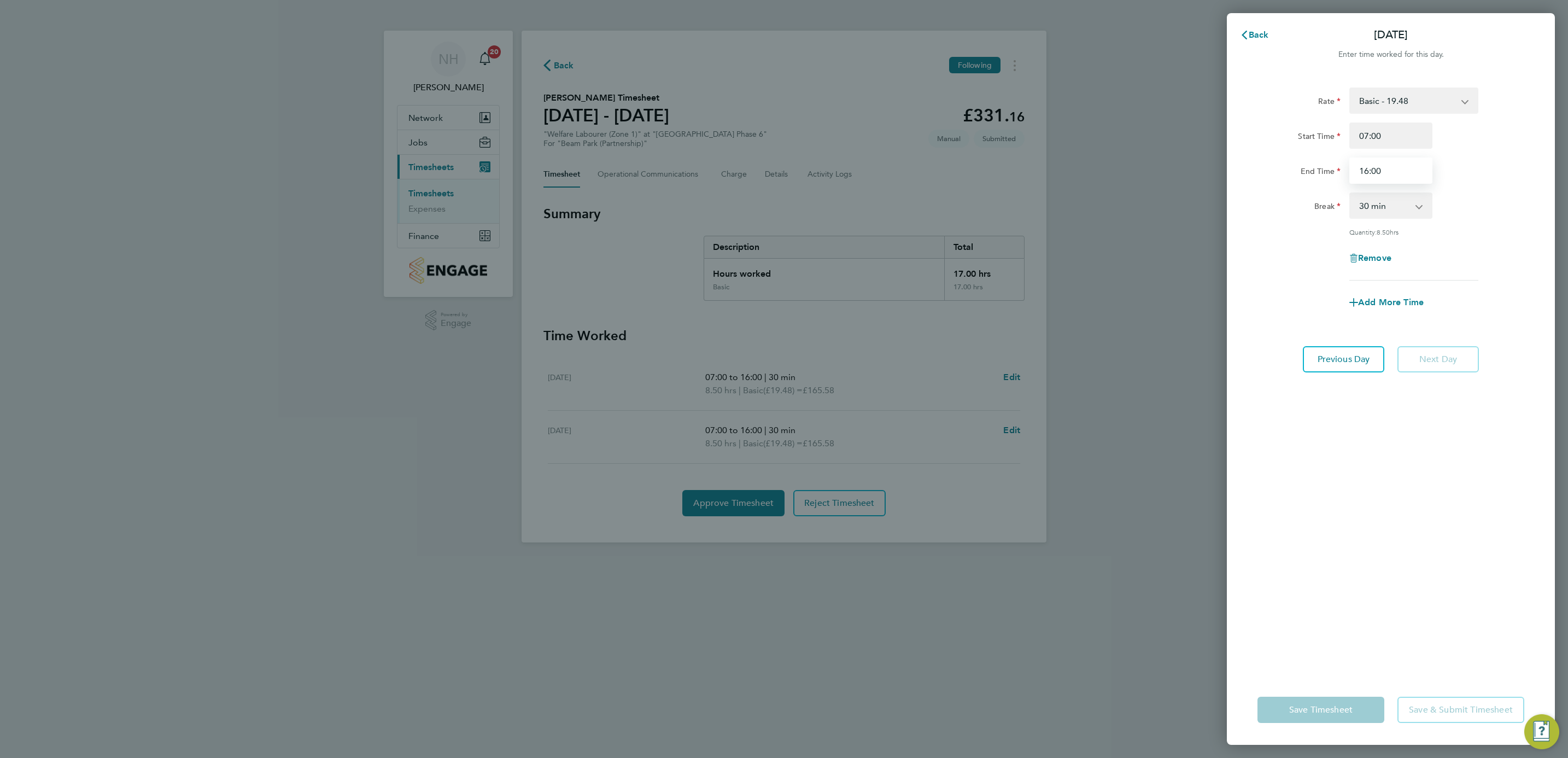
click at [1364, 167] on input "16:00" at bounding box center [1391, 170] width 83 height 26
type input "14:00"
click at [1486, 215] on div "Break 0 min 15 min 30 min 45 min 60 min 75 min 90 min" at bounding box center [1391, 205] width 276 height 26
click at [1329, 694] on div "Save Timesheet Save & Submit Timesheet" at bounding box center [1391, 709] width 328 height 70
click at [1328, 700] on button "Save Timesheet" at bounding box center [1320, 709] width 127 height 26
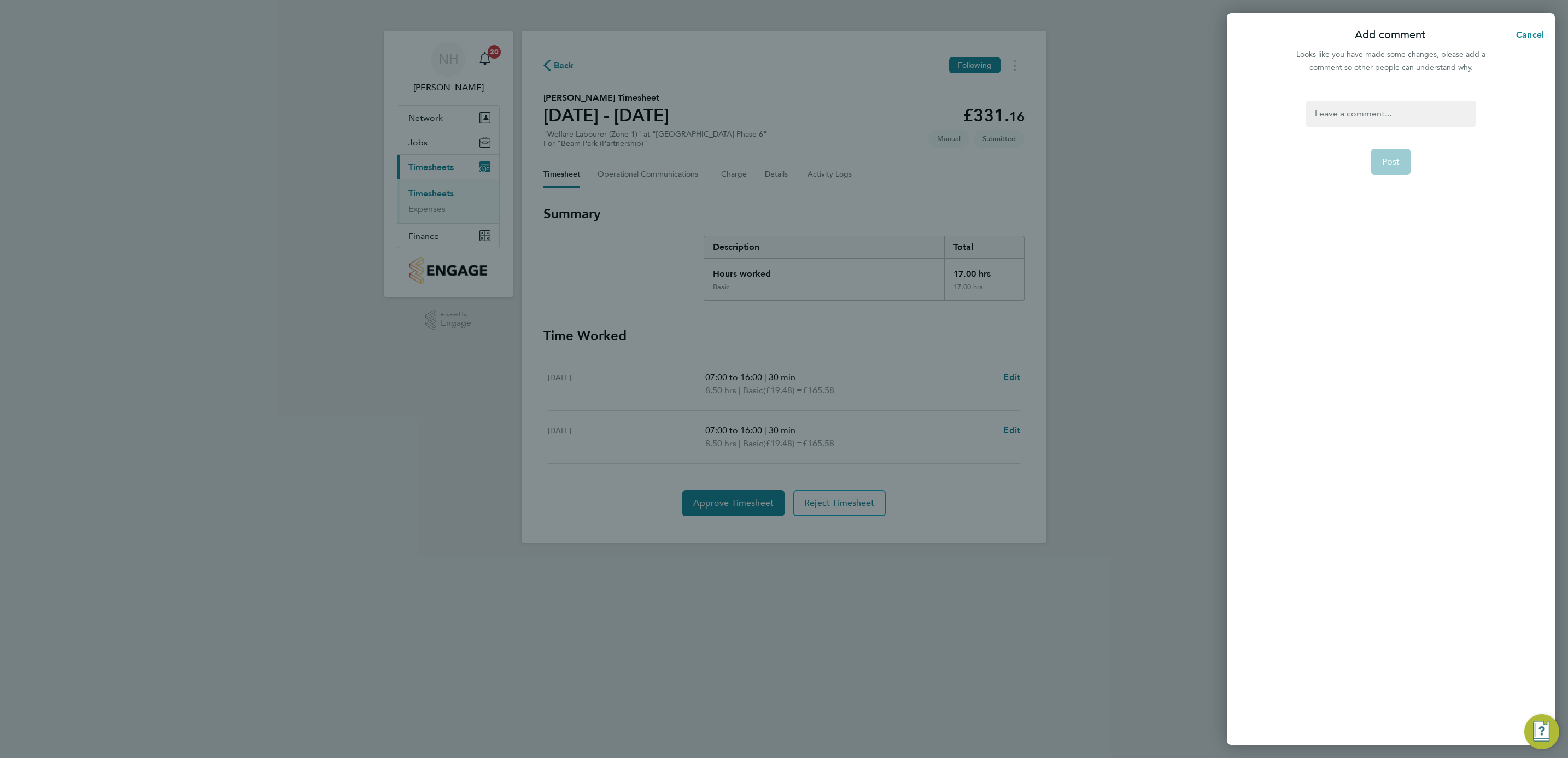
click at [1326, 111] on div at bounding box center [1390, 114] width 169 height 26
click at [1325, 111] on div at bounding box center [1390, 114] width 169 height 26
click at [1393, 161] on span "Post" at bounding box center [1391, 162] width 18 height 11
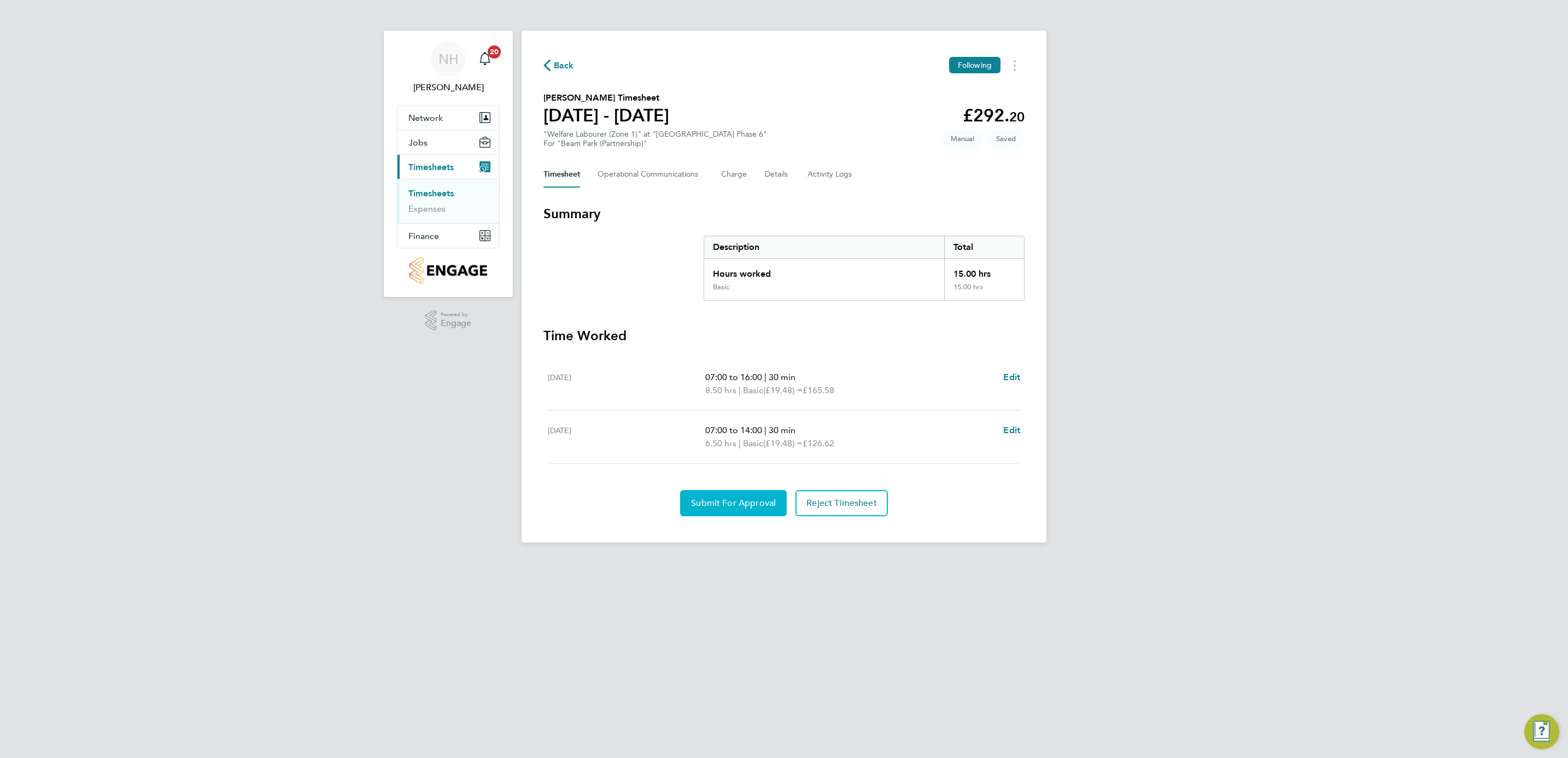
click at [739, 505] on span "Submit For Approval" at bounding box center [733, 502] width 84 height 11
click at [737, 501] on span "Approve Timesheet" at bounding box center [733, 502] width 80 height 11
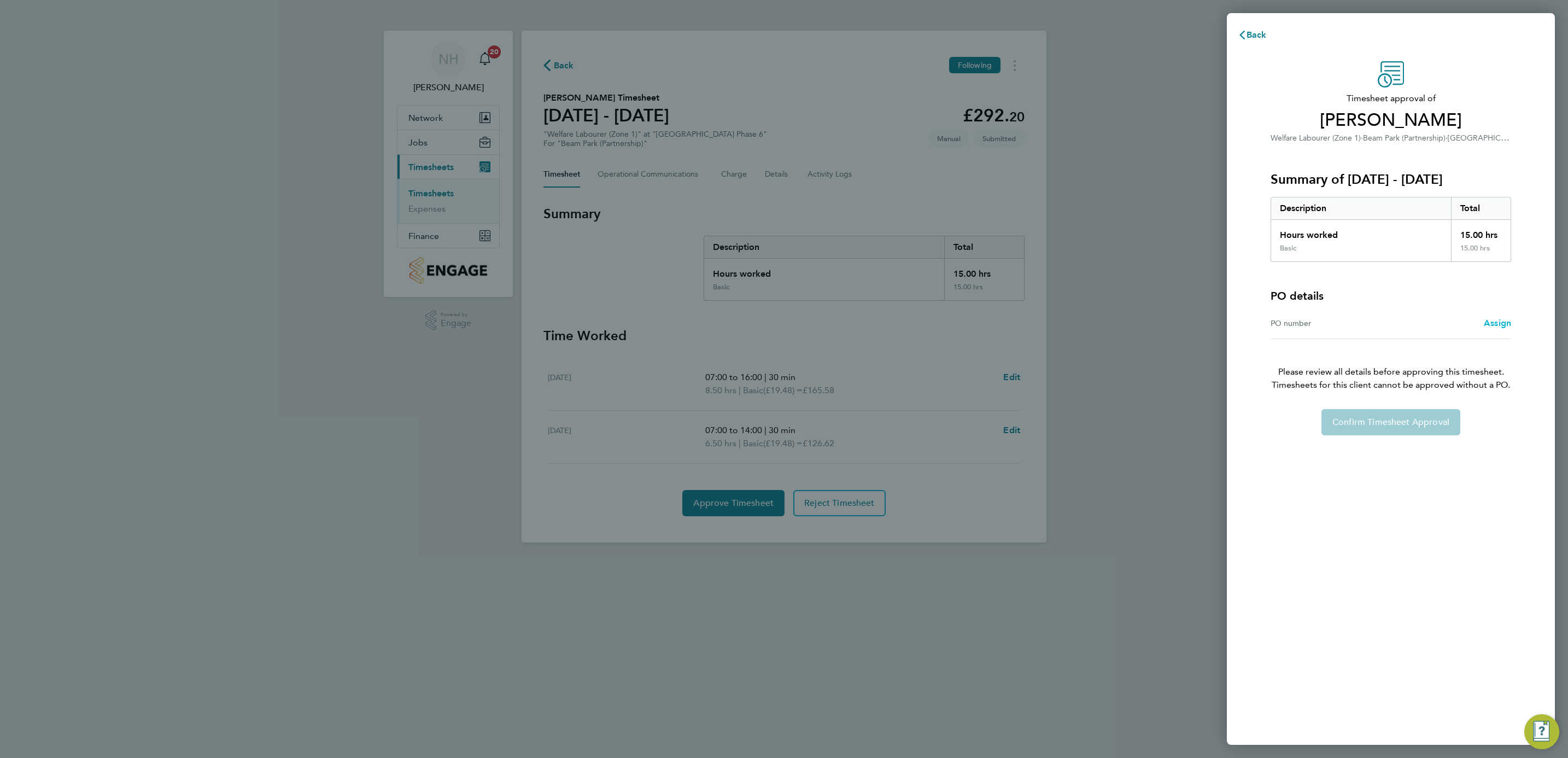
click at [1494, 324] on span "Assign" at bounding box center [1497, 322] width 28 height 11
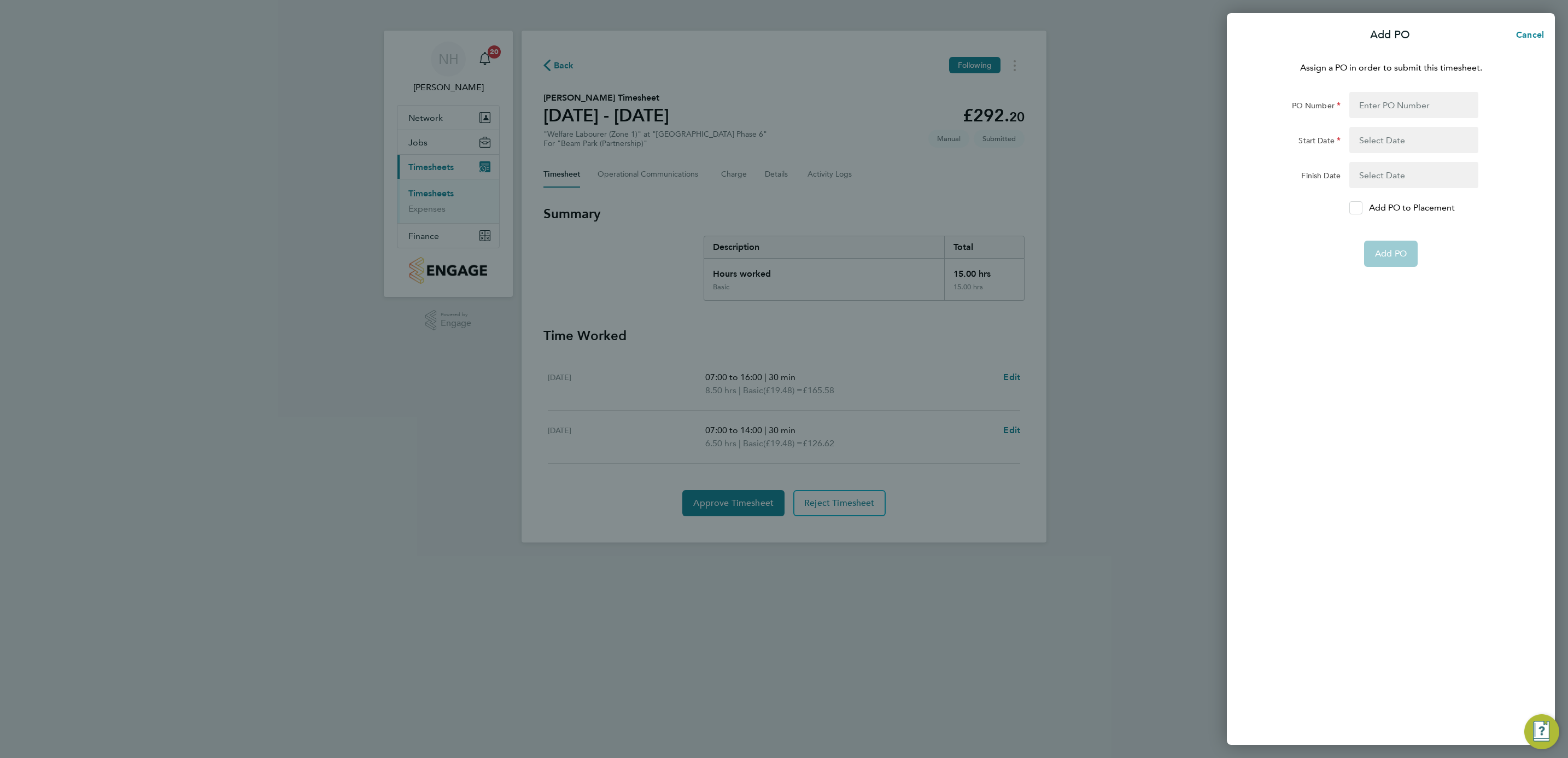
click at [1357, 205] on icon at bounding box center [1356, 208] width 8 height 7
click at [1359, 208] on input "Add PO to Placement" at bounding box center [1359, 208] width 0 height 0
click at [1365, 106] on input "PO Number" at bounding box center [1414, 105] width 129 height 26
type input "H66979"
type input "02 Sep 24"
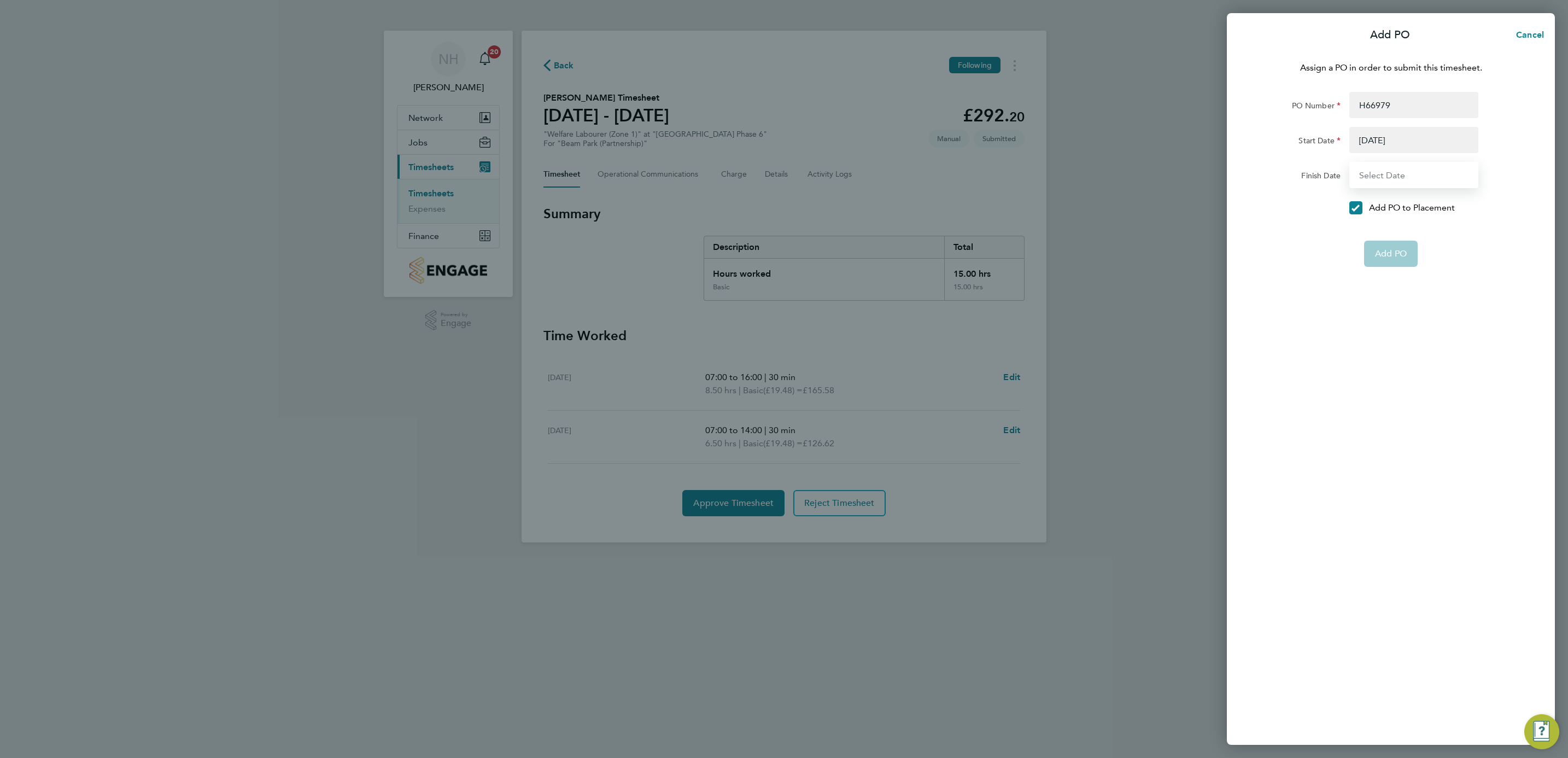
type input "31 Dec 26"
click at [1394, 230] on span "Add PO" at bounding box center [1390, 226] width 32 height 11
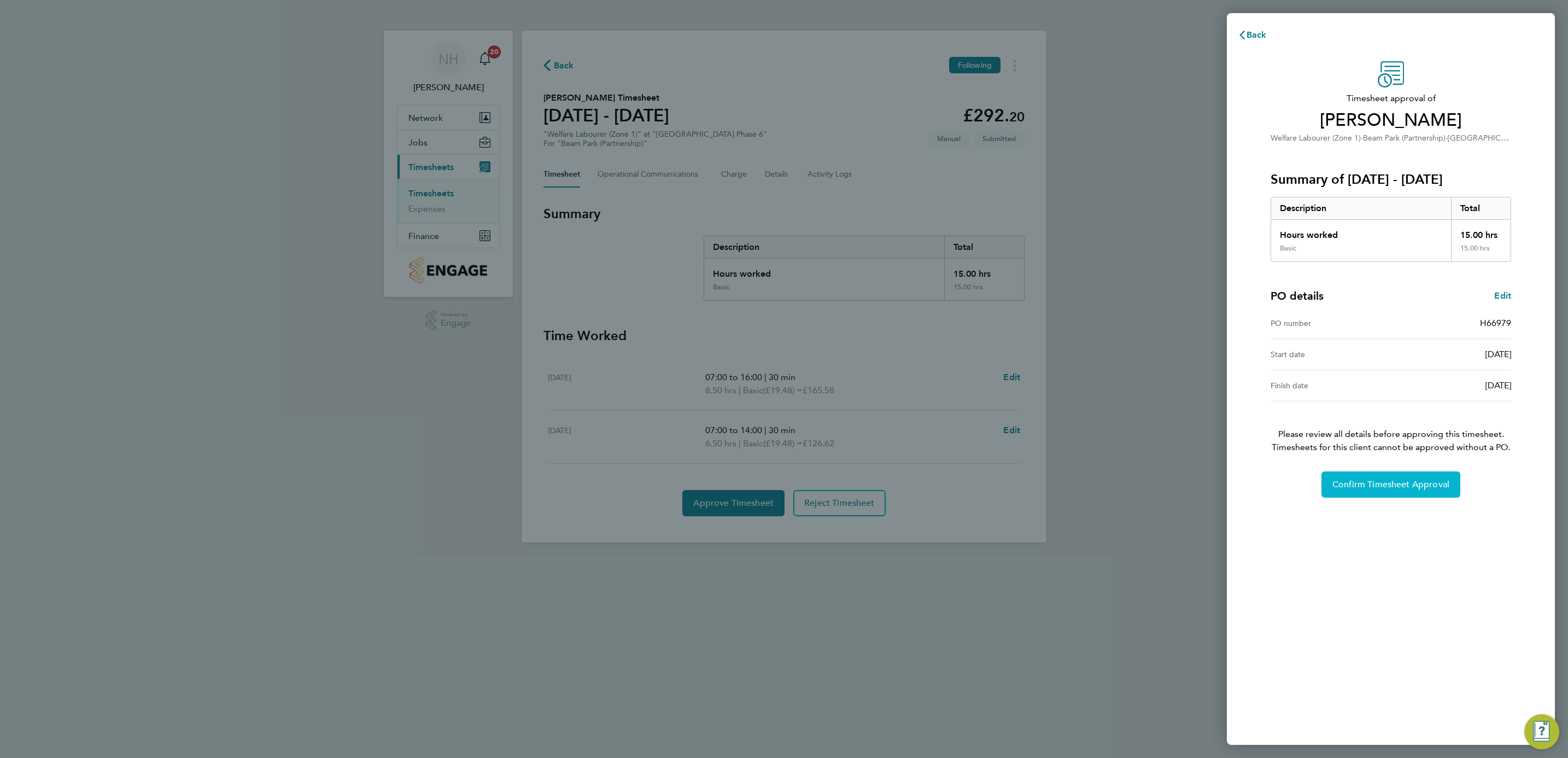
click at [1367, 488] on span "Confirm Timesheet Approval" at bounding box center [1391, 484] width 117 height 11
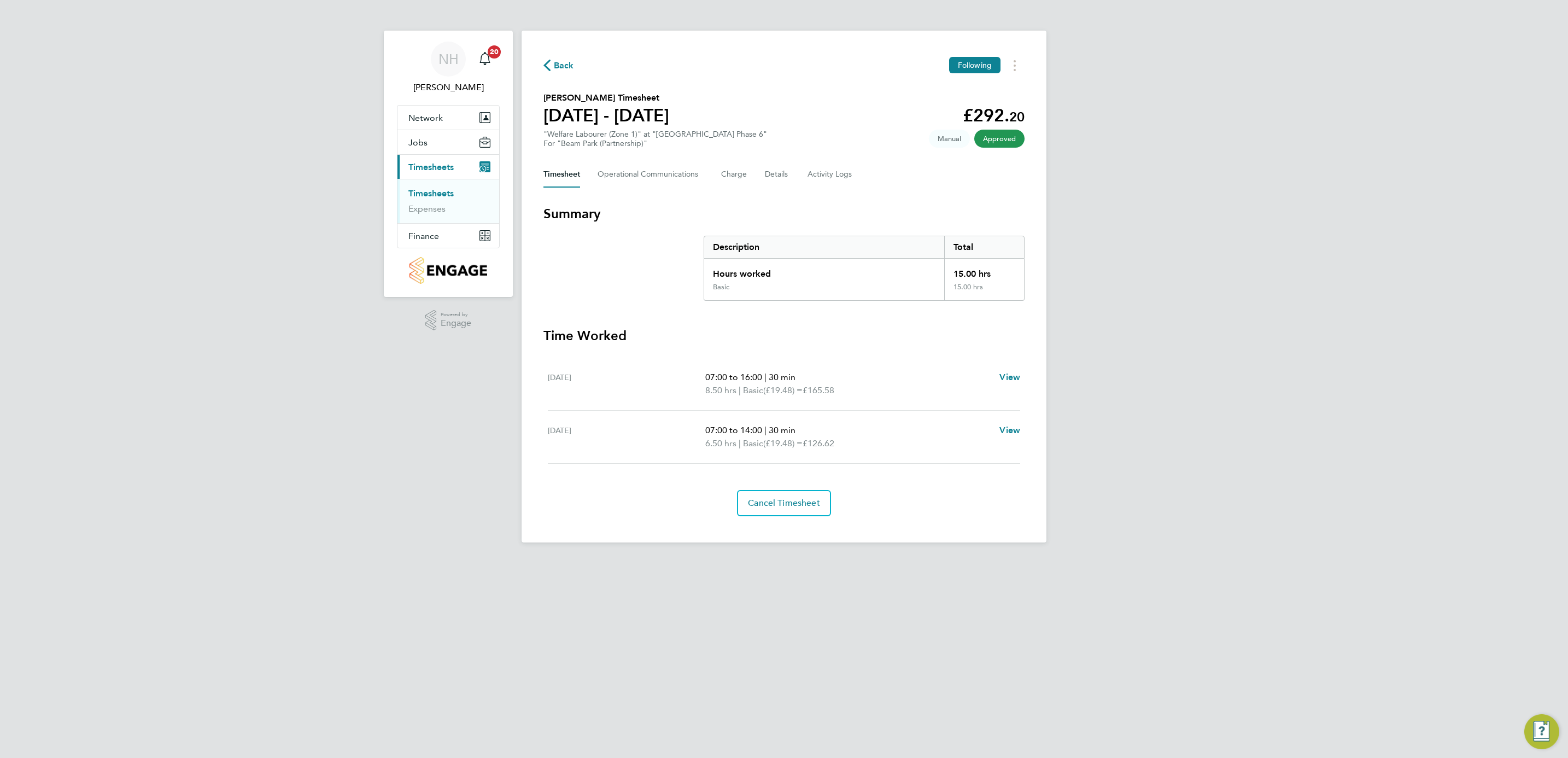
click at [551, 68] on span "Back" at bounding box center [559, 64] width 31 height 11
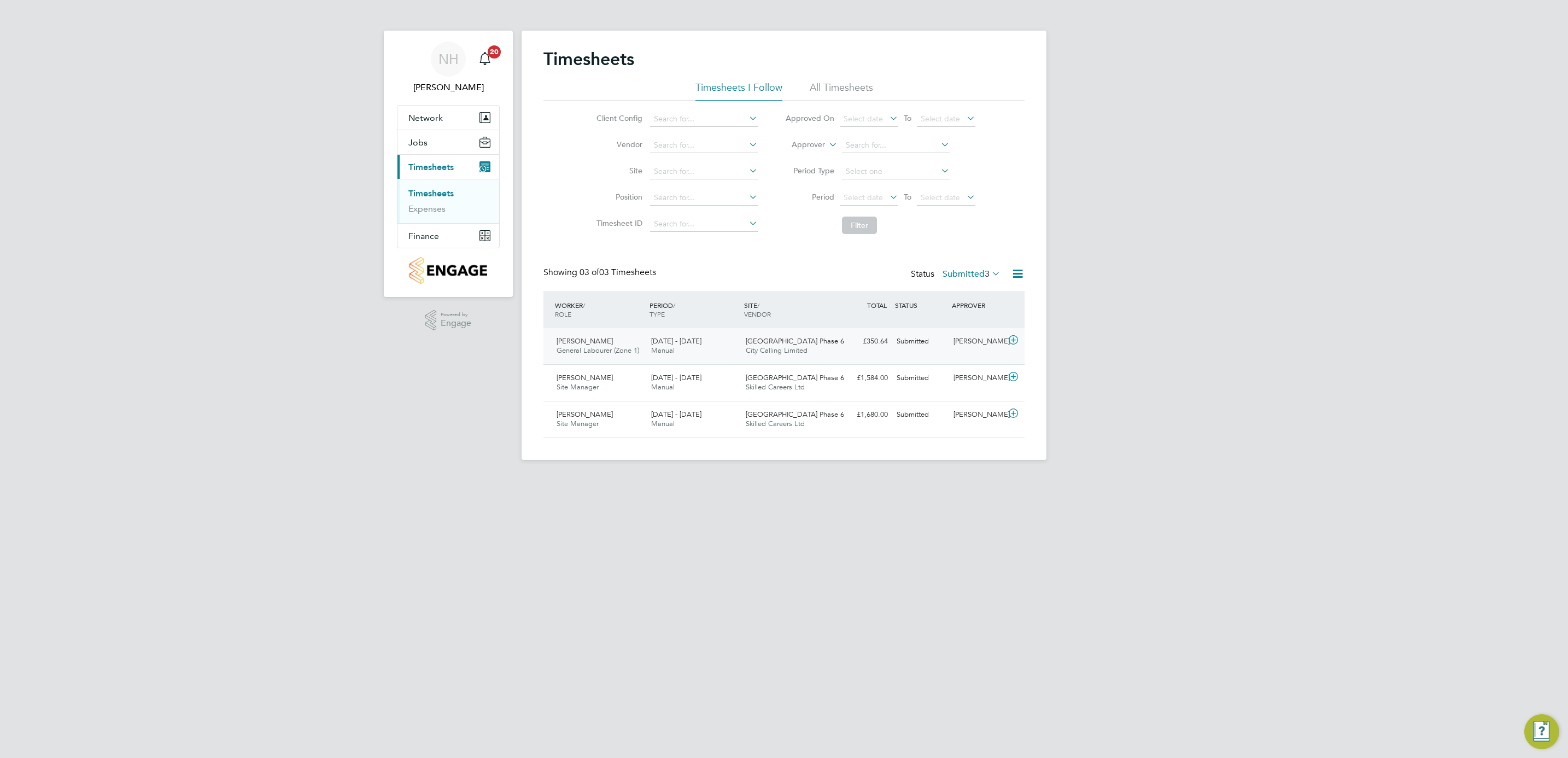
click at [977, 340] on div "[PERSON_NAME]" at bounding box center [977, 342] width 57 height 18
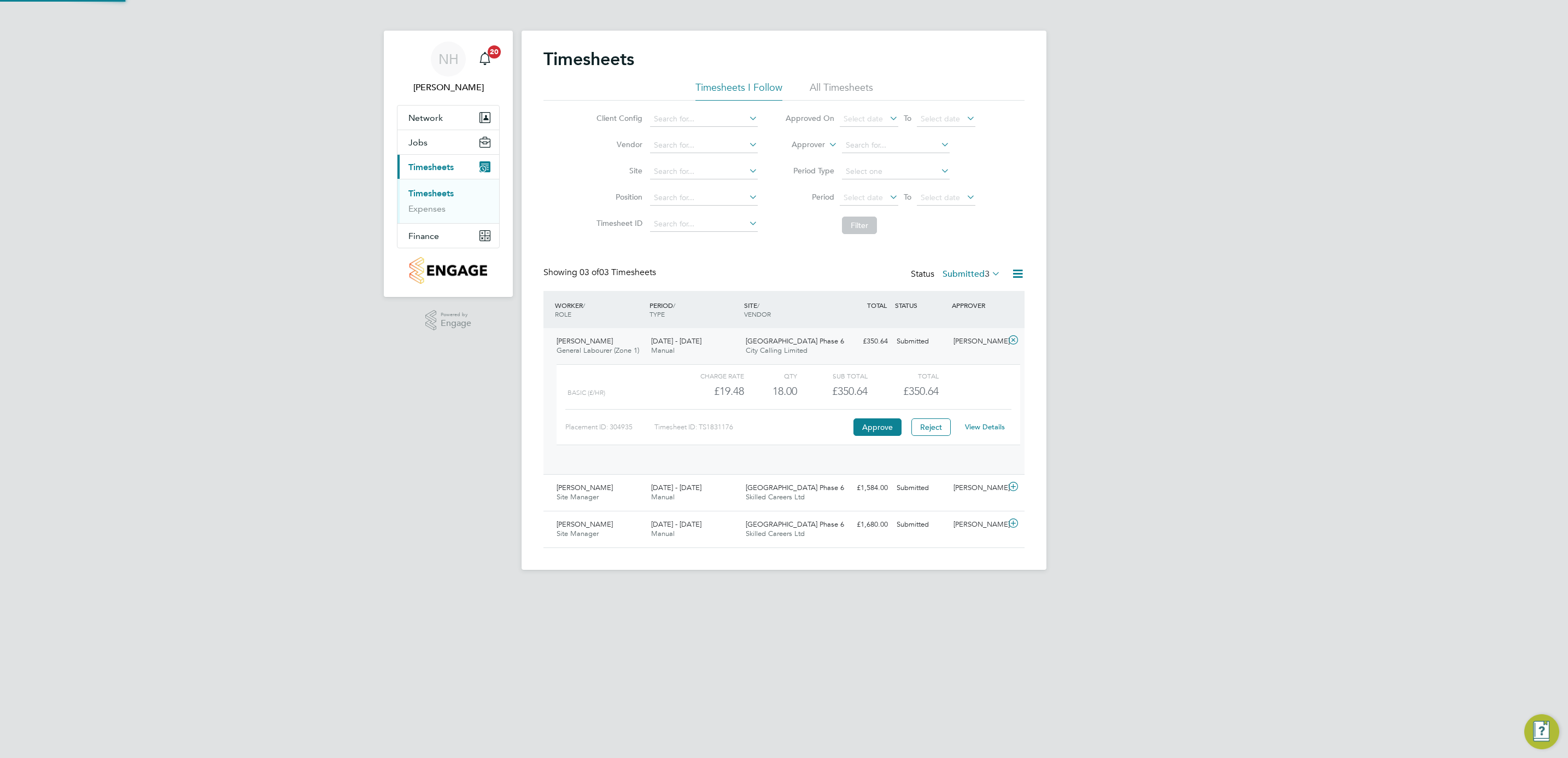
scroll to position [18, 106]
click at [980, 429] on link "View Details" at bounding box center [984, 426] width 40 height 9
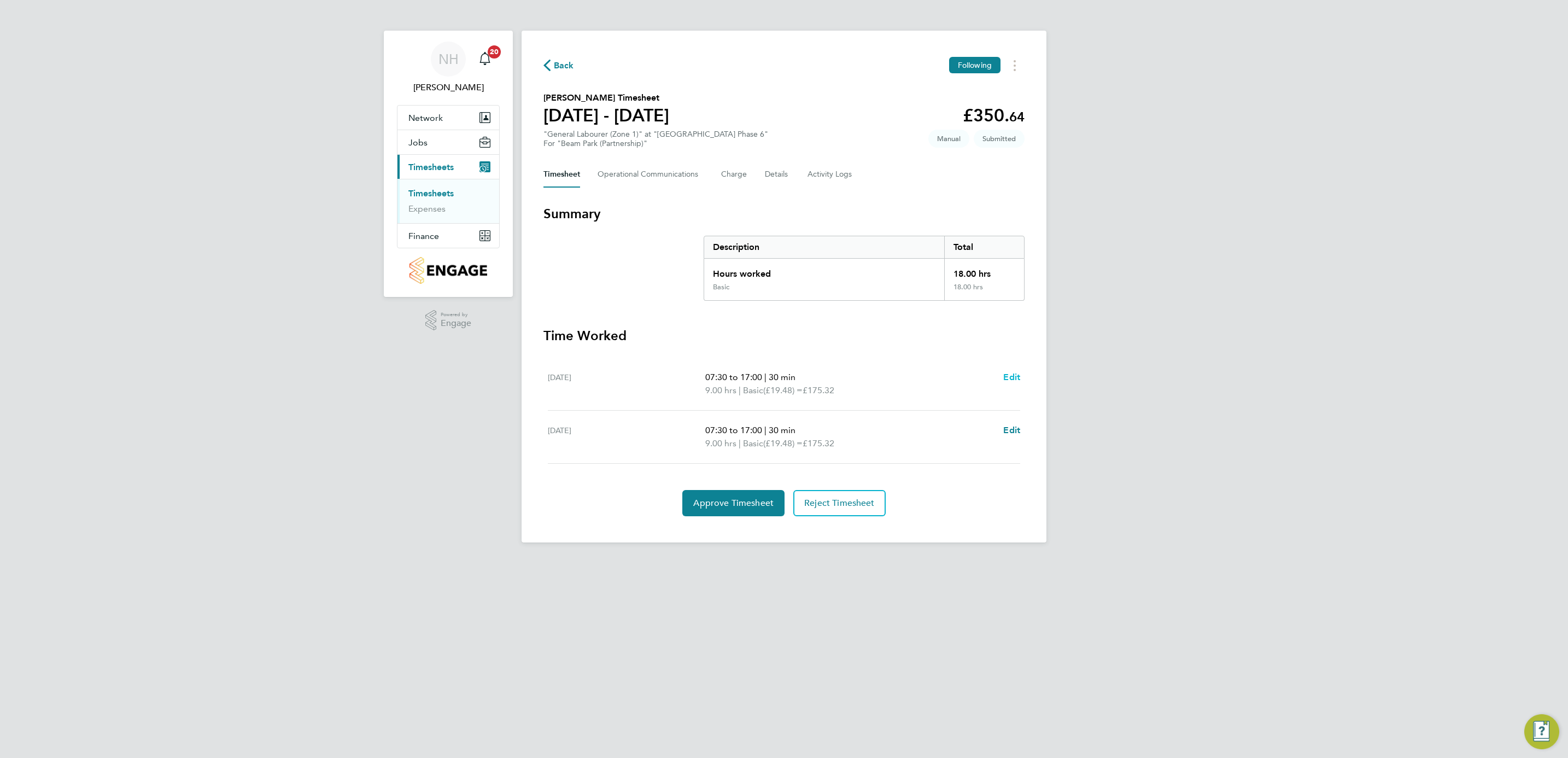
click at [1006, 374] on span "Edit" at bounding box center [1011, 377] width 17 height 11
select select "30"
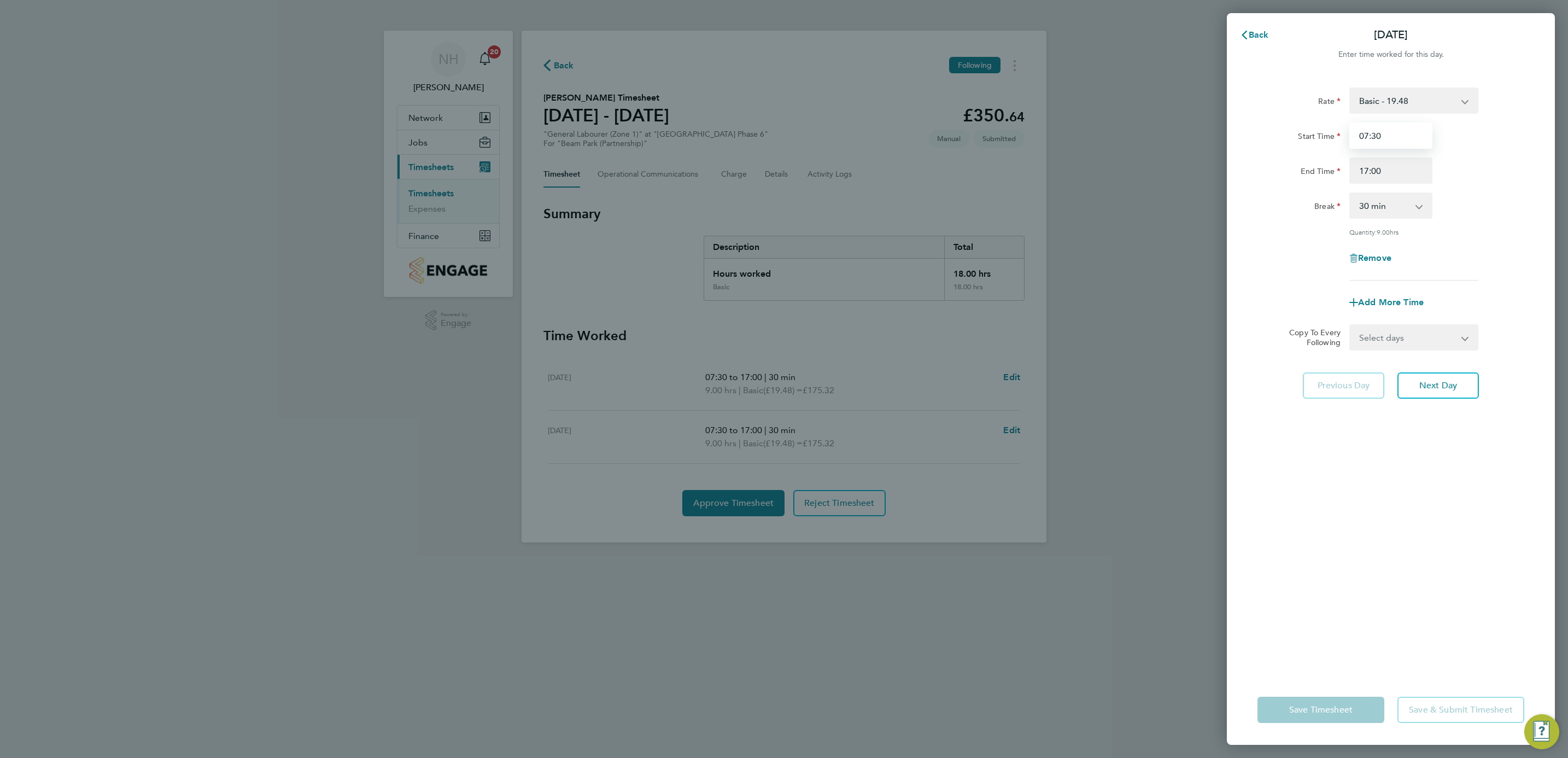
click at [1366, 136] on input "07:30" at bounding box center [1391, 136] width 83 height 26
click at [1376, 136] on input "08:30" at bounding box center [1391, 136] width 83 height 26
type input "08:00"
click at [1510, 200] on div "Break 0 min 15 min 30 min 45 min 60 min 75 min 90 min" at bounding box center [1391, 205] width 276 height 26
click at [1468, 332] on app-icon-cross-button at bounding box center [1471, 338] width 13 height 24
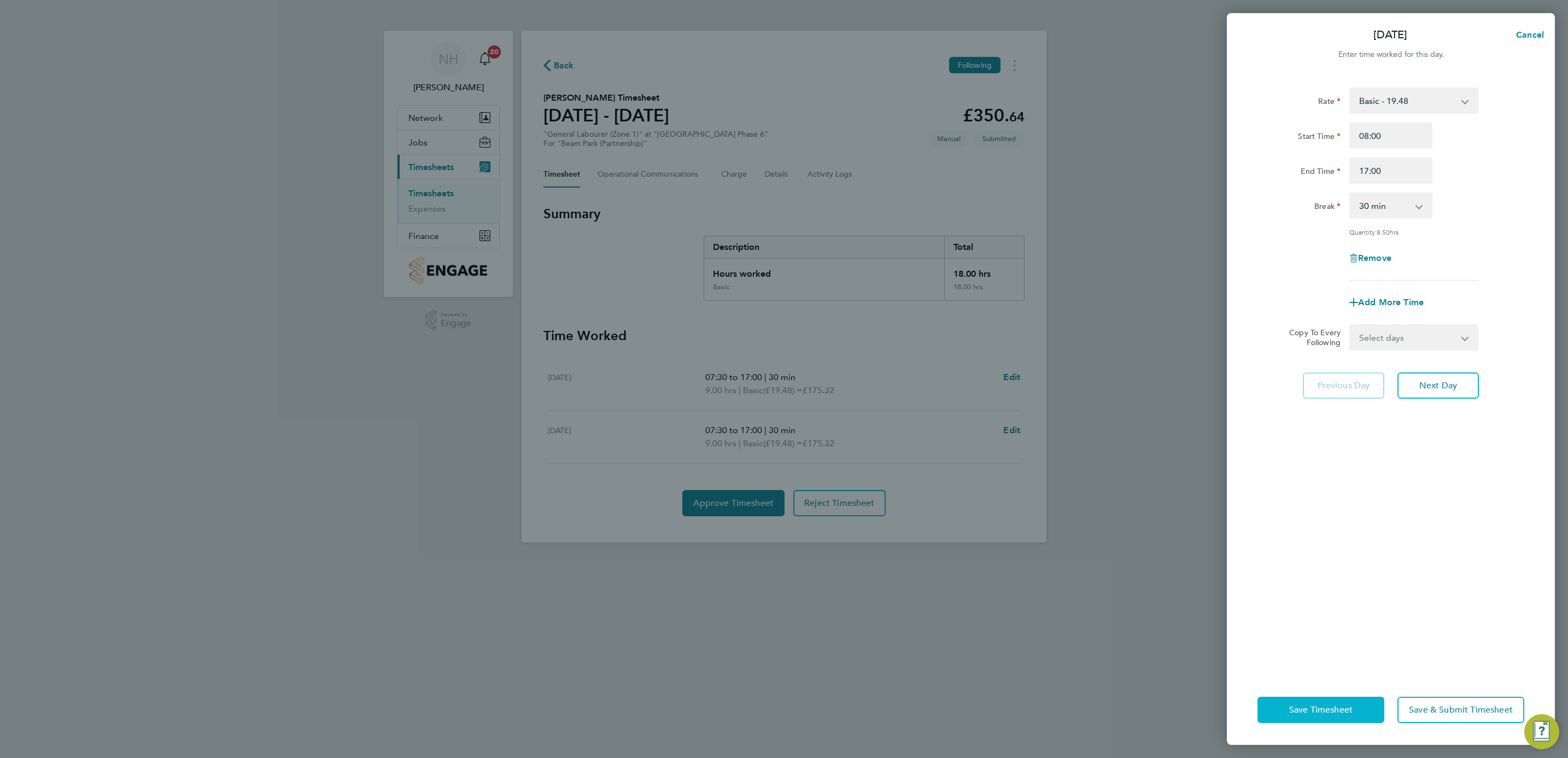
click at [1303, 698] on button "Save Timesheet" at bounding box center [1320, 709] width 127 height 26
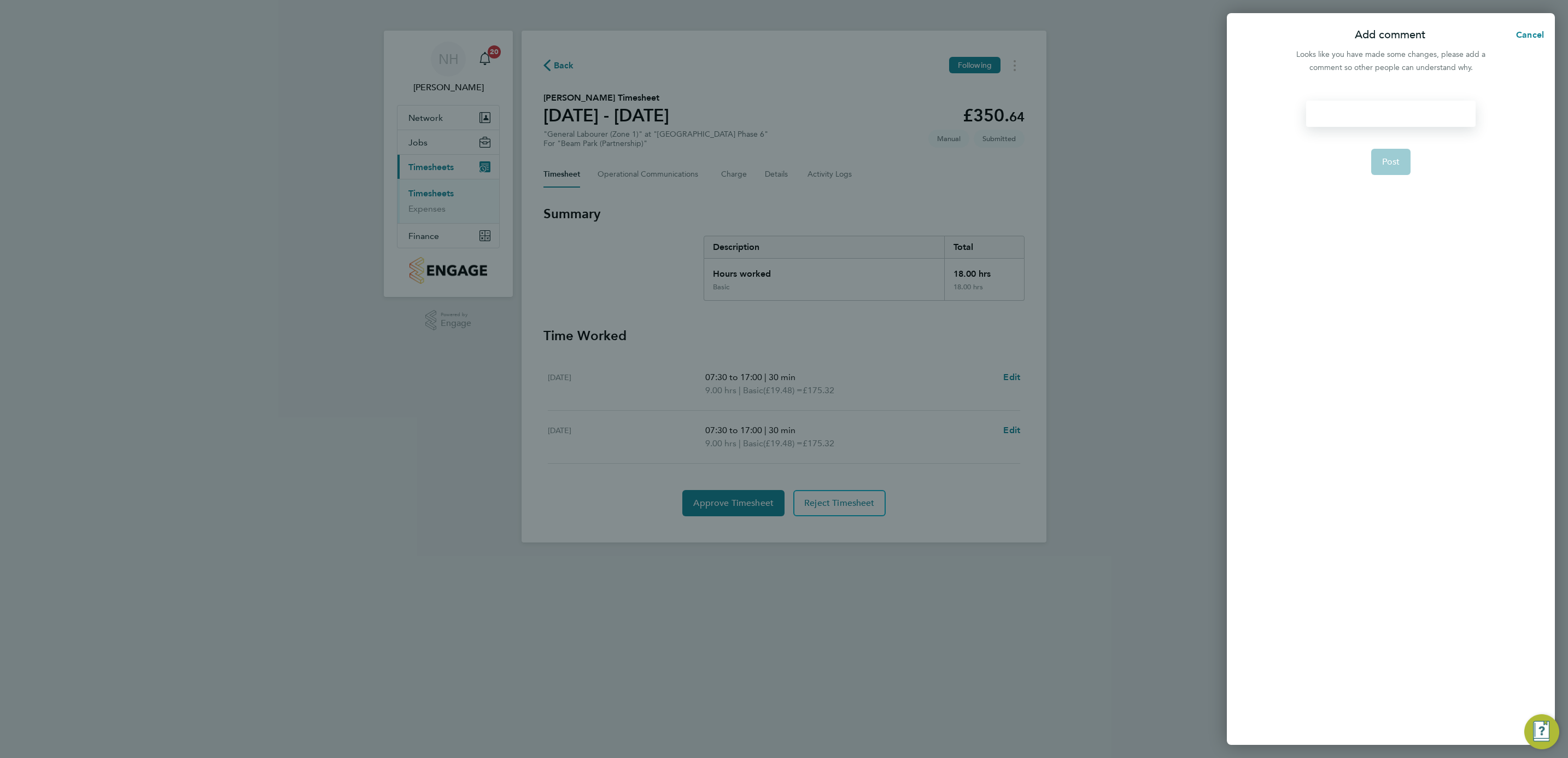
click at [1346, 122] on div at bounding box center [1390, 114] width 169 height 26
click at [1385, 159] on span "Post" at bounding box center [1391, 162] width 18 height 11
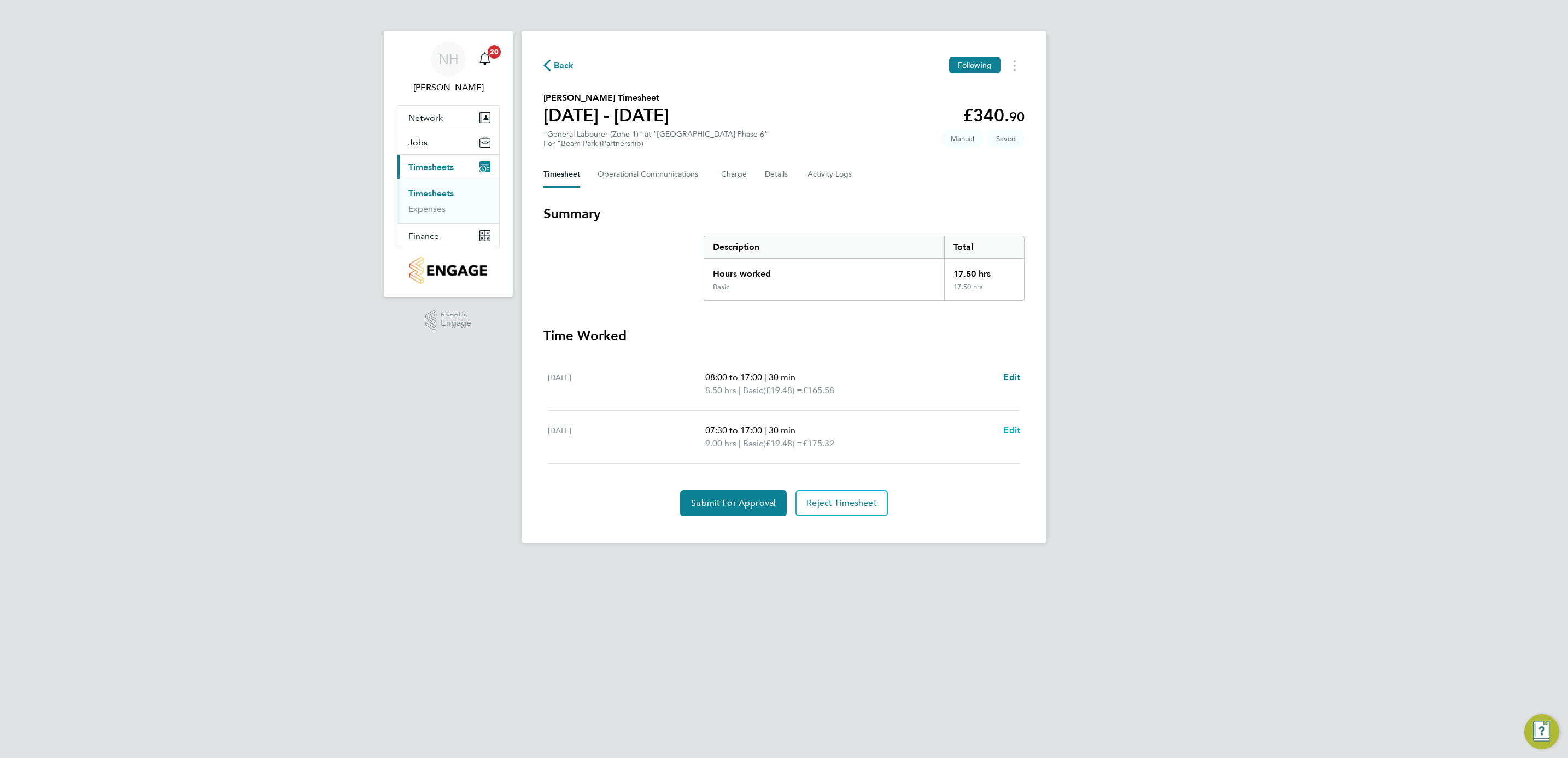
click at [1010, 424] on link "Edit" at bounding box center [1011, 430] width 17 height 13
select select "30"
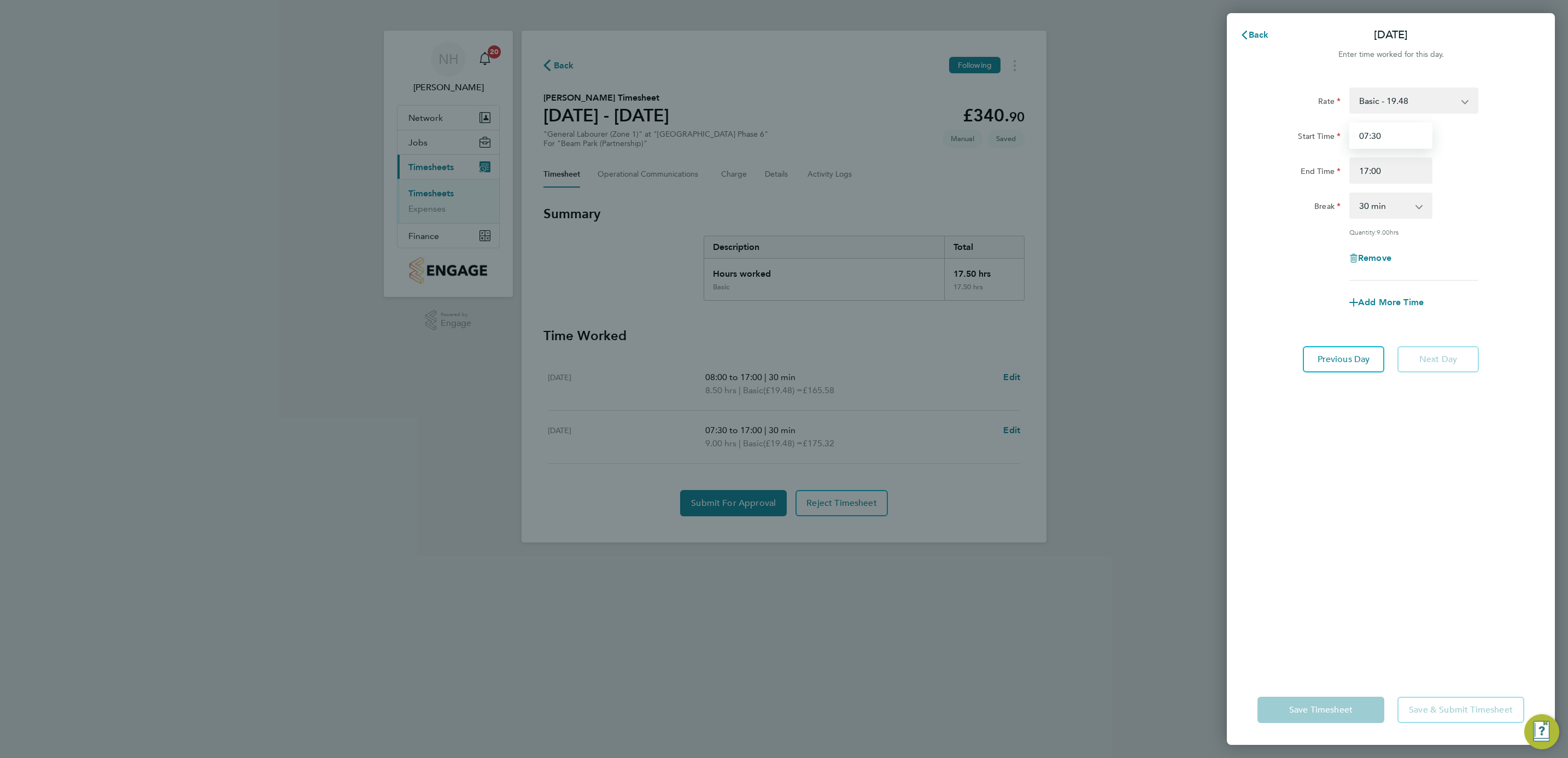
click at [1363, 133] on input "07:30" at bounding box center [1391, 136] width 83 height 26
click at [1375, 131] on input "08:30" at bounding box center [1391, 136] width 83 height 26
type input "08:00"
click at [1437, 609] on div "Rate Basic - 19.48 Start Time 08:00 End Time 17:00 Break 0 min 15 min 30 min 45…" at bounding box center [1391, 375] width 328 height 601
click at [1346, 700] on button "Save Timesheet" at bounding box center [1320, 709] width 127 height 26
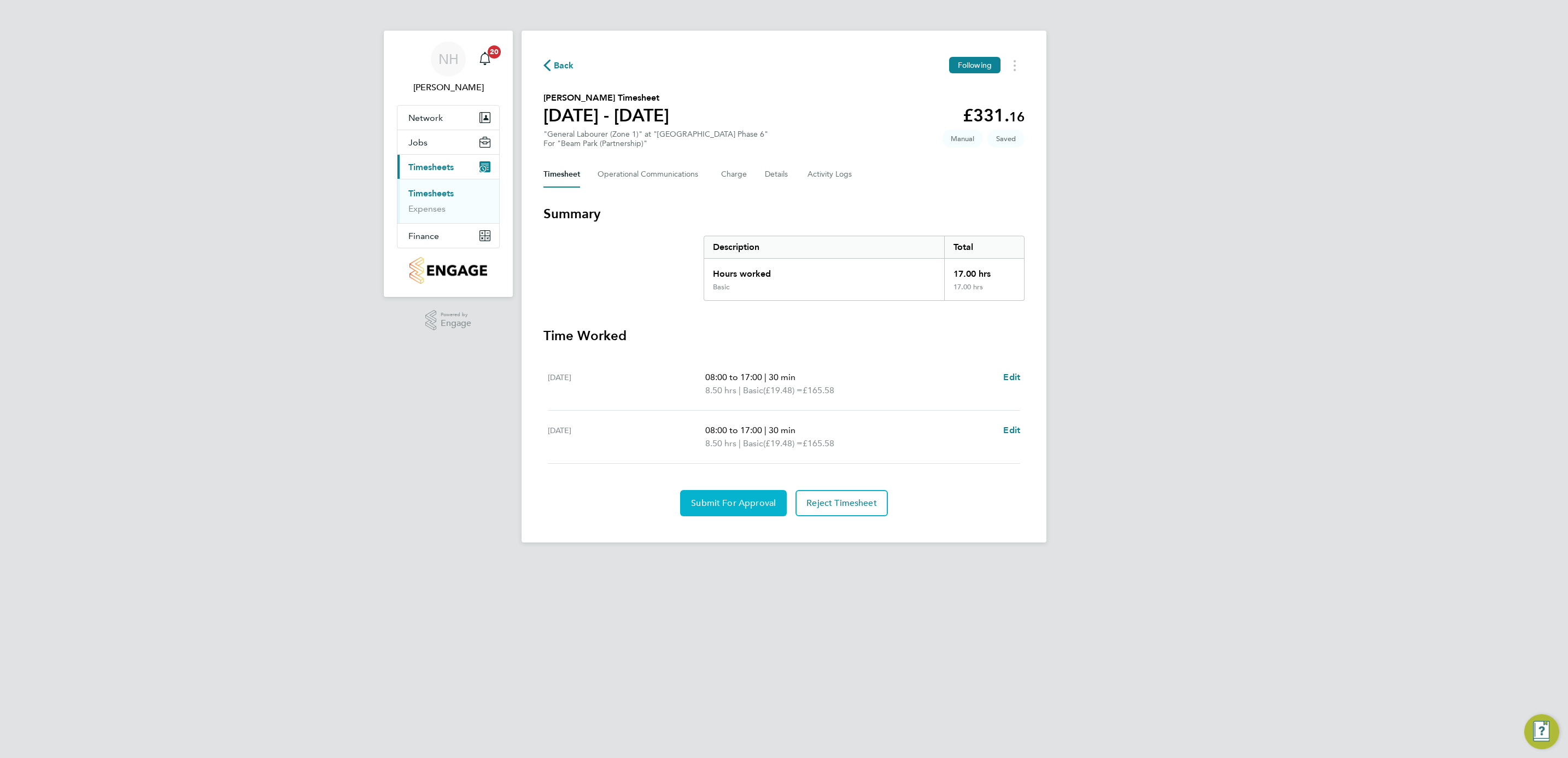
click at [725, 500] on span "Submit For Approval" at bounding box center [733, 502] width 84 height 11
click at [755, 504] on span "Approve Timesheet" at bounding box center [733, 502] width 80 height 11
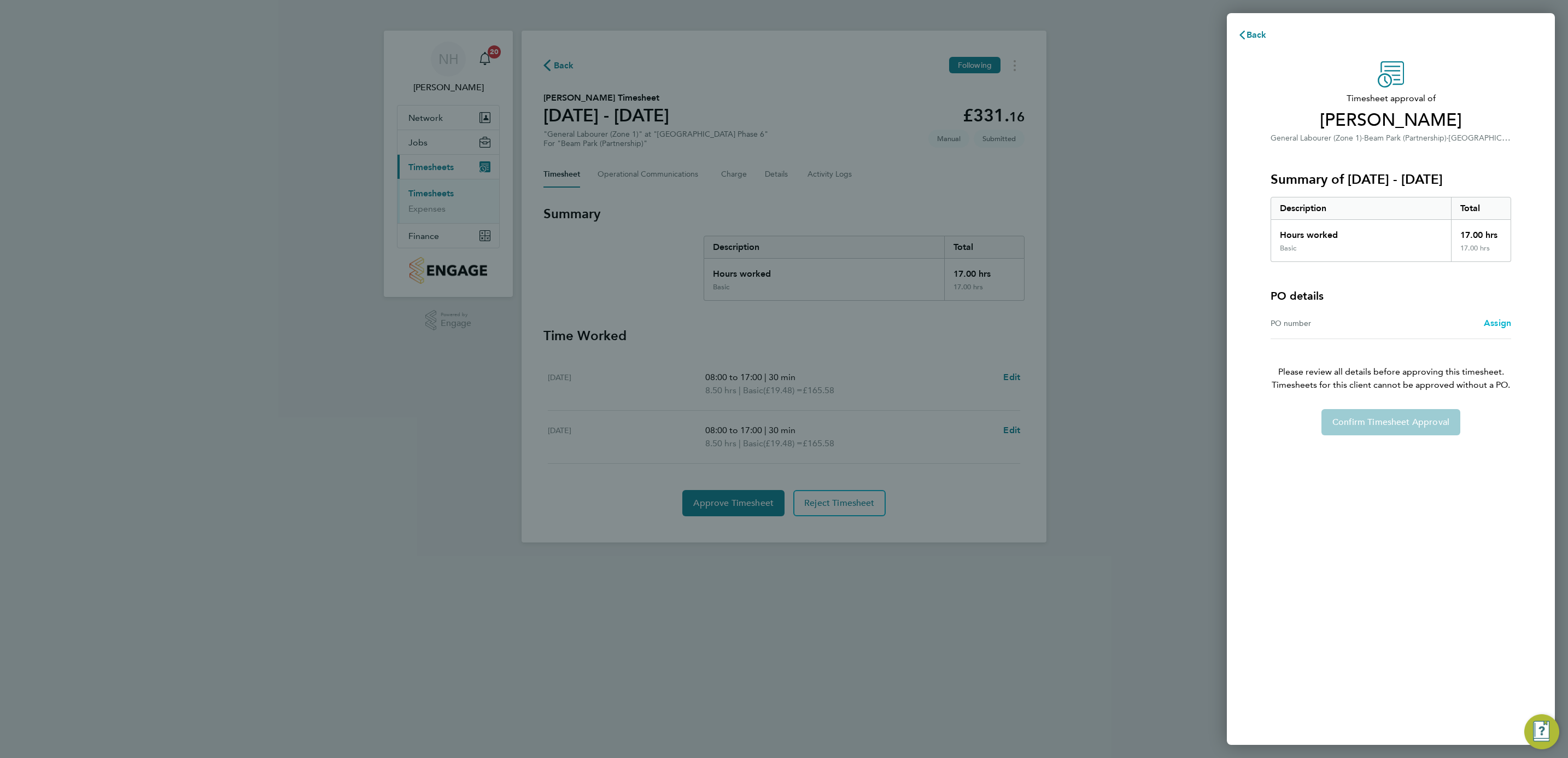
click at [1497, 323] on span "Assign" at bounding box center [1497, 322] width 28 height 11
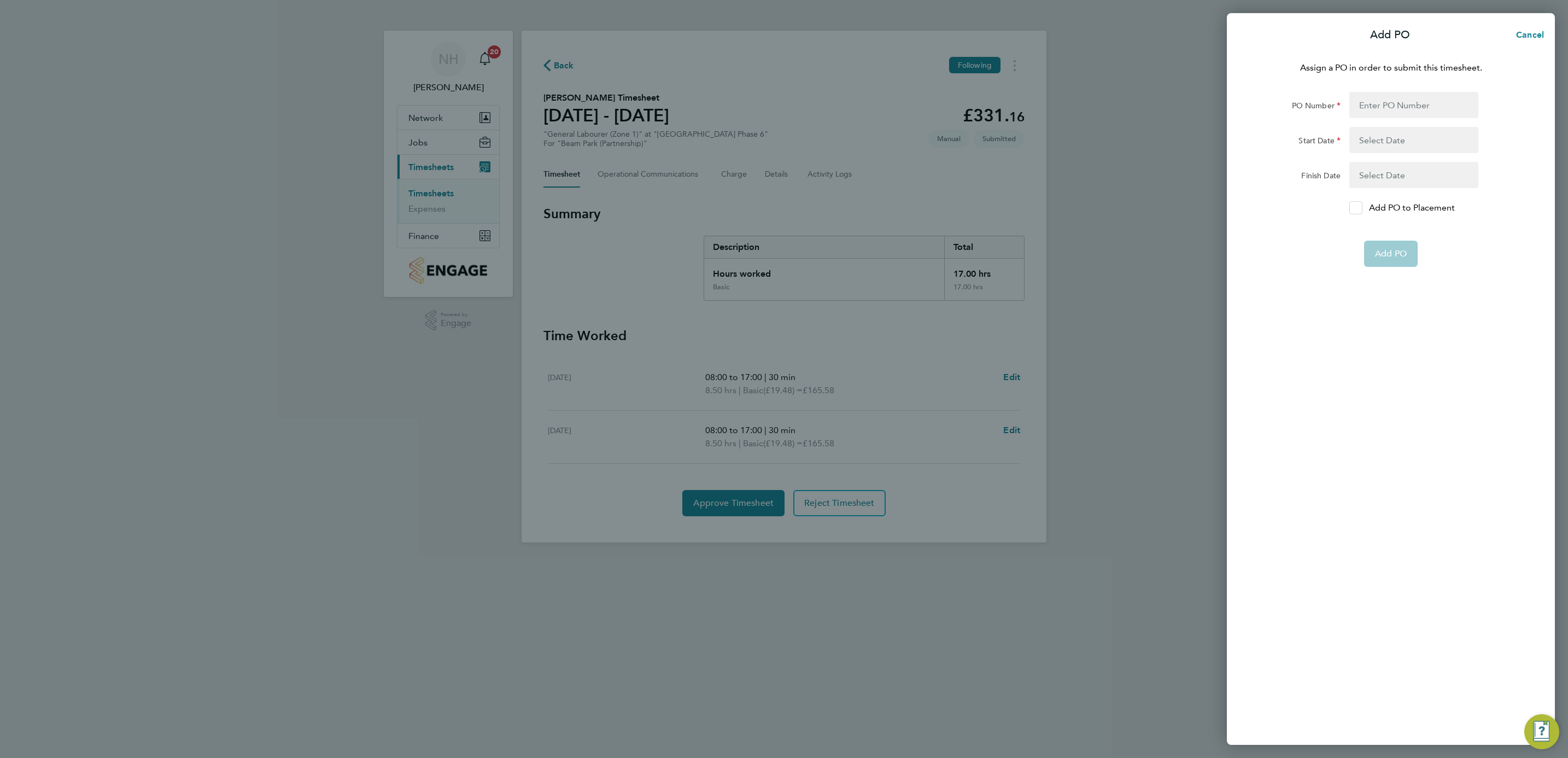
click at [1350, 207] on div at bounding box center [1356, 208] width 13 height 13
click at [1359, 208] on input "Add PO to Placement" at bounding box center [1359, 208] width 0 height 0
drag, startPoint x: 1380, startPoint y: 106, endPoint x: 1376, endPoint y: 111, distance: 6.4
click at [1380, 106] on input "PO Number" at bounding box center [1414, 105] width 129 height 26
type input "H66979"
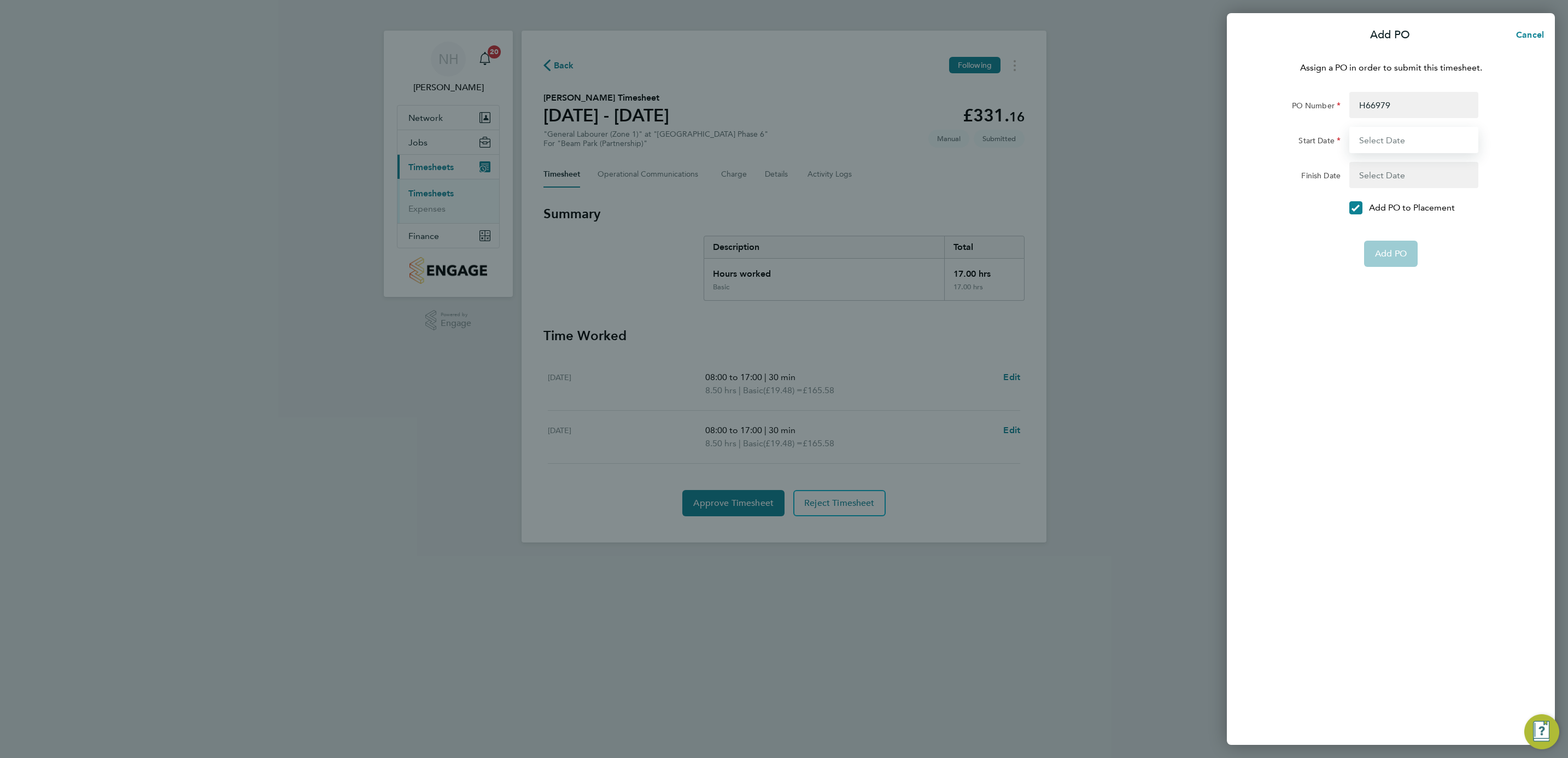
type input "02 Sep 24"
type input "31 Dec 26"
click at [1401, 233] on button "Add PO" at bounding box center [1391, 227] width 54 height 26
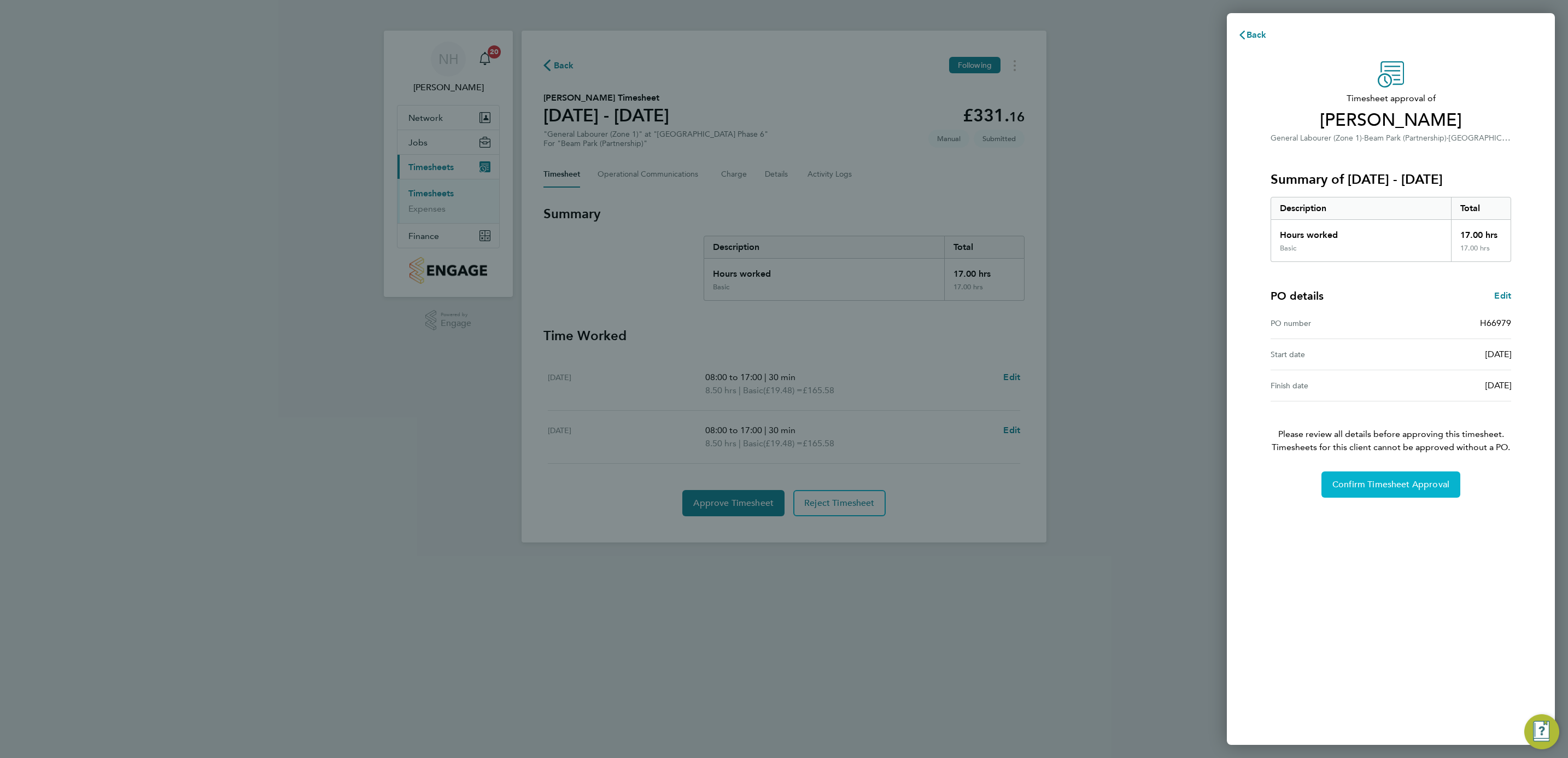
click at [1385, 485] on span "Confirm Timesheet Approval" at bounding box center [1391, 484] width 117 height 11
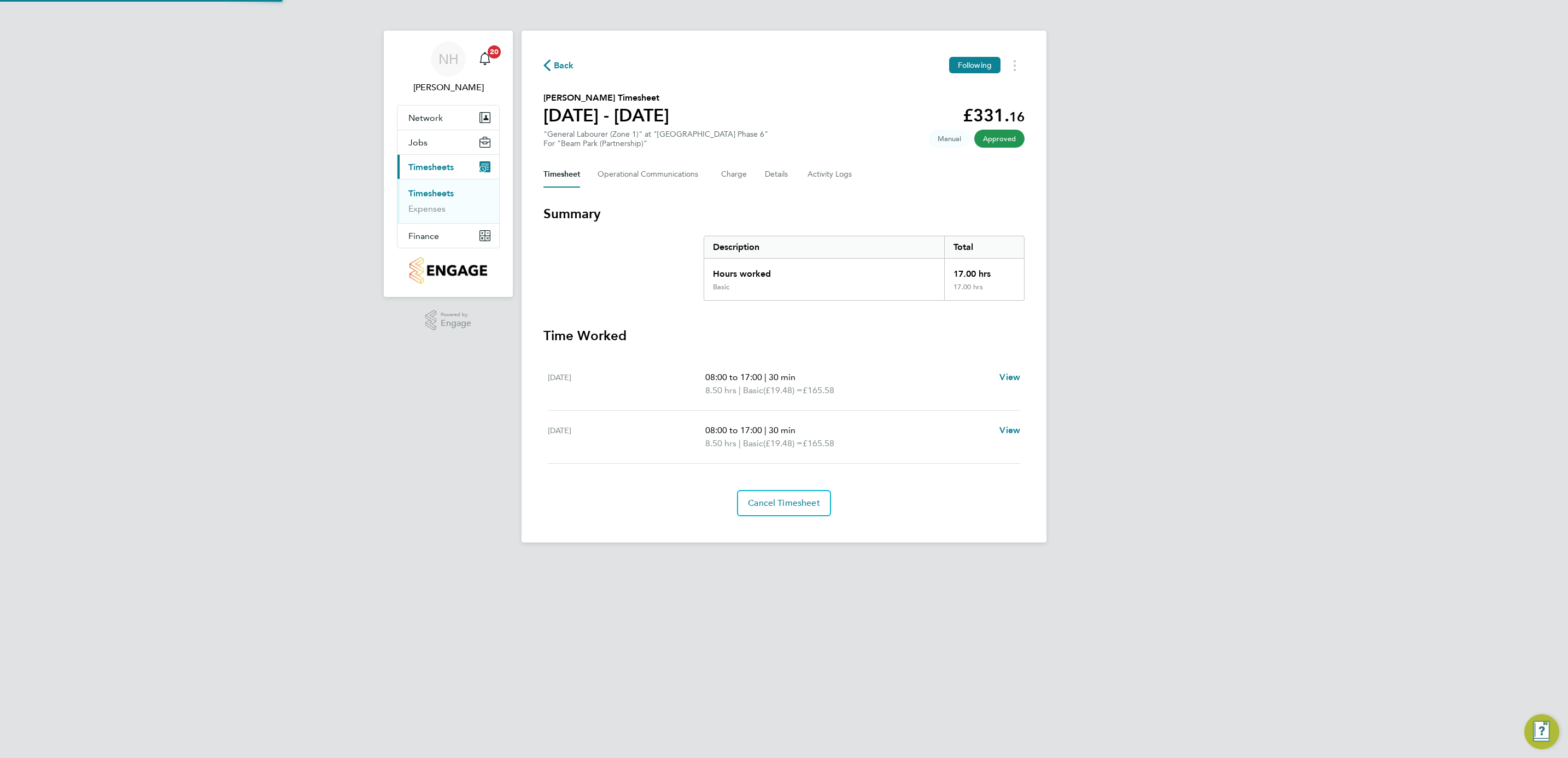
click at [548, 61] on icon "button" at bounding box center [547, 65] width 7 height 11
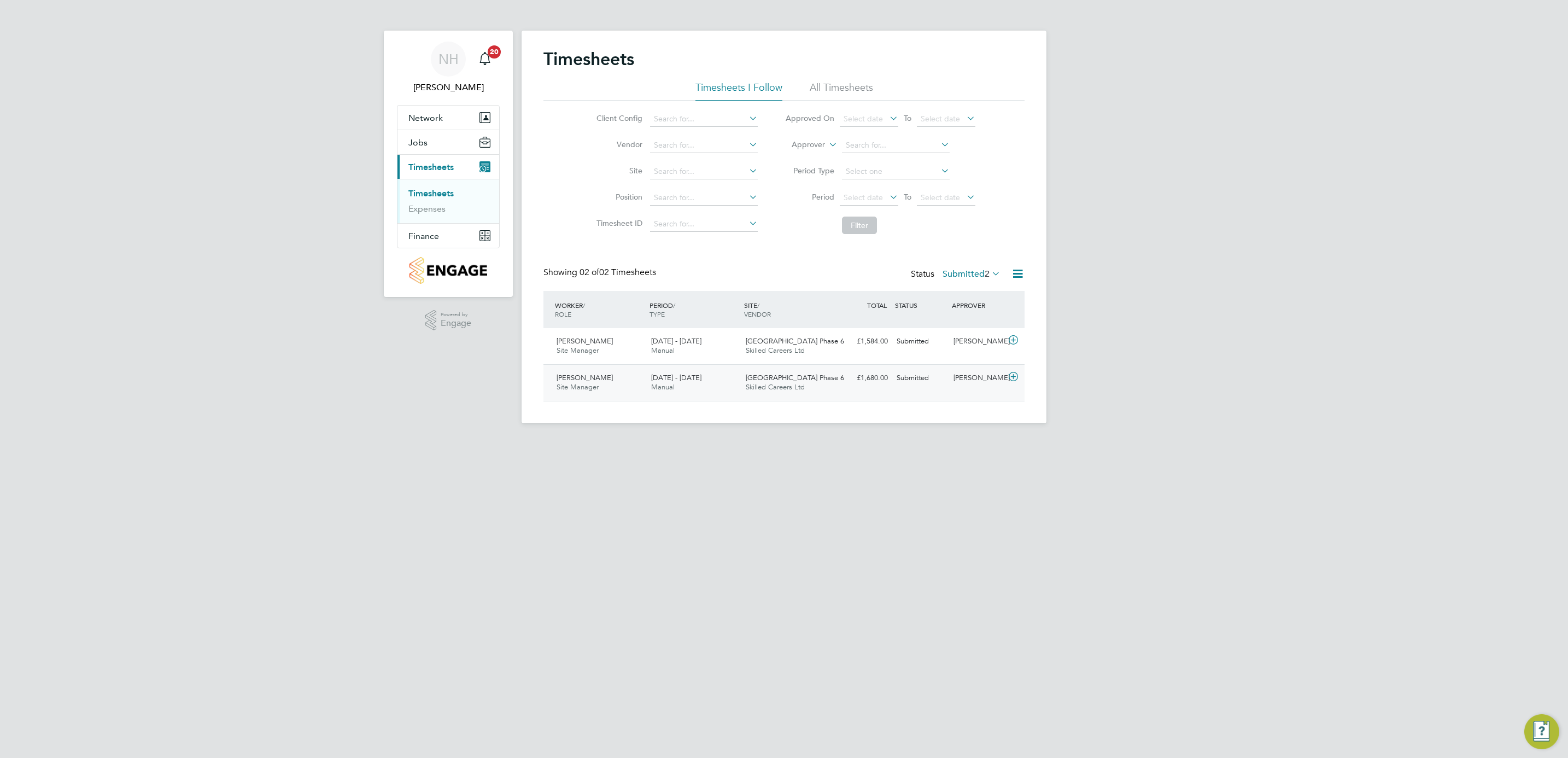
scroll to position [28, 95]
click at [972, 377] on div "Nikki Hobden" at bounding box center [977, 378] width 57 height 18
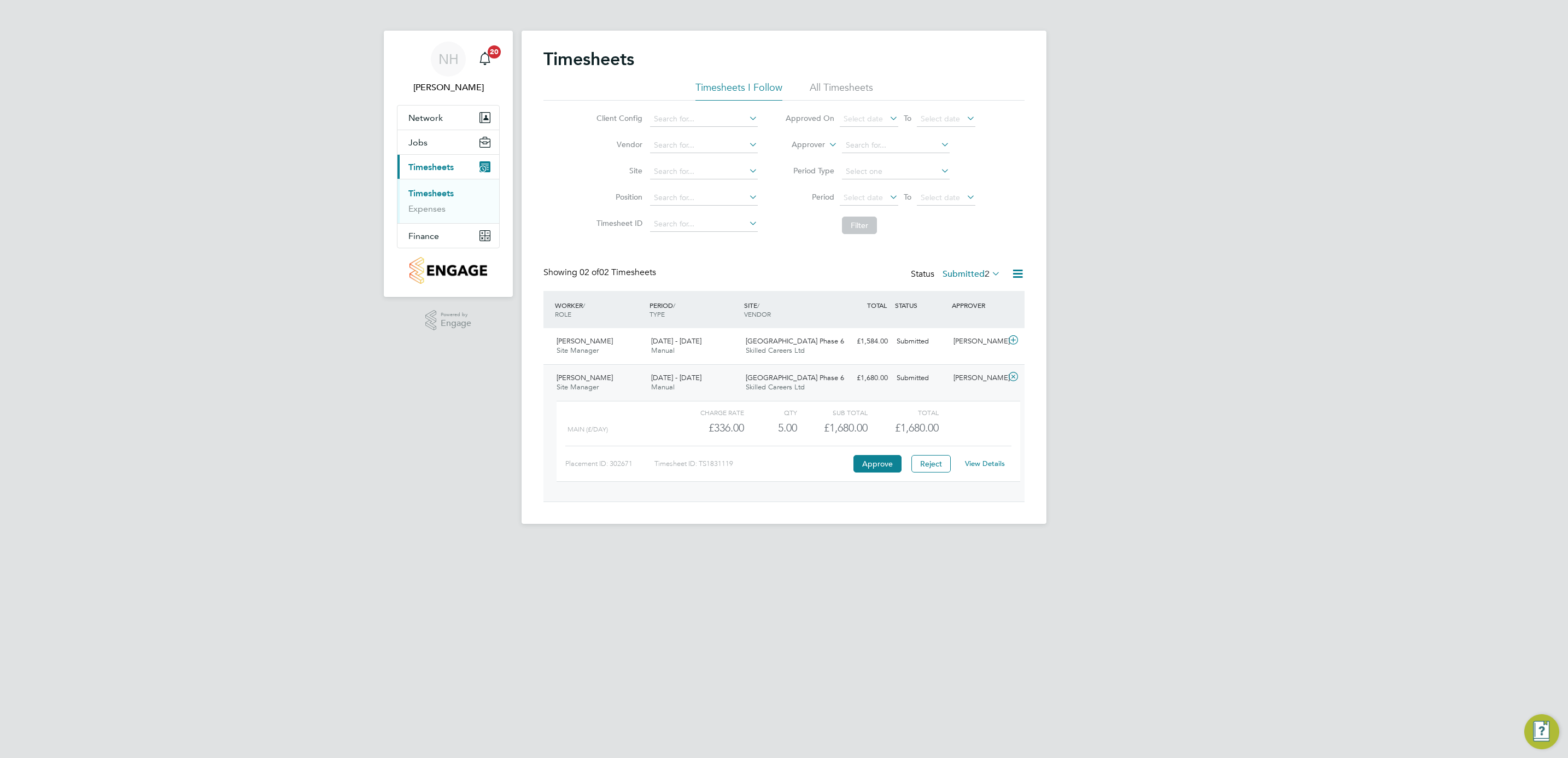
click at [971, 465] on link "View Details" at bounding box center [984, 463] width 40 height 9
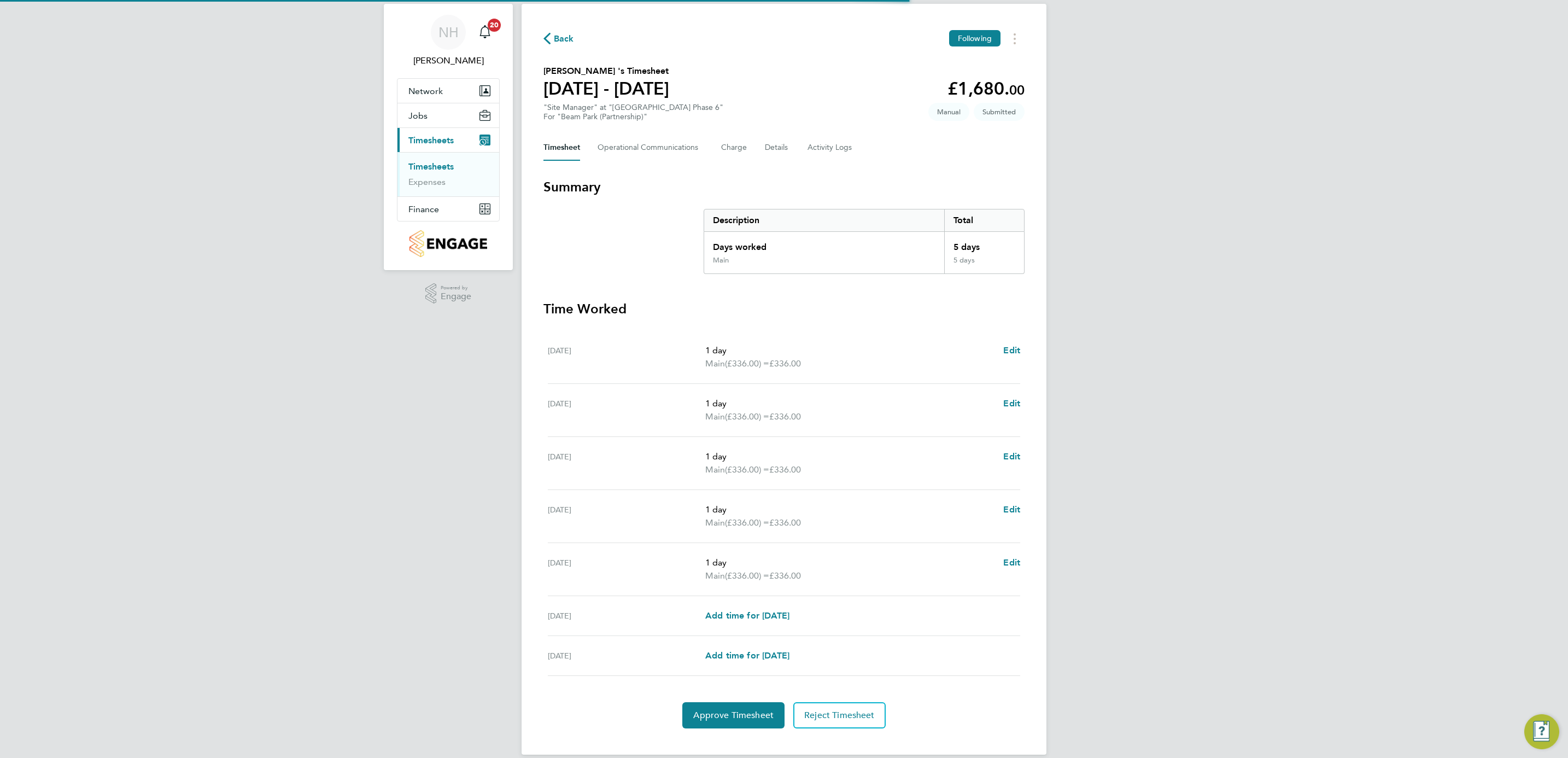
scroll to position [43, 0]
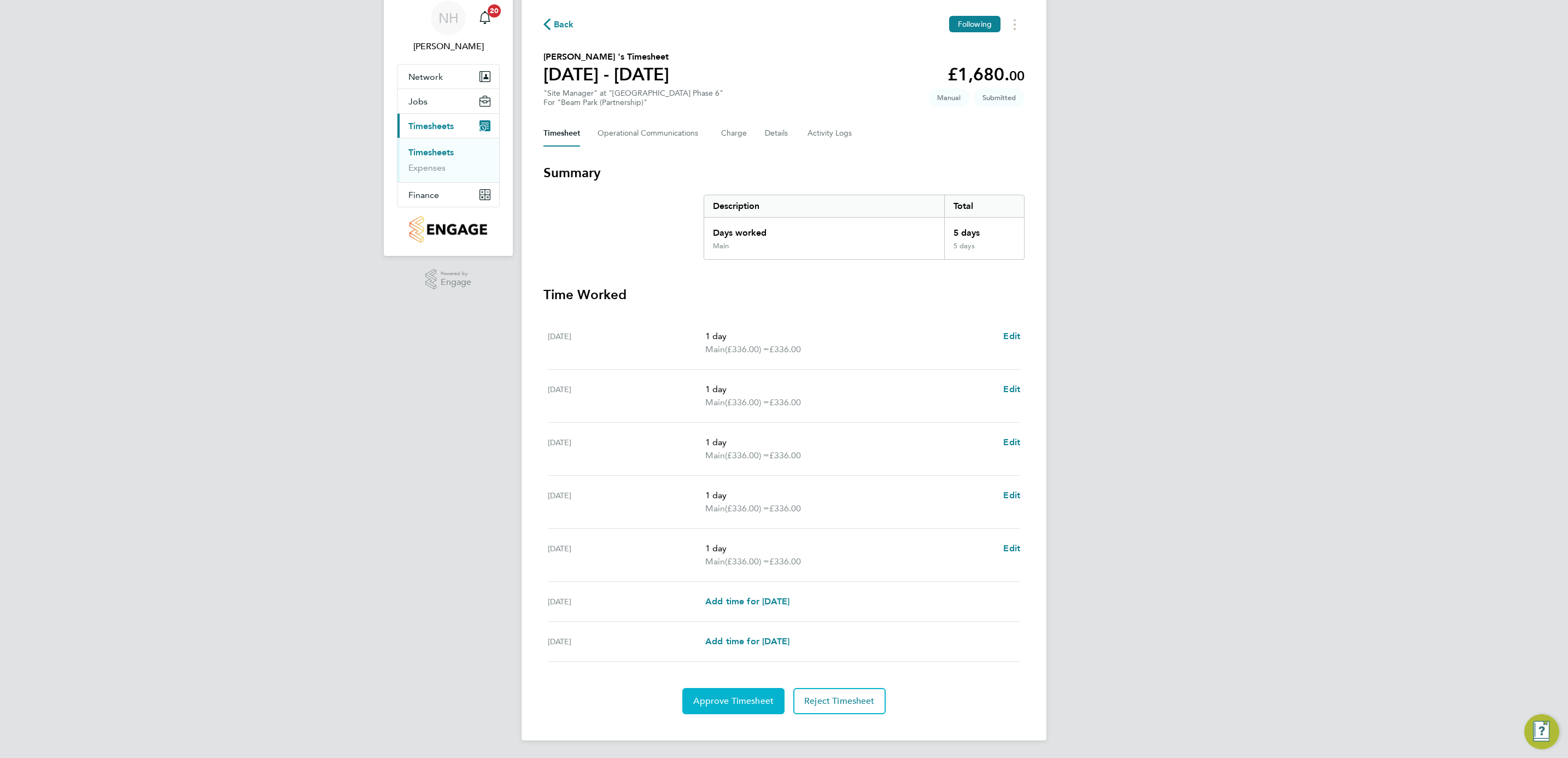
click at [734, 702] on span "Approve Timesheet" at bounding box center [733, 700] width 80 height 11
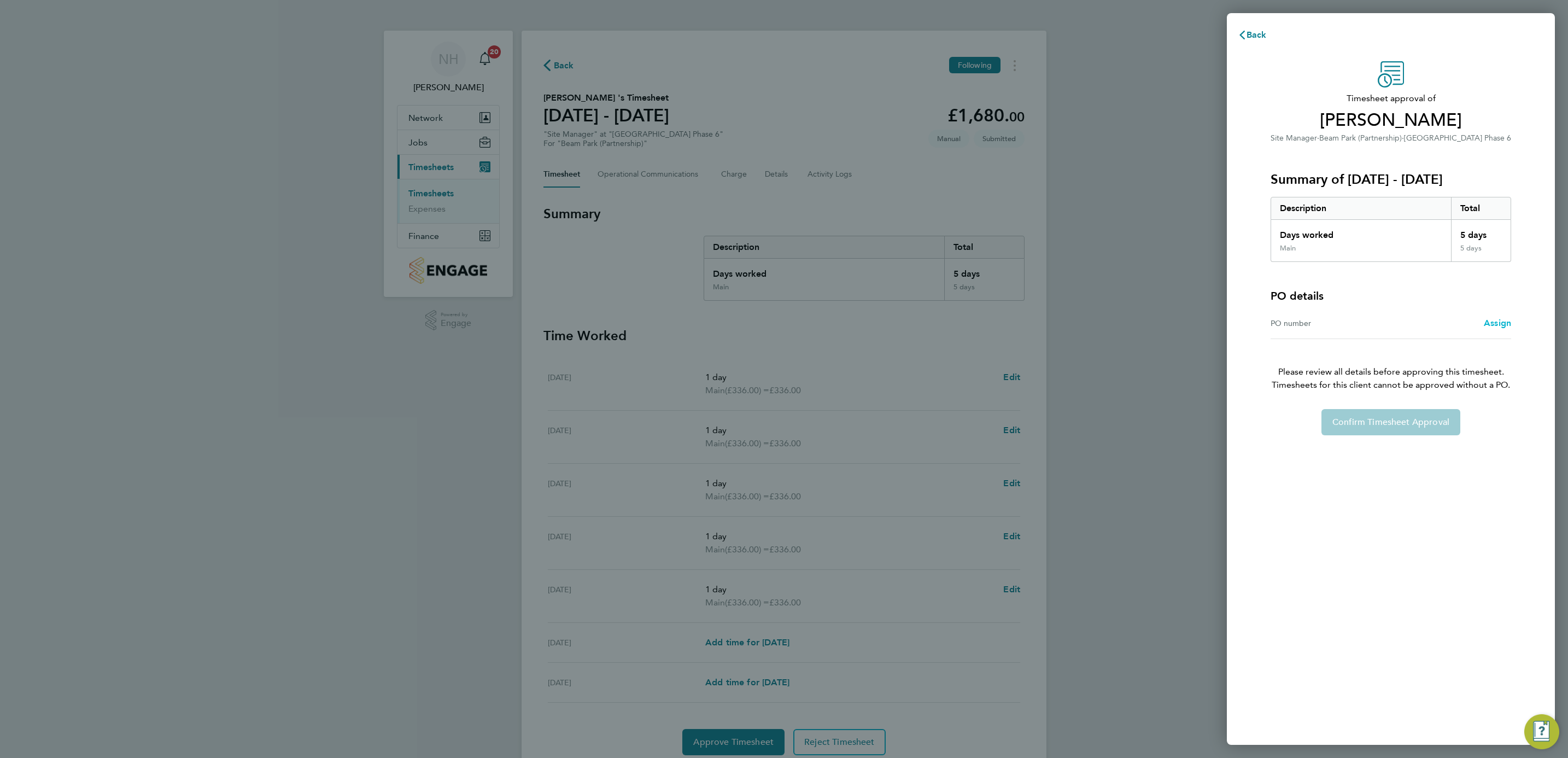
click at [1496, 325] on span "Assign" at bounding box center [1497, 322] width 28 height 11
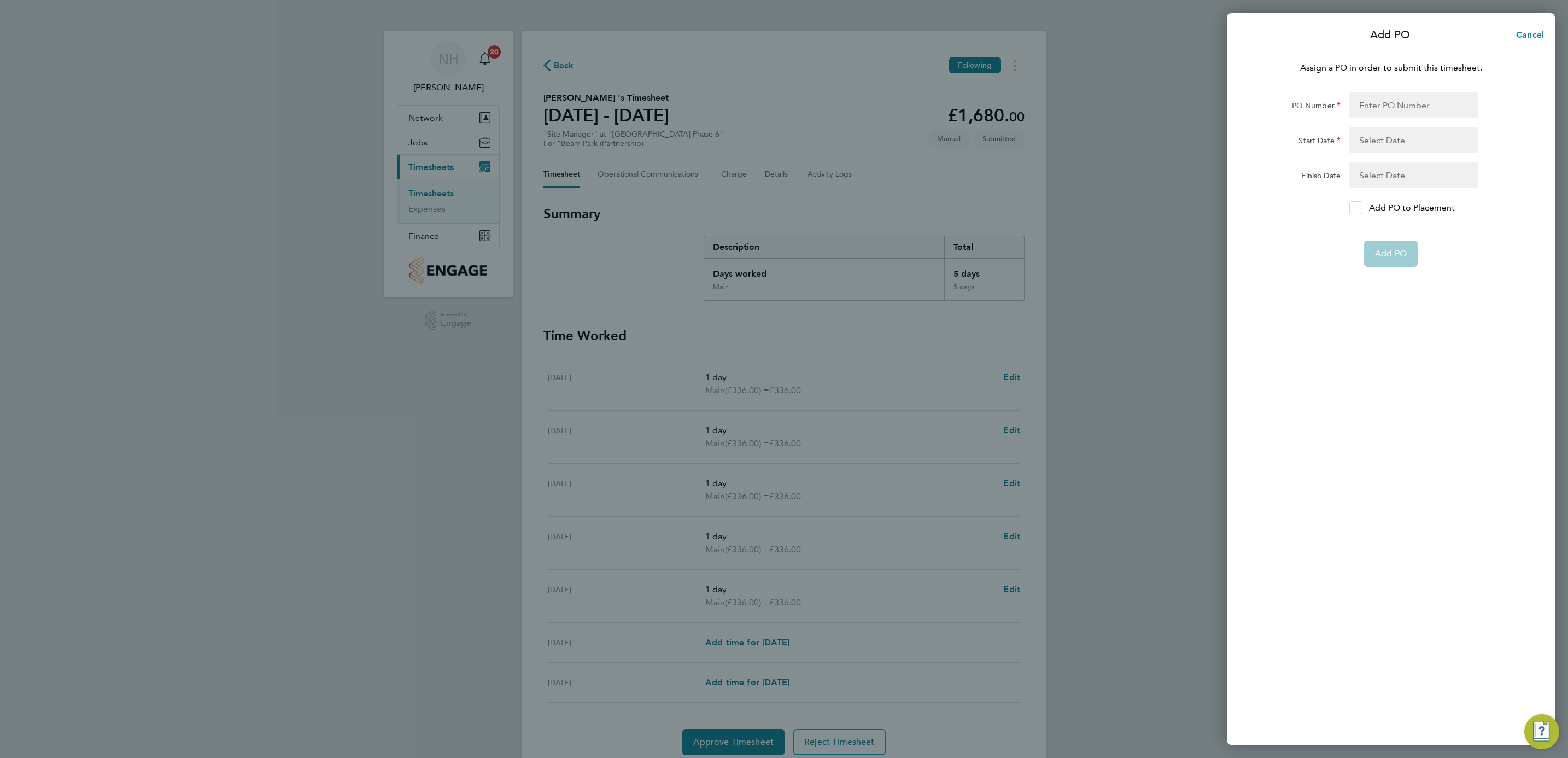
click at [1352, 205] on icon at bounding box center [1355, 208] width 8 height 7
click at [1359, 208] on input "Add PO to Placement" at bounding box center [1359, 208] width 0 height 0
click at [1366, 103] on input "PO Number" at bounding box center [1414, 105] width 129 height 26
type input "H66981C"
type input "[DATE]"
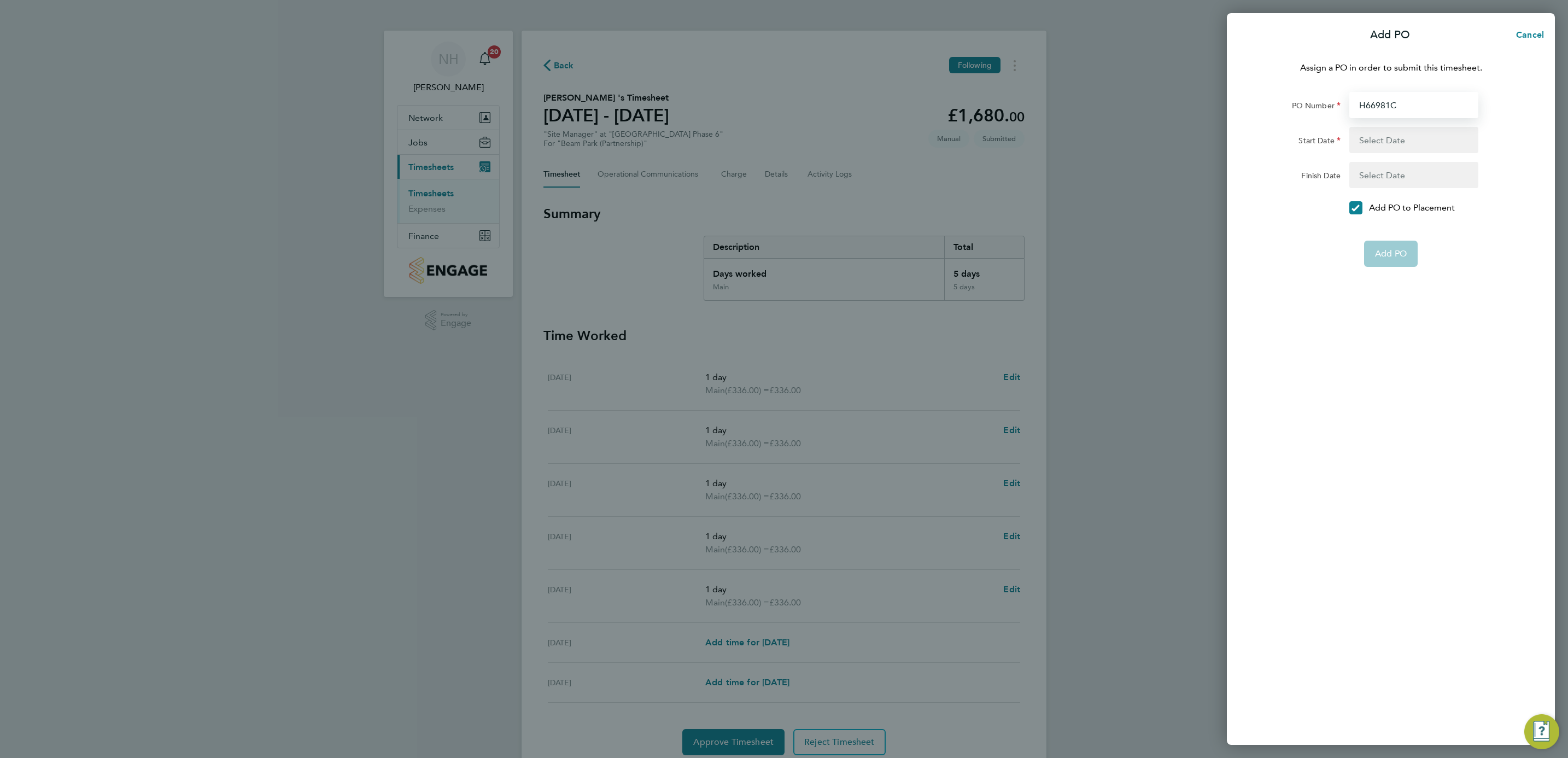
type input "[DATE]"
click at [1388, 222] on span "Add PO" at bounding box center [1390, 226] width 32 height 11
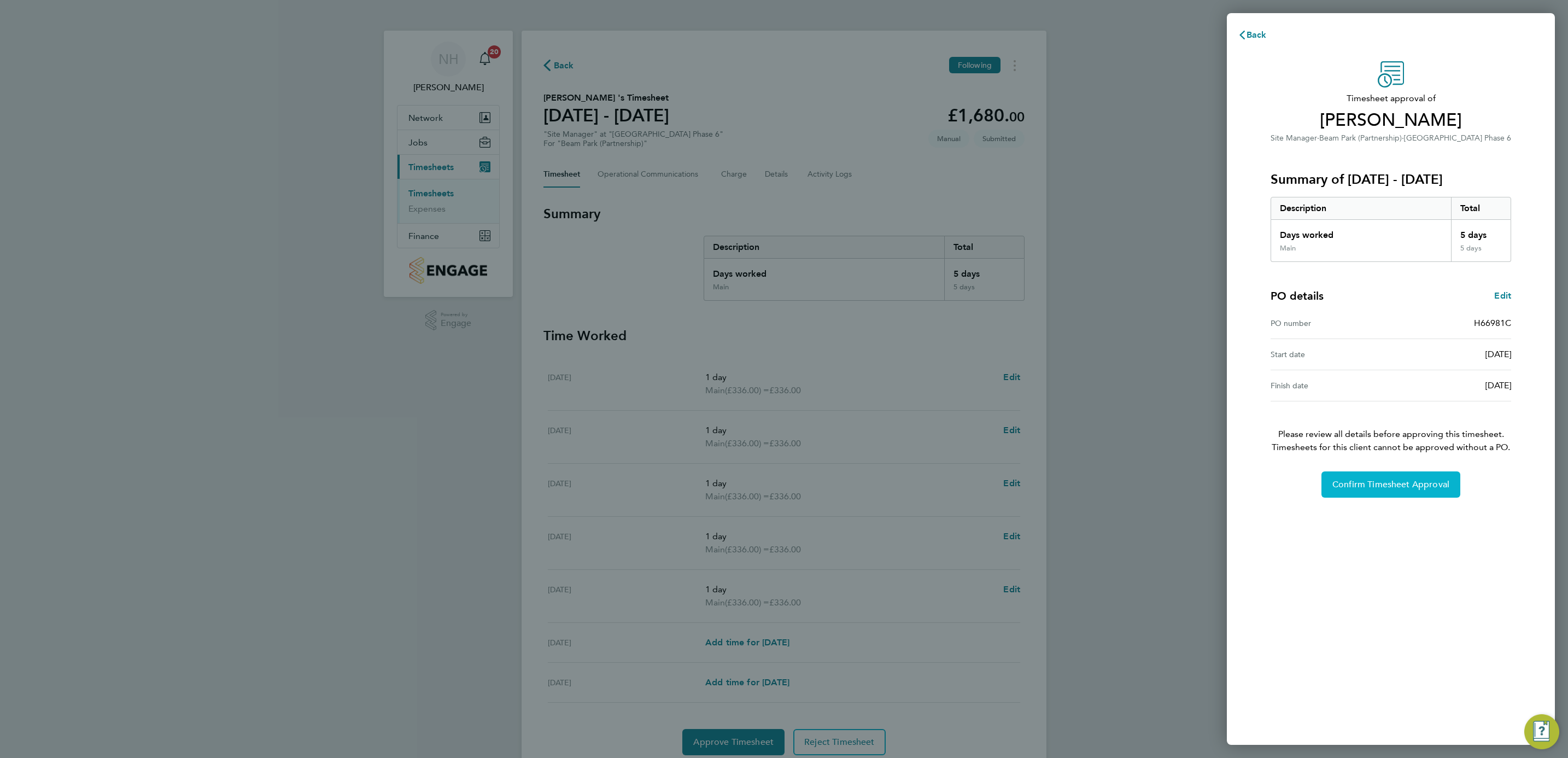
click at [1375, 487] on span "Confirm Timesheet Approval" at bounding box center [1391, 484] width 117 height 11
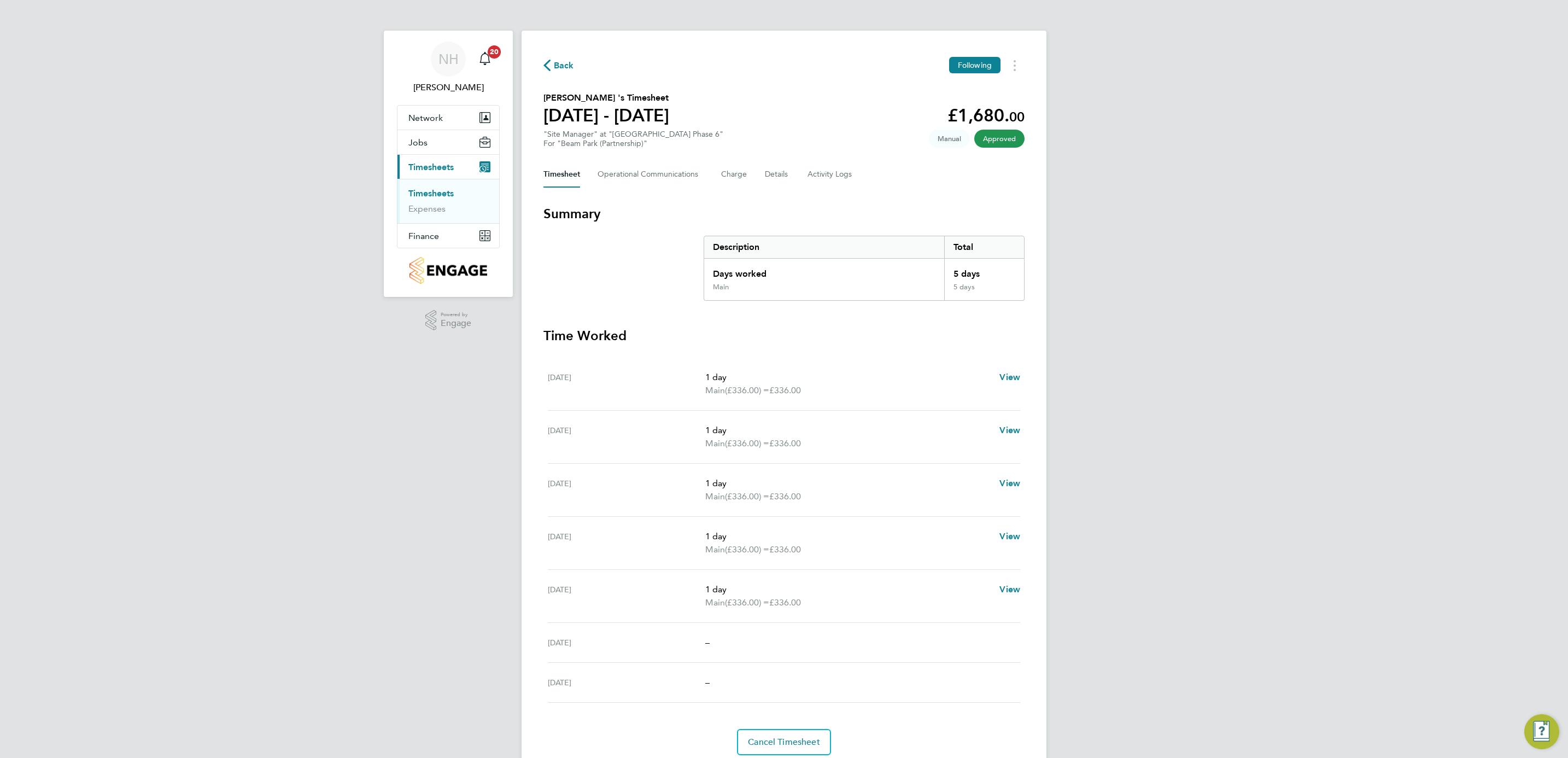
click at [558, 62] on span "Back" at bounding box center [563, 66] width 20 height 13
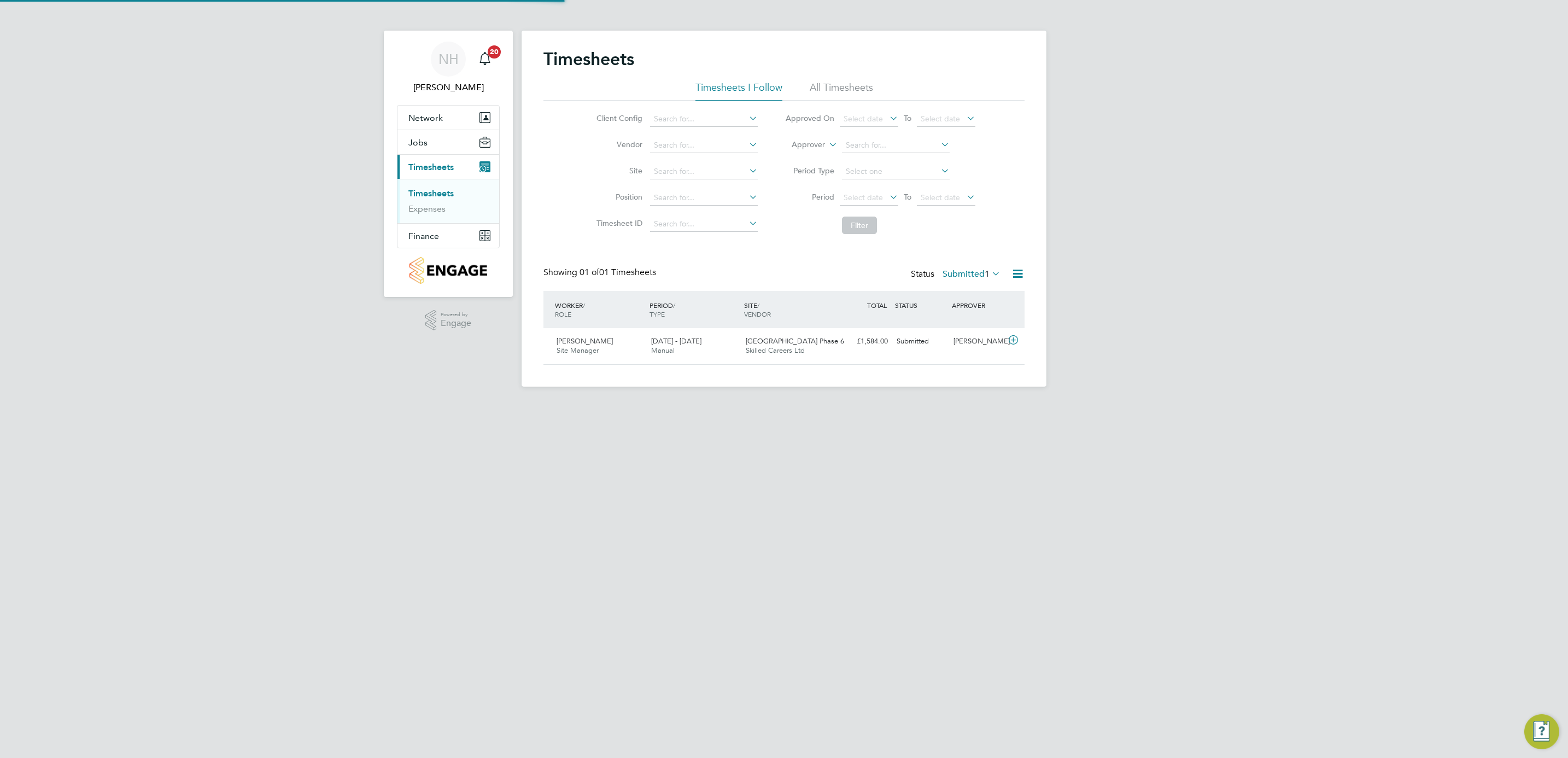
scroll to position [28, 95]
click at [980, 344] on div "[PERSON_NAME]" at bounding box center [977, 342] width 57 height 18
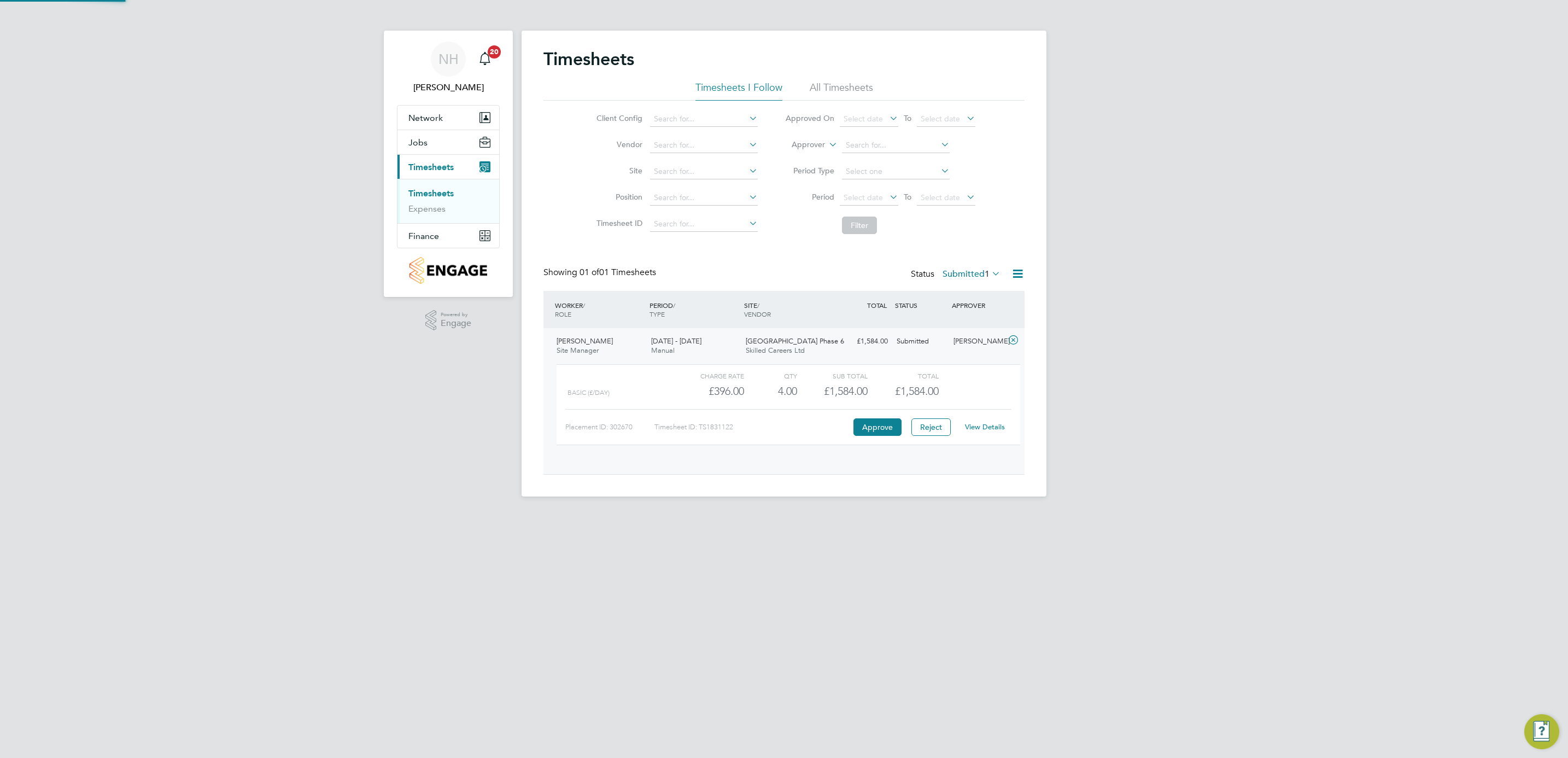
scroll to position [18, 106]
click at [980, 428] on link "View Details" at bounding box center [984, 426] width 40 height 9
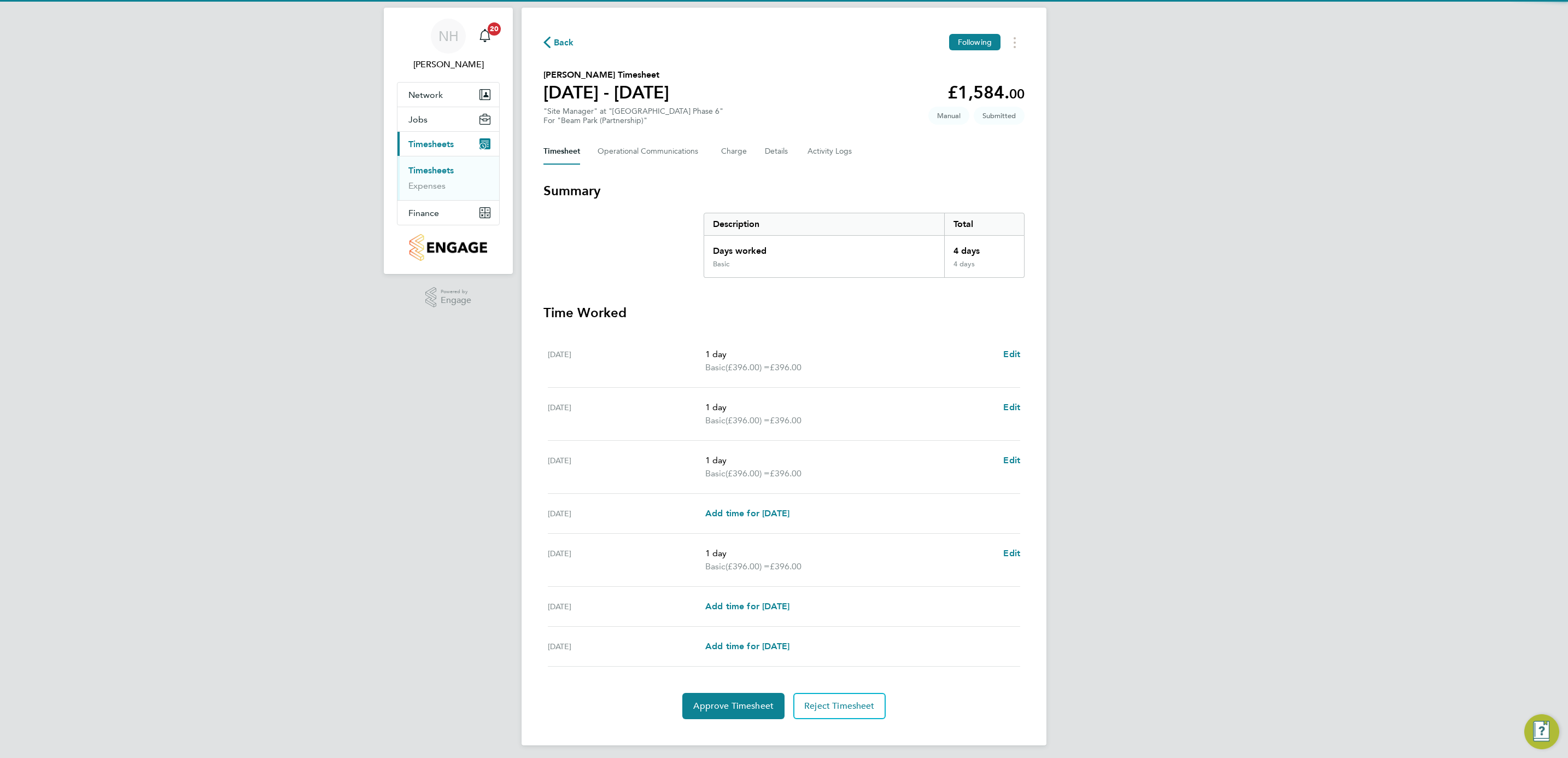
scroll to position [29, 0]
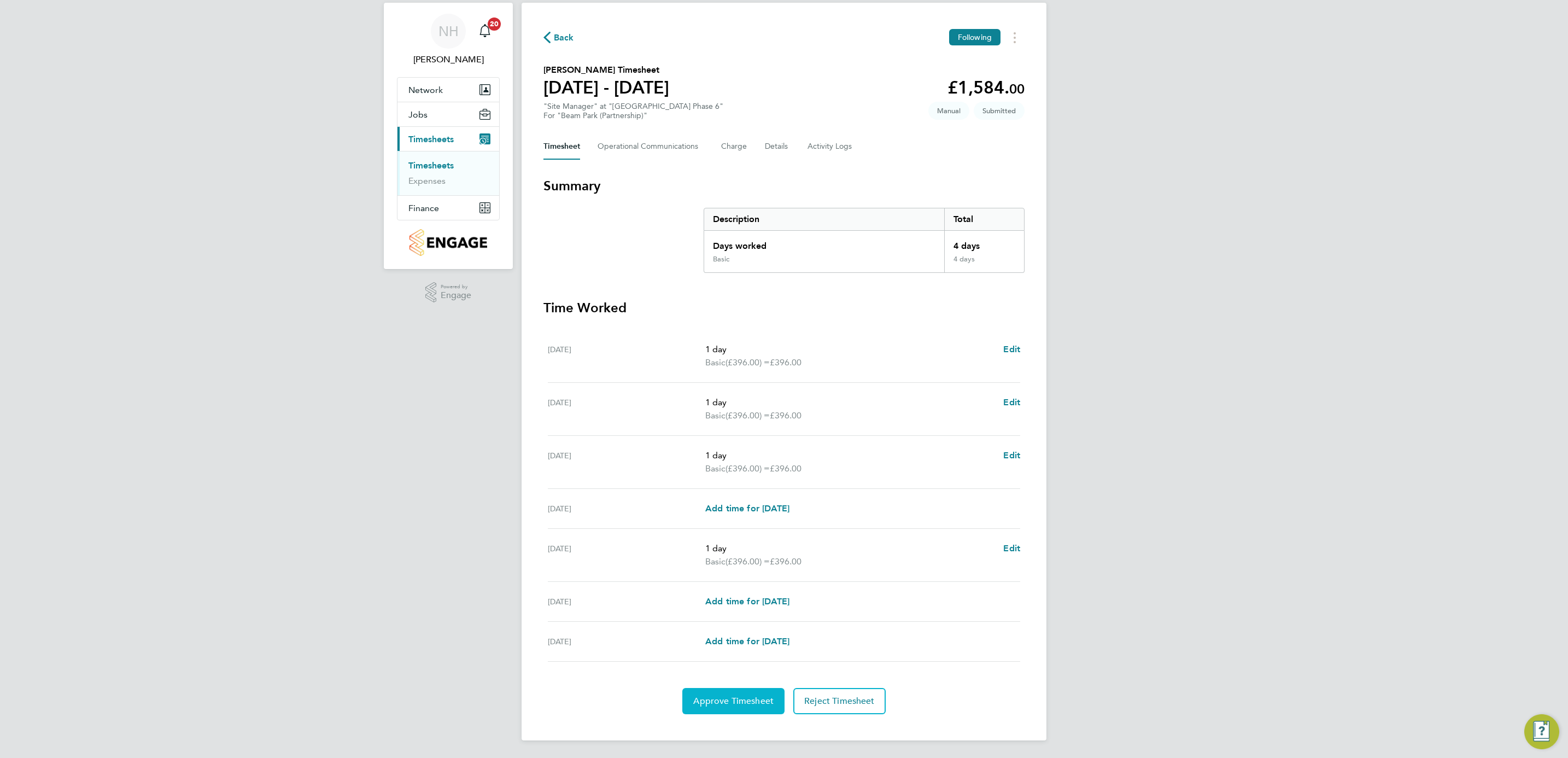
click at [750, 710] on button "Approve Timesheet" at bounding box center [734, 700] width 102 height 26
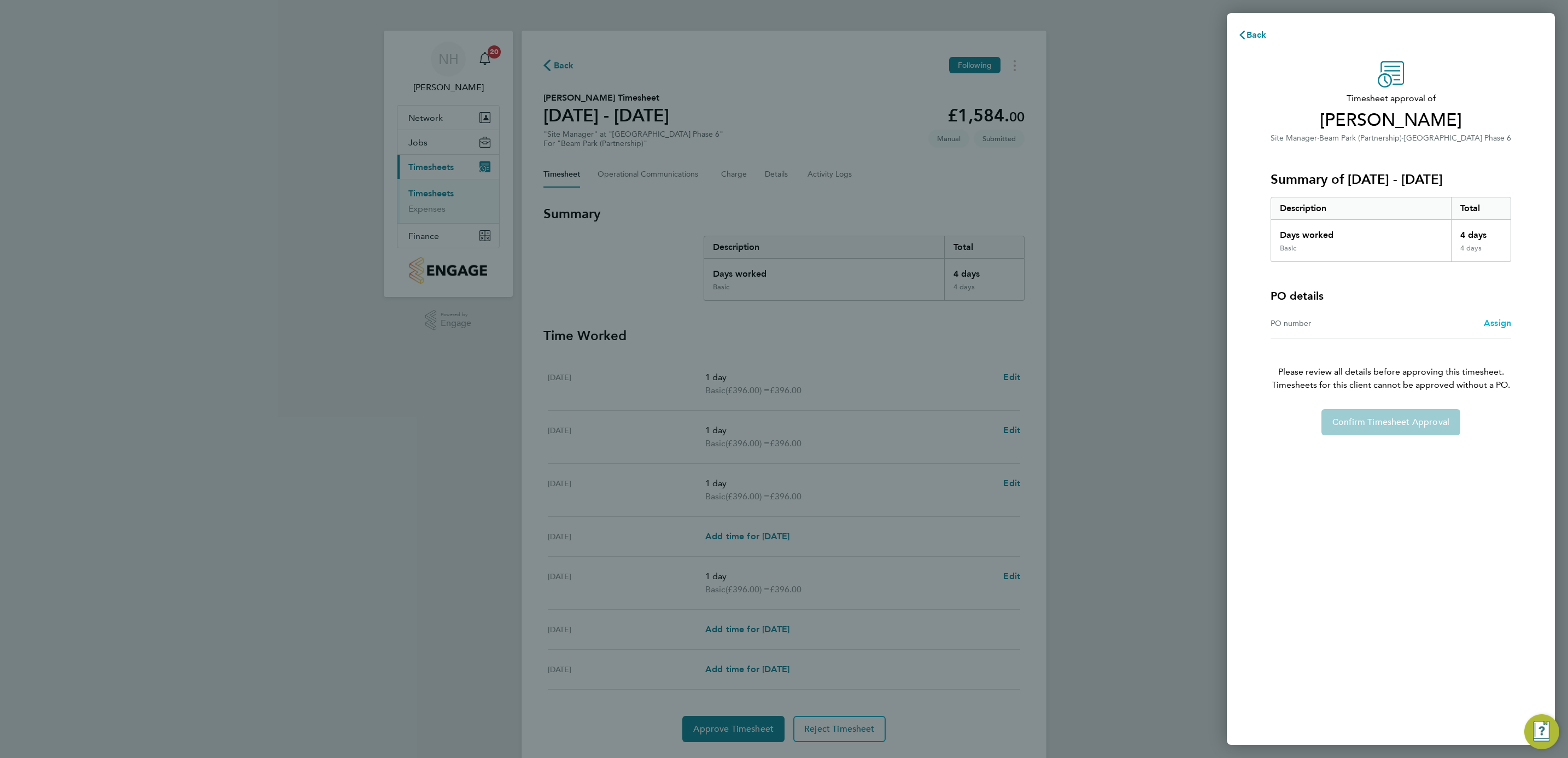
click at [1493, 317] on span "Assign" at bounding box center [1497, 322] width 28 height 11
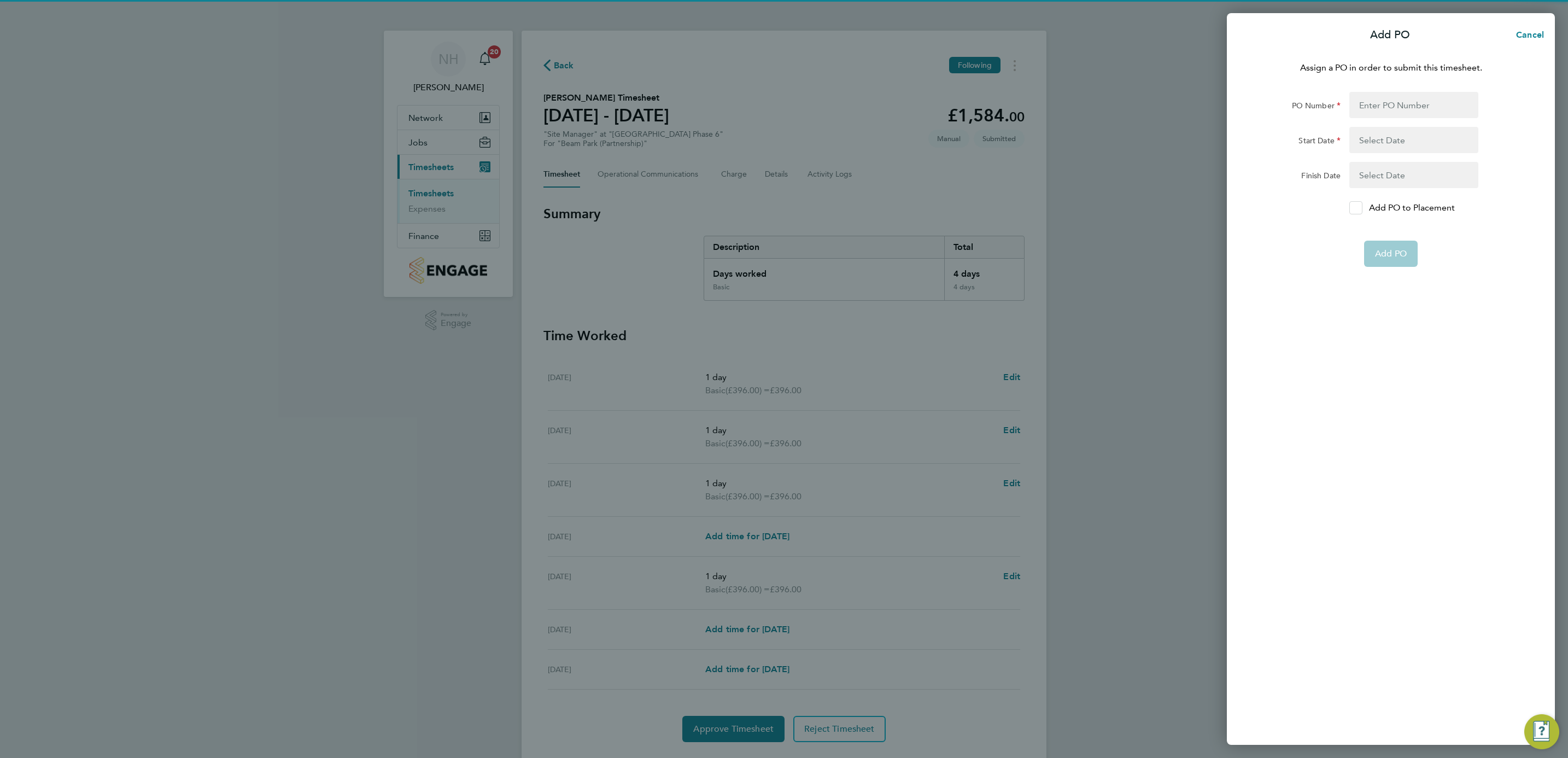
click at [1350, 207] on div at bounding box center [1356, 208] width 13 height 13
click at [1359, 208] on input "Add PO to Placement" at bounding box center [1359, 208] width 0 height 0
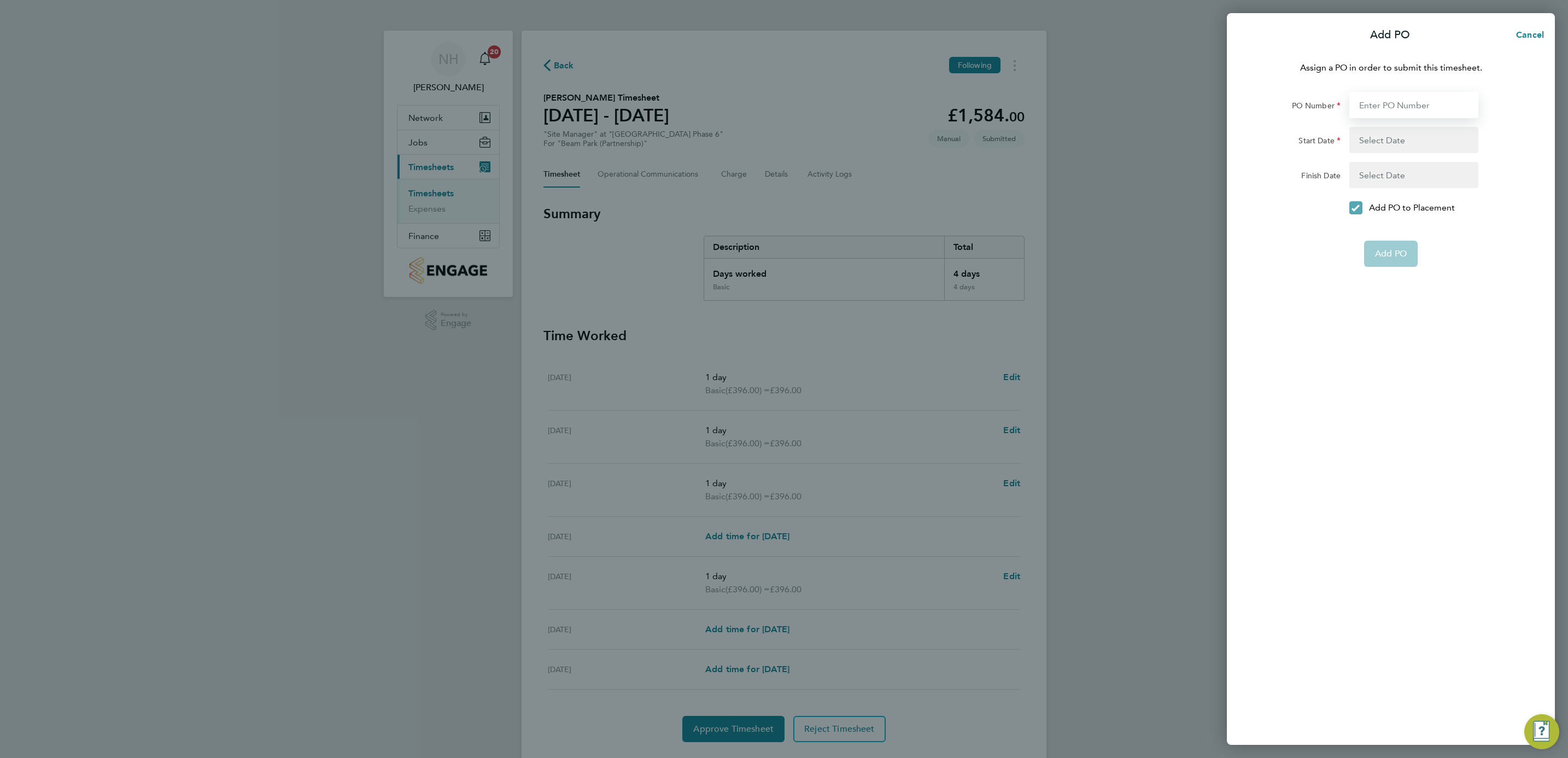
click at [1360, 96] on input "PO Number" at bounding box center [1414, 105] width 129 height 26
type input "H66981C"
type input "18 May 25"
type input "18 Dec 25"
click at [1389, 226] on span "Add PO" at bounding box center [1390, 226] width 32 height 11
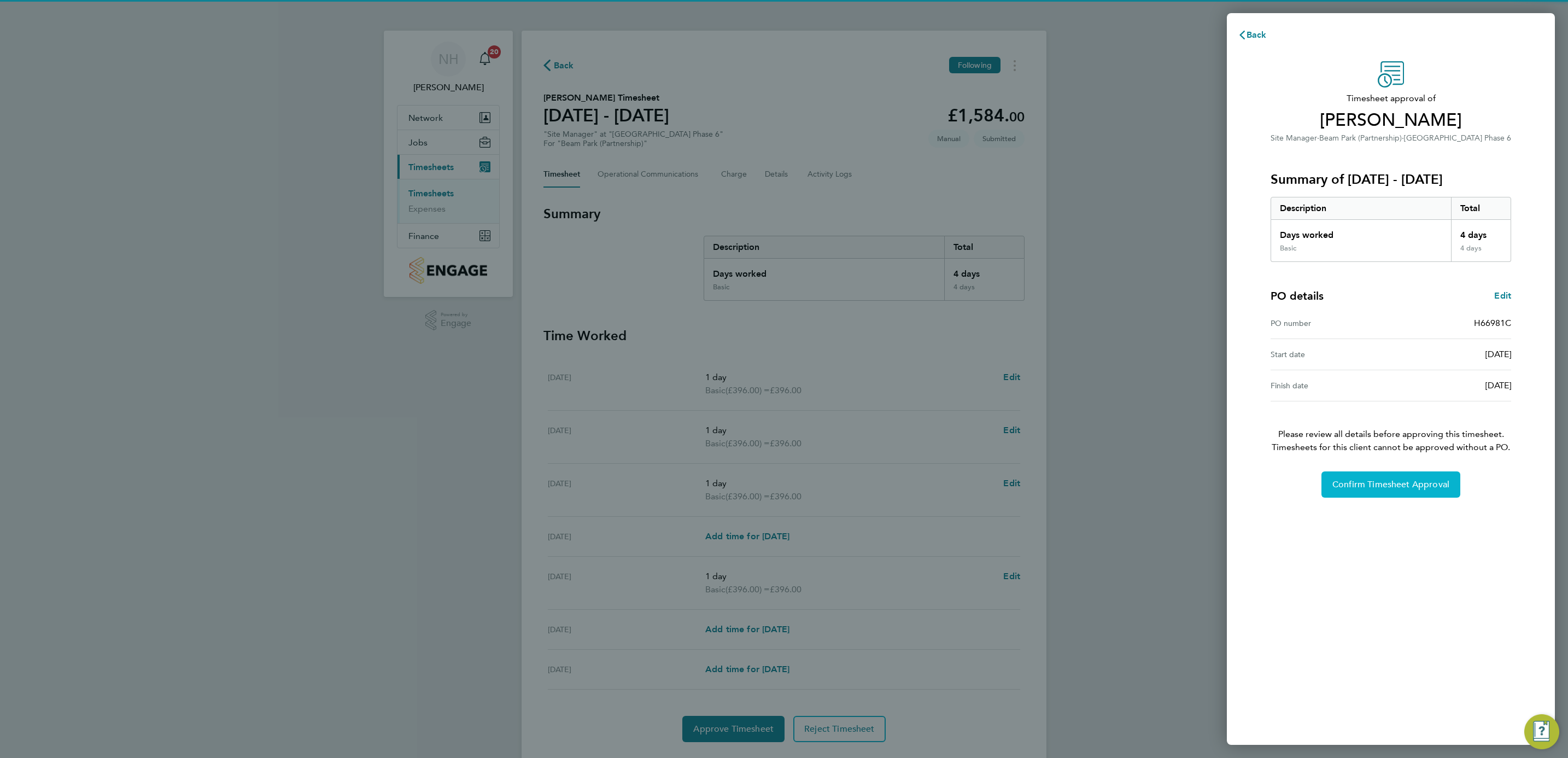
click at [1396, 480] on span "Confirm Timesheet Approval" at bounding box center [1391, 484] width 117 height 11
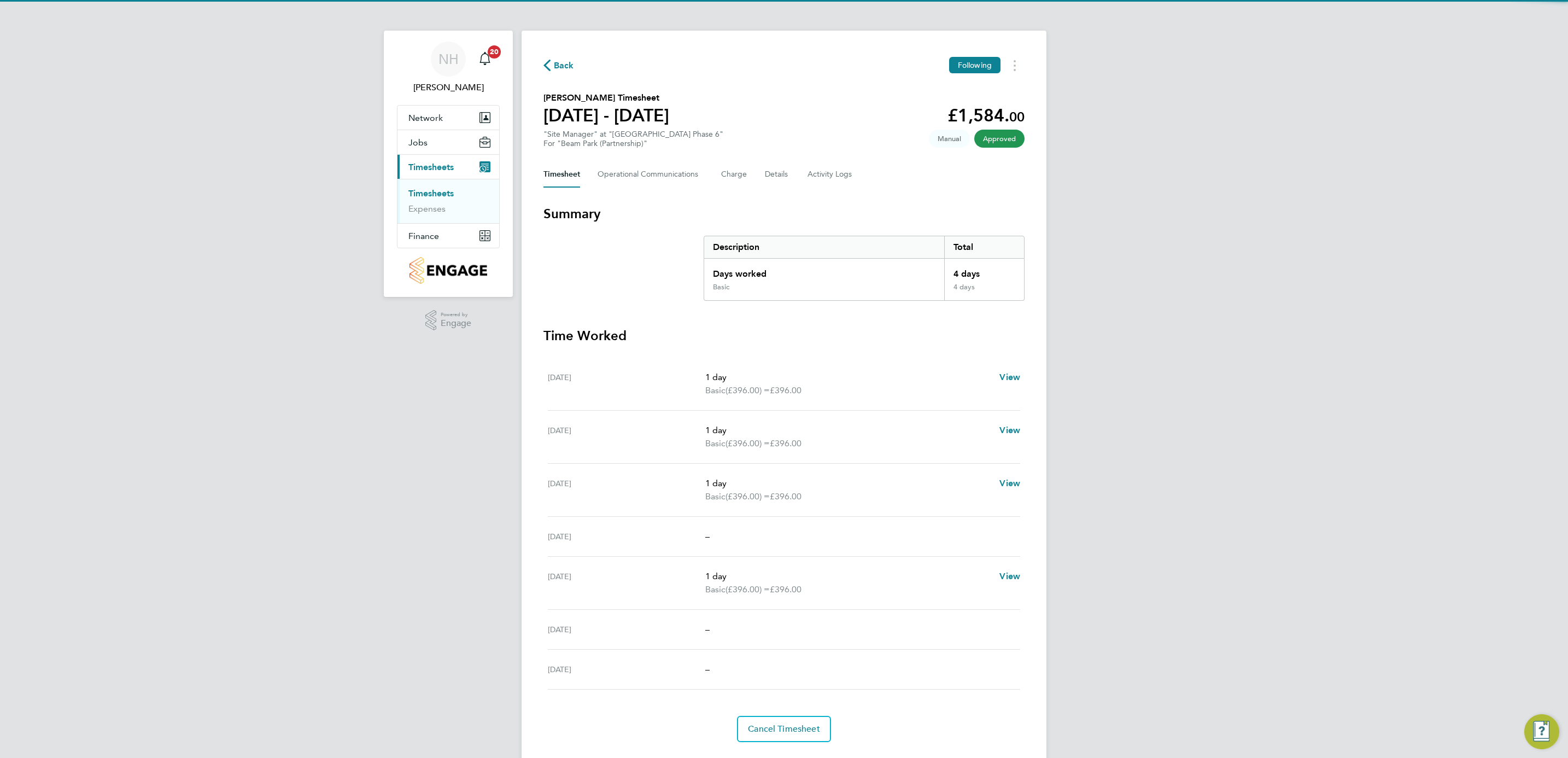
click at [562, 64] on span "Back" at bounding box center [563, 66] width 20 height 13
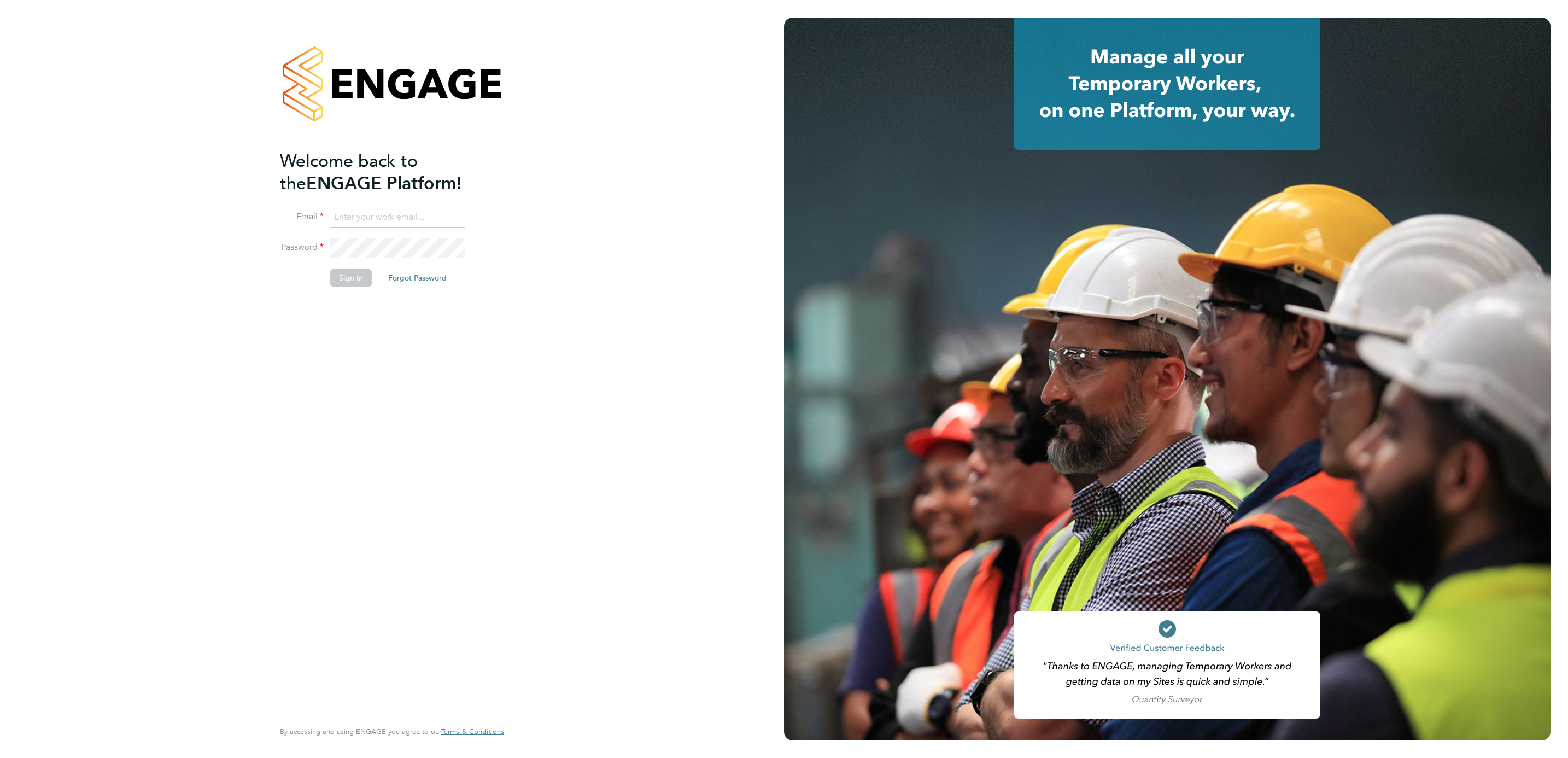
type input "[PERSON_NAME][EMAIL_ADDRESS][PERSON_NAME][DOMAIN_NAME]"
click at [349, 281] on button "Sign In" at bounding box center [351, 278] width 41 height 18
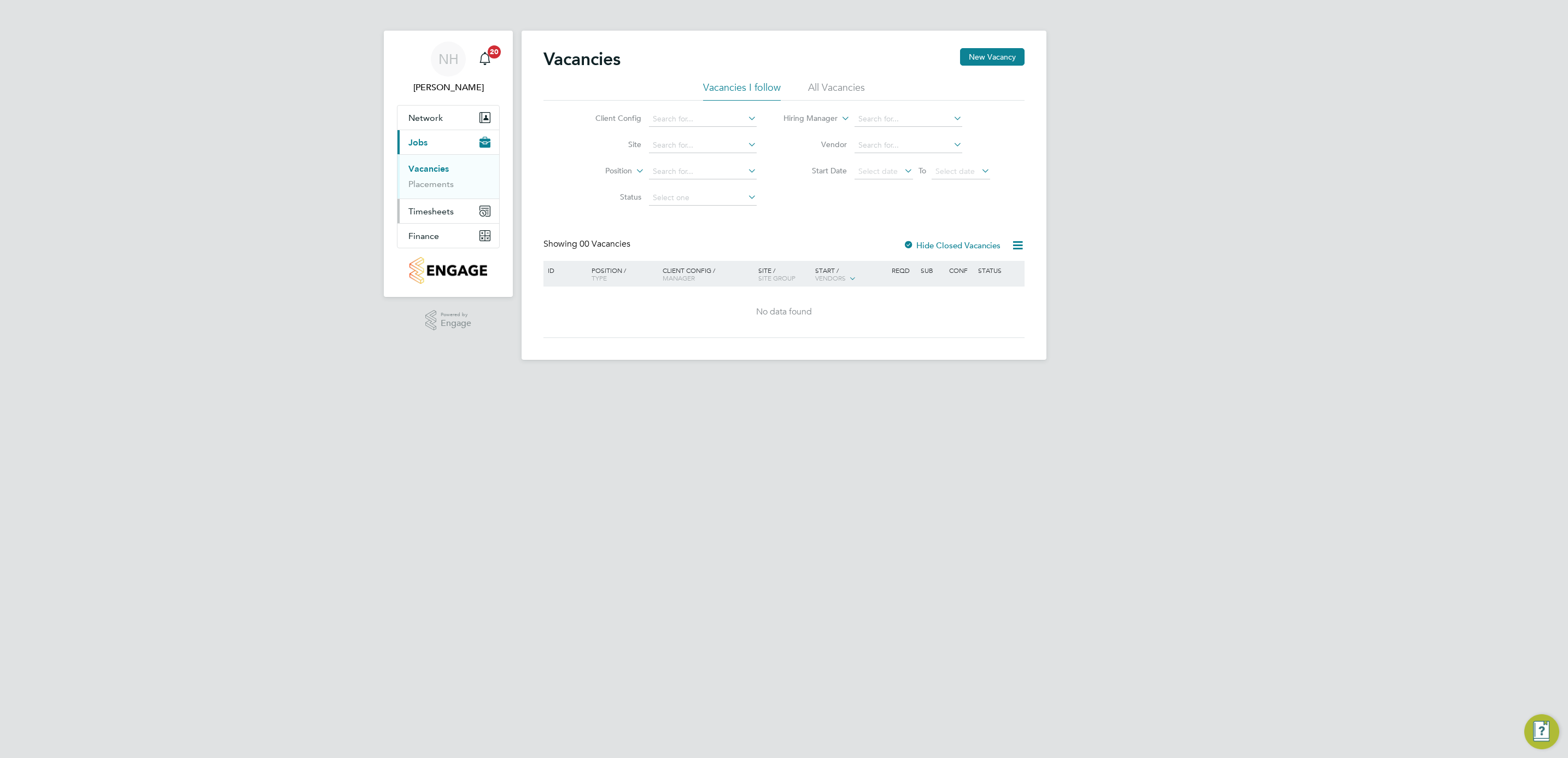
click at [425, 212] on span "Timesheets" at bounding box center [431, 211] width 45 height 11
click at [427, 191] on link "Timesheets" at bounding box center [431, 193] width 45 height 11
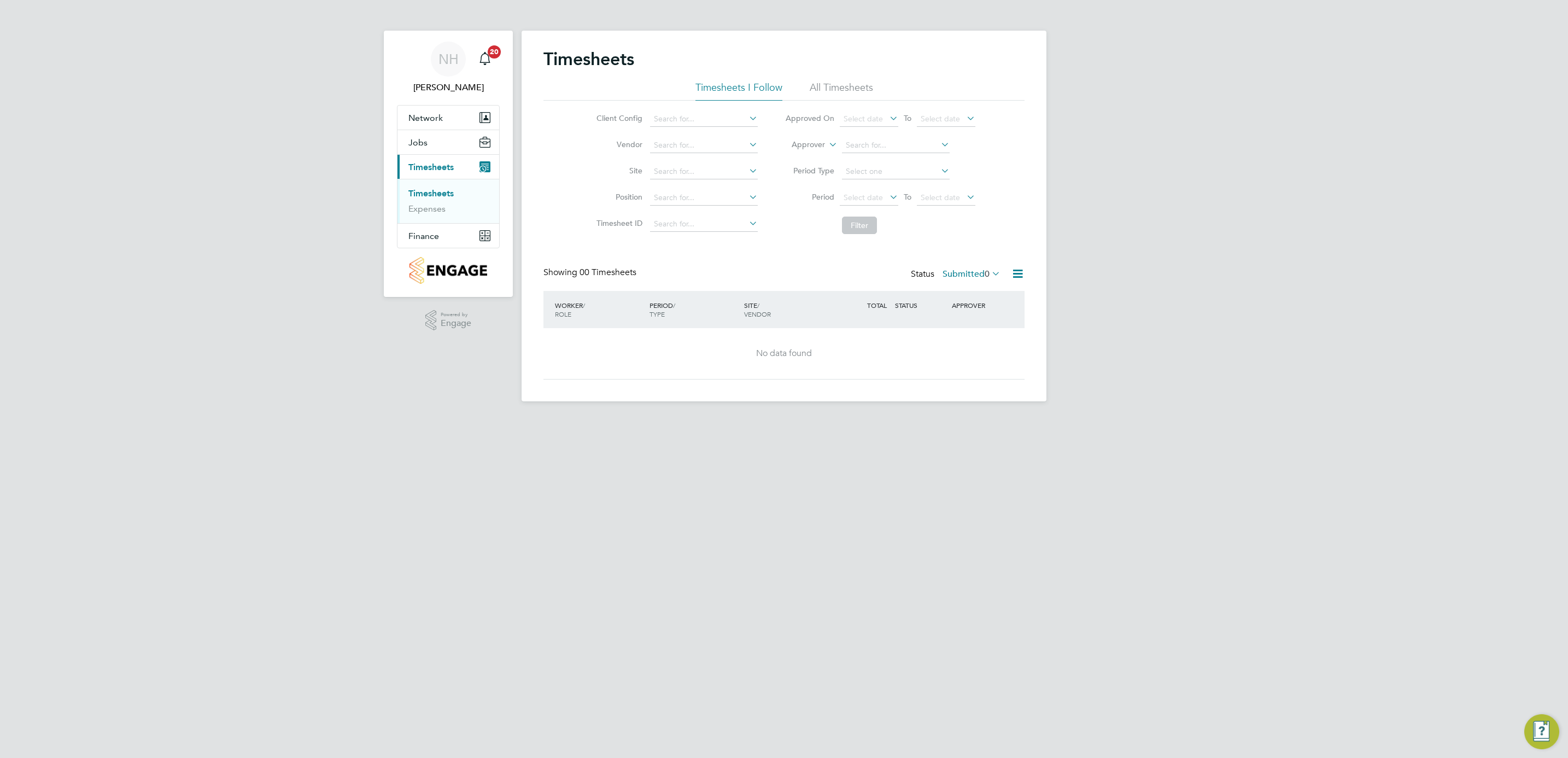
click at [954, 273] on label "Submitted 0" at bounding box center [971, 273] width 58 height 11
drag, startPoint x: 591, startPoint y: 527, endPoint x: 582, endPoint y: 474, distance: 53.8
click at [591, 419] on html "NH [PERSON_NAME] Notifications 20 Applications: Network Team Members Sites Work…" at bounding box center [784, 209] width 1568 height 419
click at [330, 389] on div "NH [PERSON_NAME] Notifications 20 Applications: Network Team Members Sites Work…" at bounding box center [784, 209] width 1568 height 419
click at [438, 192] on link "Timesheets" at bounding box center [431, 193] width 45 height 11
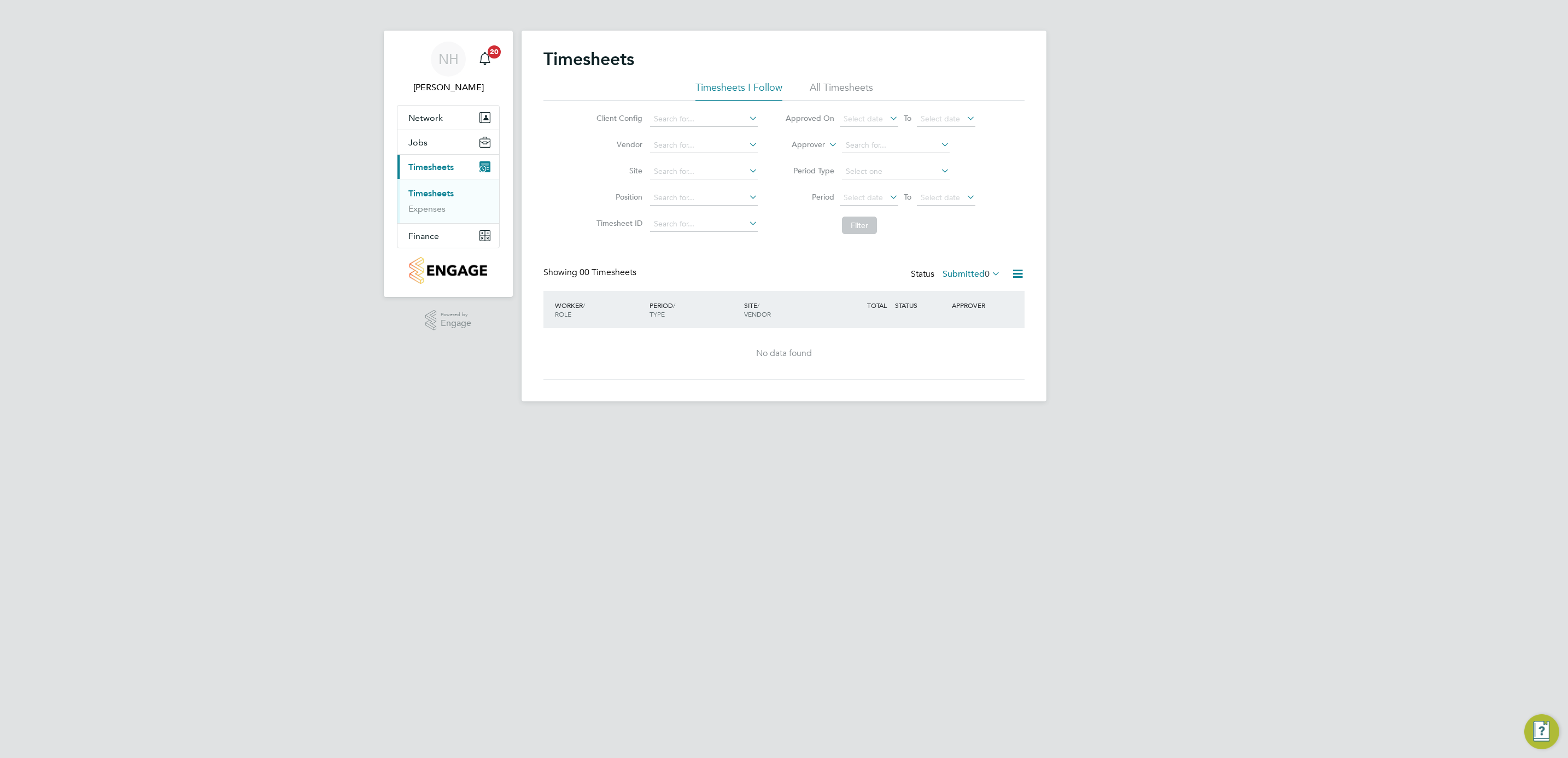
click at [958, 271] on label "Submitted 0" at bounding box center [971, 273] width 58 height 11
click at [960, 325] on li "Submitted" at bounding box center [957, 325] width 50 height 15
click at [953, 269] on label "Submitted 0" at bounding box center [971, 273] width 58 height 11
click at [952, 308] on li "Saved" at bounding box center [957, 309] width 50 height 15
click at [424, 189] on link "Timesheets" at bounding box center [431, 193] width 45 height 11
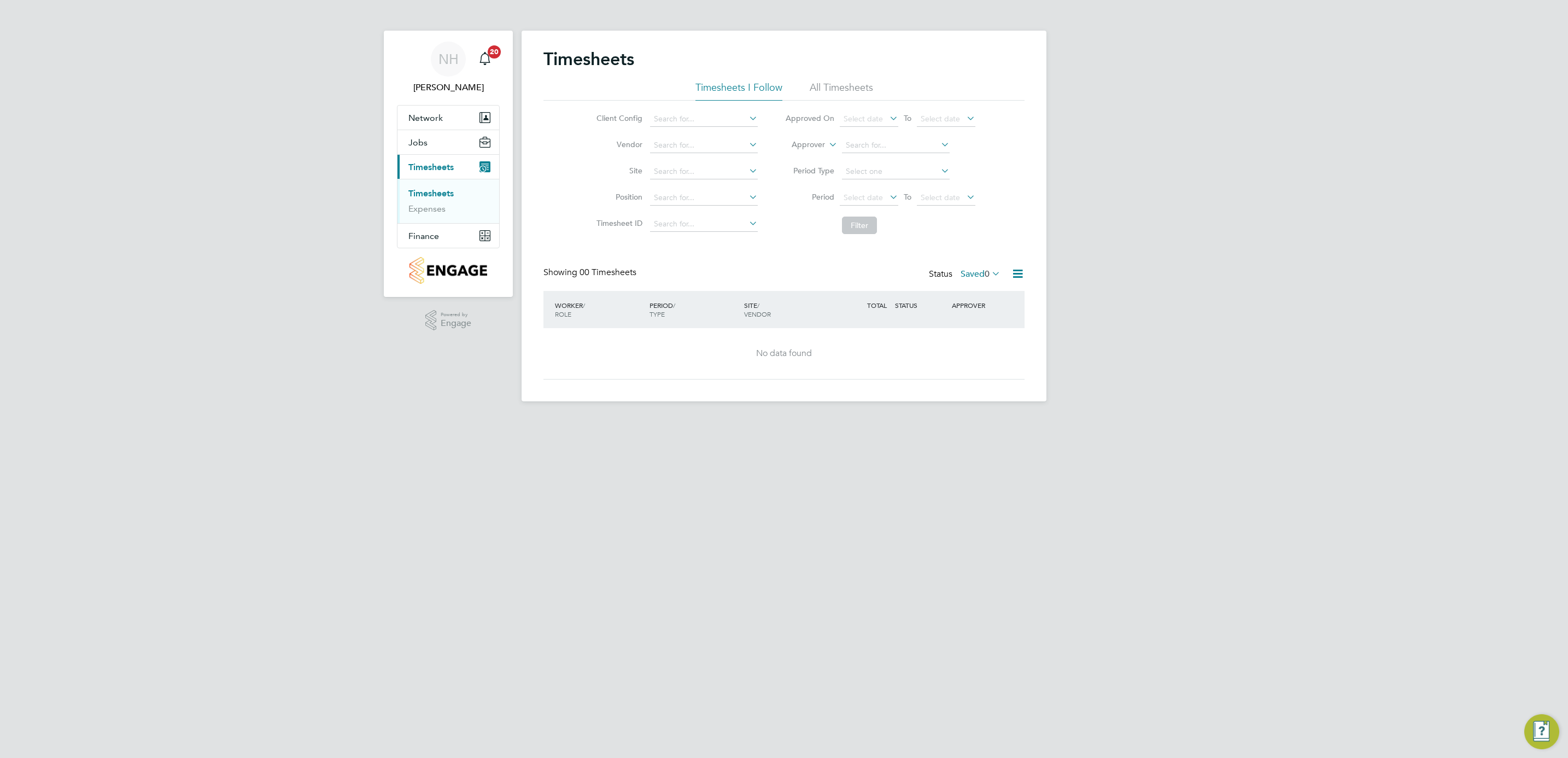
click at [422, 191] on link "Timesheets" at bounding box center [431, 193] width 45 height 11
